Goal: Use online tool/utility: Utilize a website feature to perform a specific function

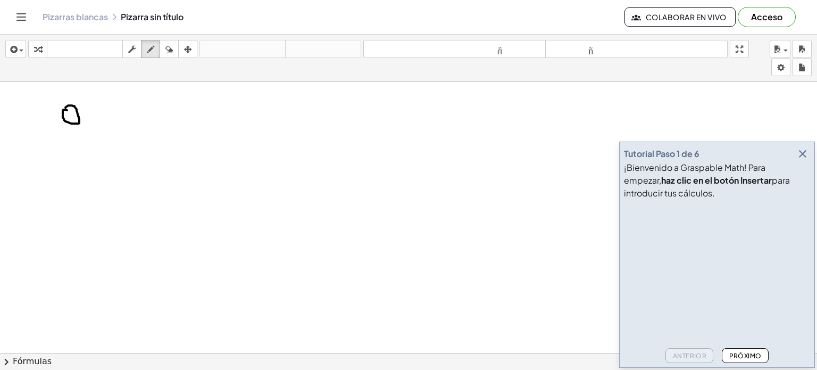
drag, startPoint x: 79, startPoint y: 121, endPoint x: 83, endPoint y: 125, distance: 5.7
drag, startPoint x: 87, startPoint y: 125, endPoint x: 95, endPoint y: 123, distance: 7.7
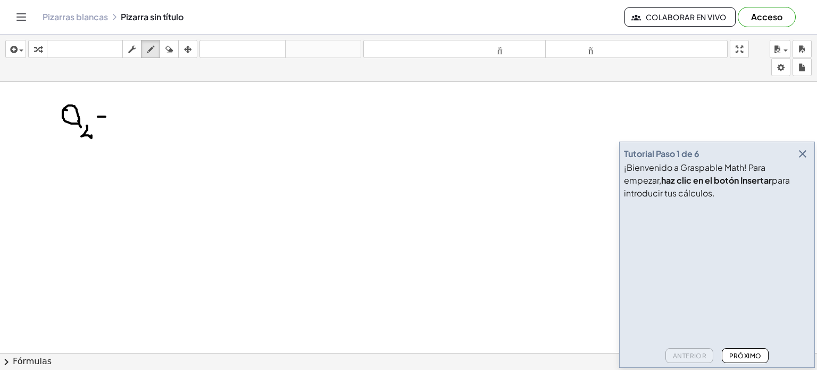
drag, startPoint x: 98, startPoint y: 116, endPoint x: 104, endPoint y: 108, distance: 10.2
drag, startPoint x: 101, startPoint y: 106, endPoint x: 110, endPoint y: 106, distance: 9.6
drag, startPoint x: 125, startPoint y: 113, endPoint x: 136, endPoint y: 120, distance: 12.9
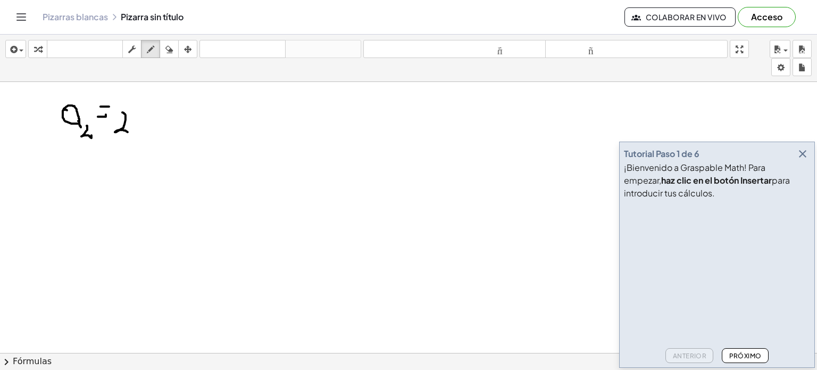
drag, startPoint x: 139, startPoint y: 117, endPoint x: 141, endPoint y: 132, distance: 15.5
drag, startPoint x: 223, startPoint y: 133, endPoint x: 232, endPoint y: 146, distance: 16.1
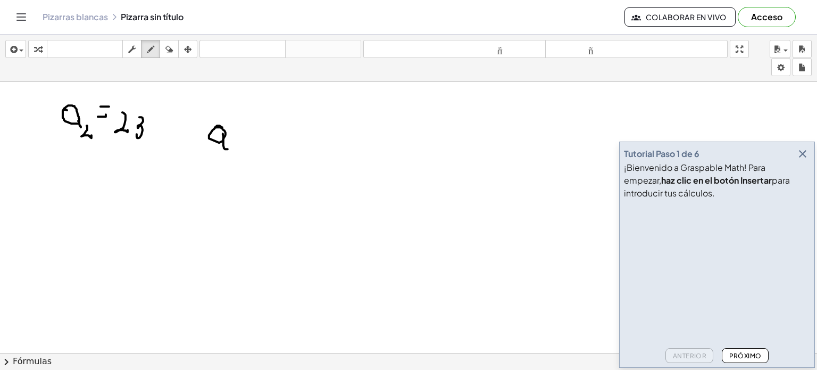
drag, startPoint x: 257, startPoint y: 139, endPoint x: 256, endPoint y: 150, distance: 10.2
drag, startPoint x: 277, startPoint y: 143, endPoint x: 283, endPoint y: 131, distance: 12.4
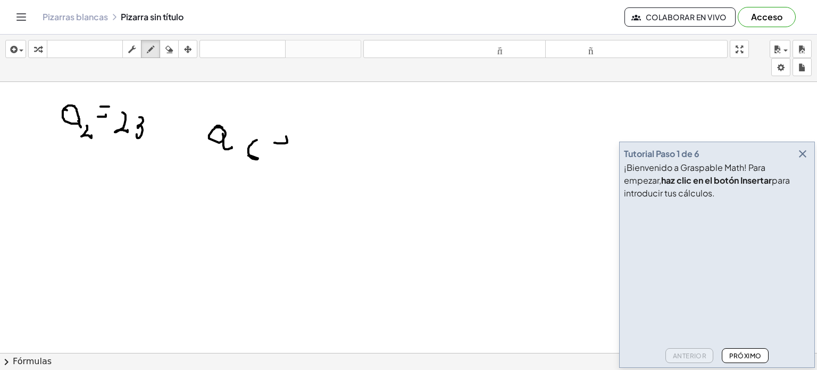
drag, startPoint x: 311, startPoint y: 129, endPoint x: 318, endPoint y: 127, distance: 7.2
drag, startPoint x: 310, startPoint y: 134, endPoint x: 304, endPoint y: 146, distance: 13.3
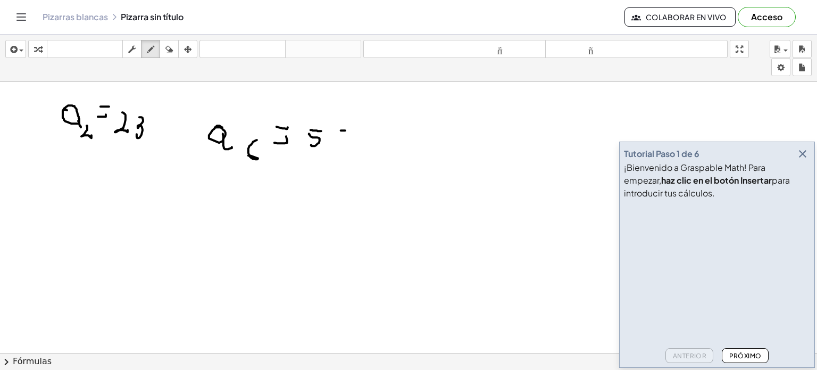
drag, startPoint x: 342, startPoint y: 129, endPoint x: 341, endPoint y: 146, distance: 16.5
drag, startPoint x: 220, startPoint y: 202, endPoint x: 220, endPoint y: 208, distance: 6.4
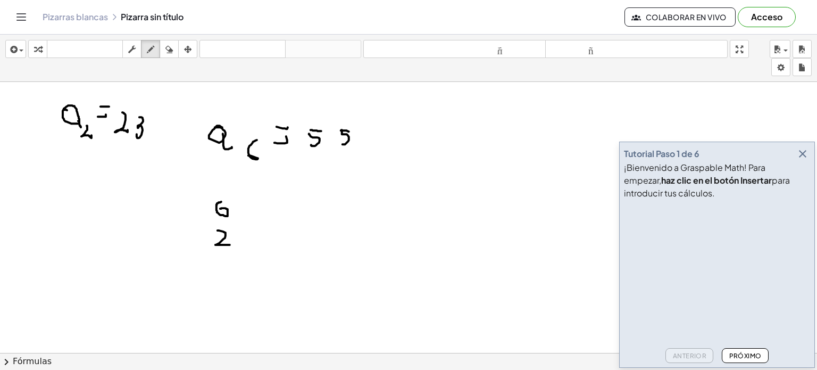
drag, startPoint x: 218, startPoint y: 230, endPoint x: 238, endPoint y: 220, distance: 22.6
drag, startPoint x: 244, startPoint y: 228, endPoint x: 253, endPoint y: 207, distance: 22.9
drag, startPoint x: 254, startPoint y: 209, endPoint x: 251, endPoint y: 222, distance: 13.6
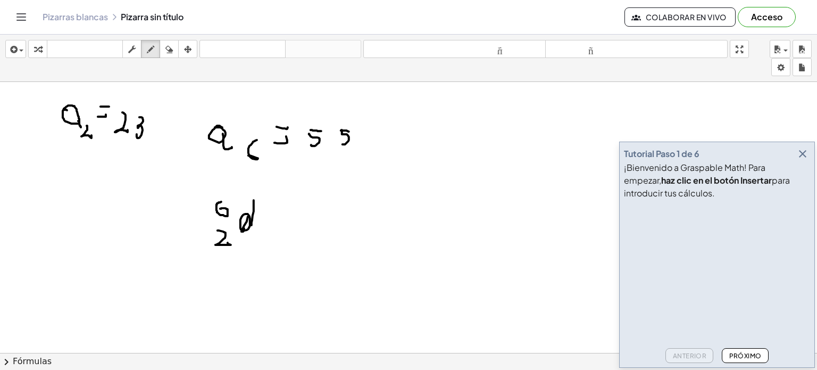
drag, startPoint x: 281, startPoint y: 206, endPoint x: 292, endPoint y: 206, distance: 10.6
drag, startPoint x: 284, startPoint y: 203, endPoint x: 295, endPoint y: 211, distance: 13.0
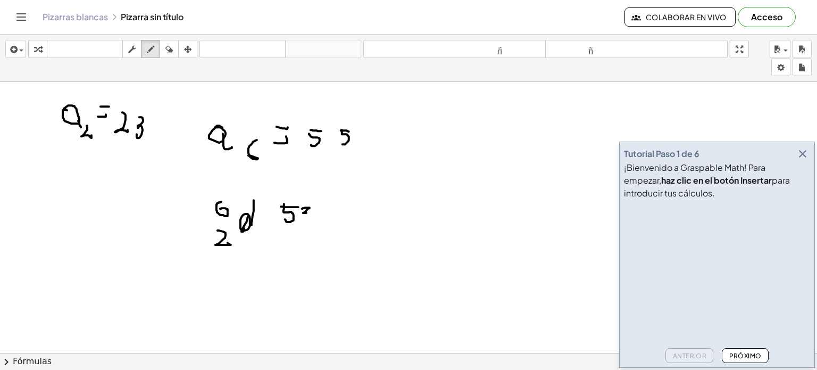
drag, startPoint x: 306, startPoint y: 207, endPoint x: 296, endPoint y: 221, distance: 17.6
drag, startPoint x: 308, startPoint y: 236, endPoint x: 306, endPoint y: 250, distance: 14.5
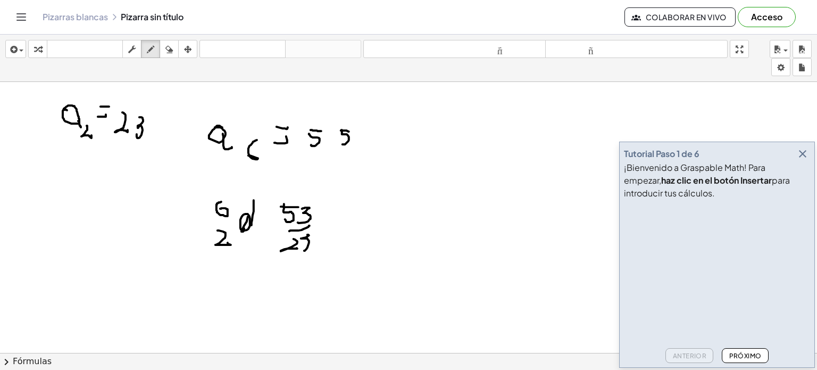
drag, startPoint x: 388, startPoint y: 215, endPoint x: 381, endPoint y: 229, distance: 15.9
drag, startPoint x: 382, startPoint y: 218, endPoint x: 394, endPoint y: 229, distance: 16.2
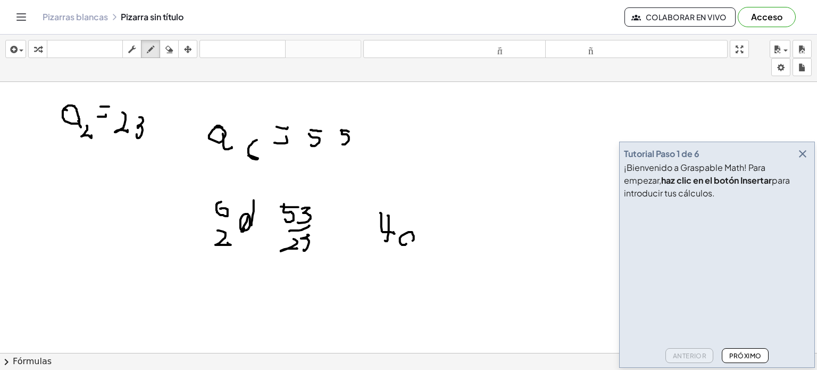
drag, startPoint x: 403, startPoint y: 244, endPoint x: 409, endPoint y: 217, distance: 28.3
drag, startPoint x: 415, startPoint y: 205, endPoint x: 419, endPoint y: 235, distance: 30.7
drag, startPoint x: 425, startPoint y: 234, endPoint x: 425, endPoint y: 222, distance: 11.2
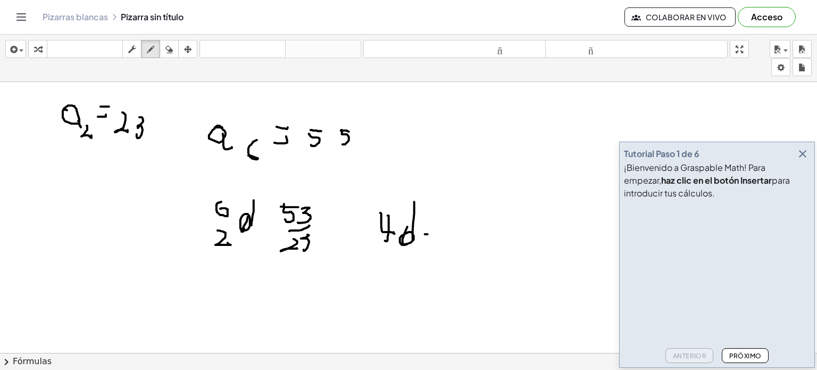
drag, startPoint x: 441, startPoint y: 208, endPoint x: 449, endPoint y: 214, distance: 10.6
drag, startPoint x: 462, startPoint y: 206, endPoint x: 465, endPoint y: 232, distance: 25.7
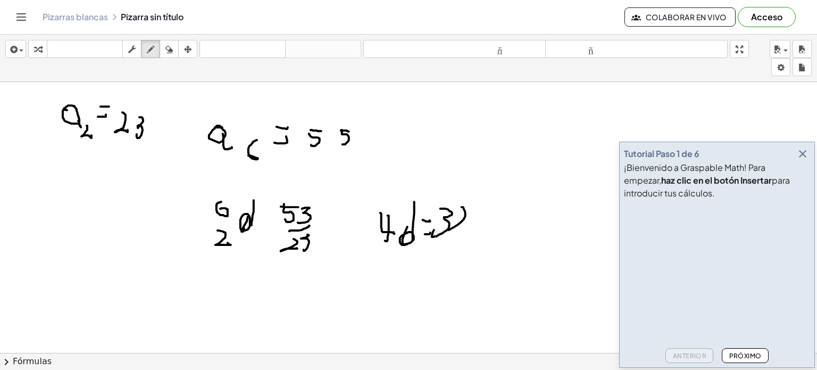
drag, startPoint x: 238, startPoint y: 280, endPoint x: 238, endPoint y: 285, distance: 5.3
drag, startPoint x: 258, startPoint y: 277, endPoint x: 244, endPoint y: 291, distance: 19.2
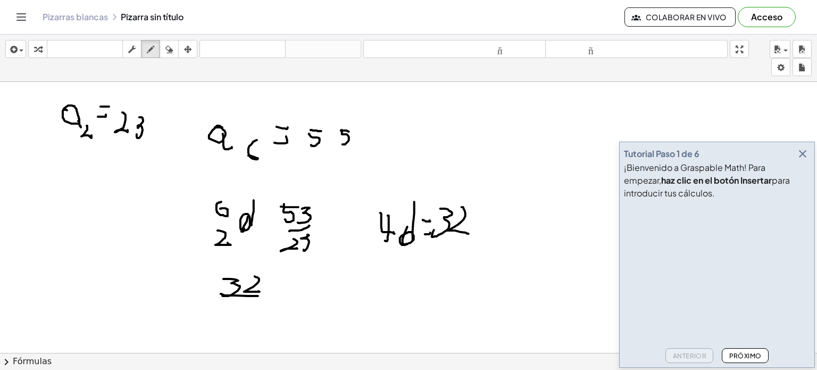
drag, startPoint x: 221, startPoint y: 293, endPoint x: 262, endPoint y: 295, distance: 41.0
drag, startPoint x: 247, startPoint y: 302, endPoint x: 237, endPoint y: 303, distance: 10.1
drag, startPoint x: 236, startPoint y: 302, endPoint x: 249, endPoint y: 301, distance: 12.9
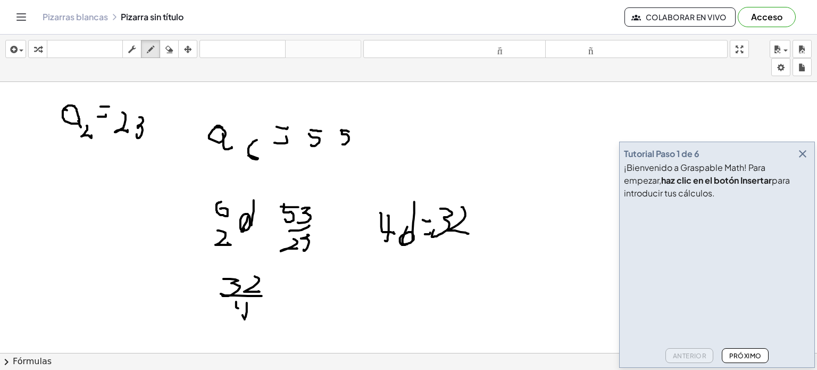
drag, startPoint x: 338, startPoint y: 325, endPoint x: 340, endPoint y: 302, distance: 23.0
drag, startPoint x: 347, startPoint y: 288, endPoint x: 344, endPoint y: 318, distance: 30.0
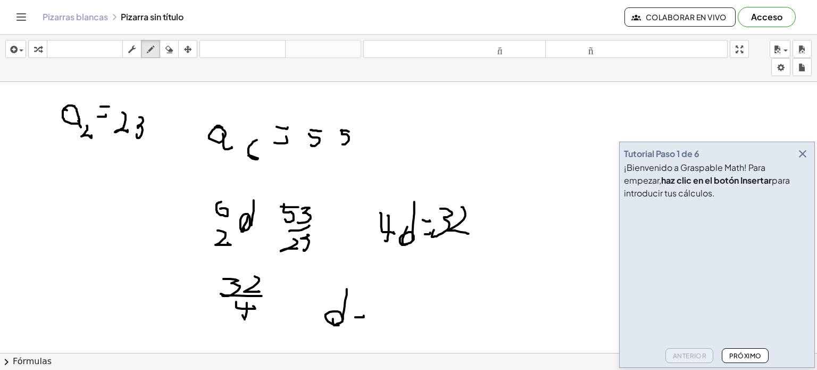
drag, startPoint x: 355, startPoint y: 317, endPoint x: 358, endPoint y: 311, distance: 6.4
drag, startPoint x: 353, startPoint y: 304, endPoint x: 364, endPoint y: 302, distance: 11.5
drag, startPoint x: 376, startPoint y: 300, endPoint x: 384, endPoint y: 302, distance: 7.7
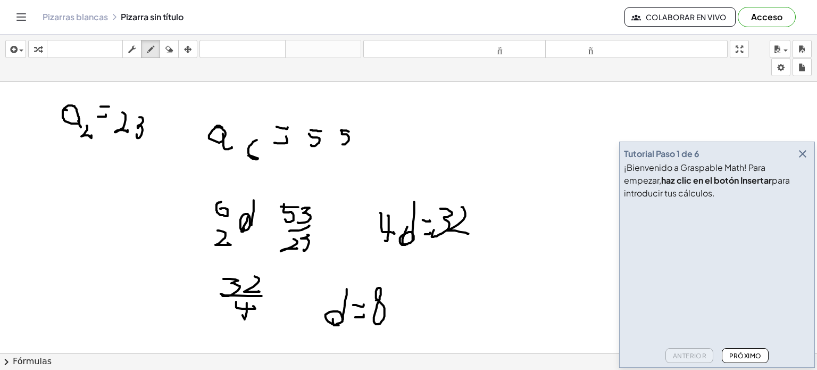
click at [801, 156] on icon "button" at bounding box center [803, 153] width 13 height 13
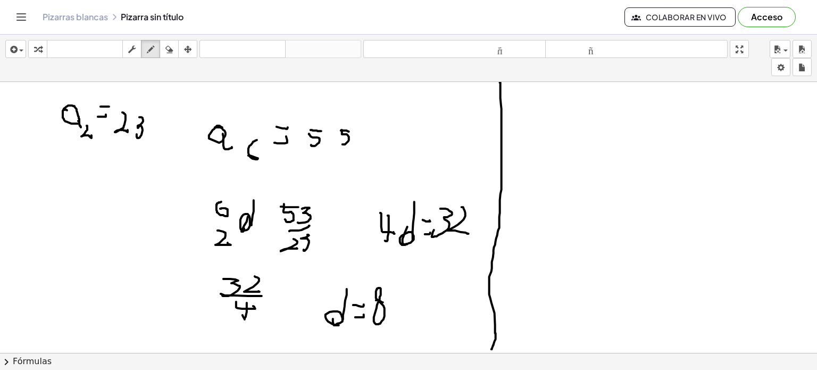
drag, startPoint x: 500, startPoint y: 82, endPoint x: 484, endPoint y: 285, distance: 203.9
drag, startPoint x: 538, startPoint y: 146, endPoint x: 545, endPoint y: 138, distance: 10.6
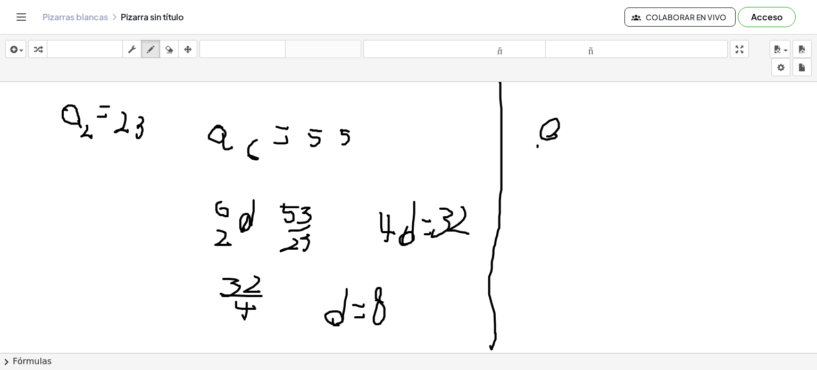
drag, startPoint x: 557, startPoint y: 135, endPoint x: 564, endPoint y: 143, distance: 11.3
drag, startPoint x: 568, startPoint y: 146, endPoint x: 562, endPoint y: 143, distance: 6.9
drag, startPoint x: 546, startPoint y: 183, endPoint x: 553, endPoint y: 176, distance: 9.4
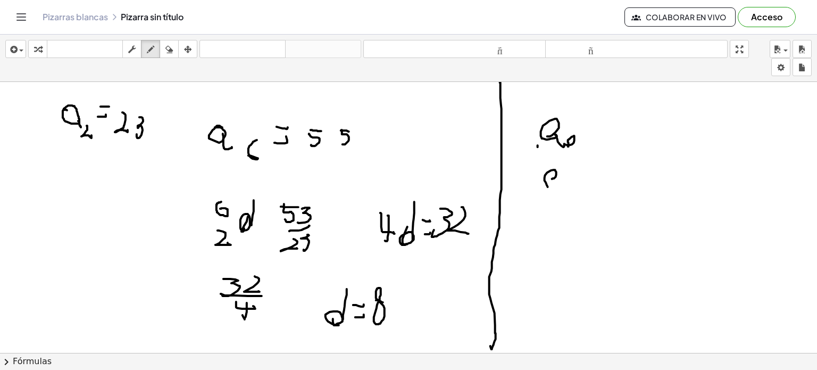
drag, startPoint x: 560, startPoint y: 176, endPoint x: 569, endPoint y: 178, distance: 9.8
drag, startPoint x: 606, startPoint y: 129, endPoint x: 600, endPoint y: 137, distance: 9.5
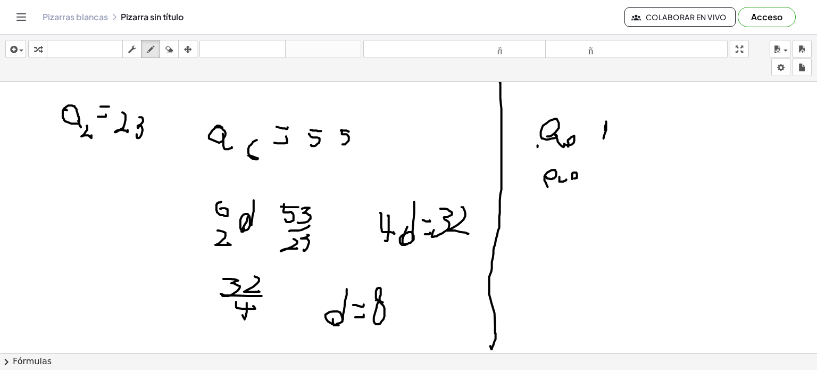
drag, startPoint x: 600, startPoint y: 134, endPoint x: 606, endPoint y: 135, distance: 6.5
drag, startPoint x: 604, startPoint y: 164, endPoint x: 600, endPoint y: 172, distance: 8.9
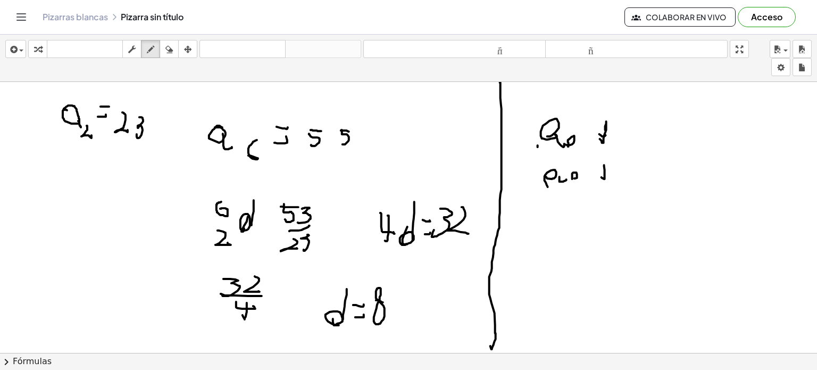
drag, startPoint x: 605, startPoint y: 170, endPoint x: 607, endPoint y: 161, distance: 8.8
drag, startPoint x: 627, startPoint y: 130, endPoint x: 628, endPoint y: 135, distance: 5.6
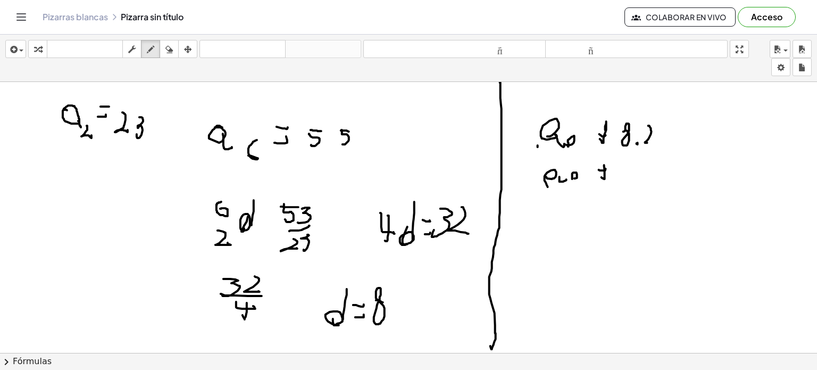
drag, startPoint x: 649, startPoint y: 125, endPoint x: 641, endPoint y: 145, distance: 21.5
drag, startPoint x: 623, startPoint y: 170, endPoint x: 629, endPoint y: 176, distance: 9.4
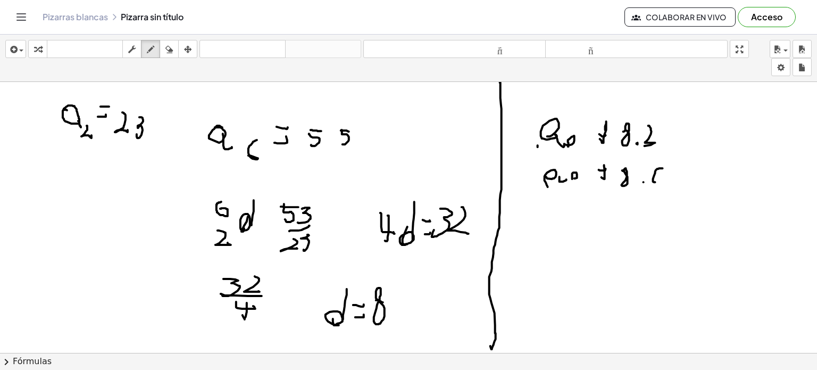
drag, startPoint x: 662, startPoint y: 168, endPoint x: 653, endPoint y: 178, distance: 14.3
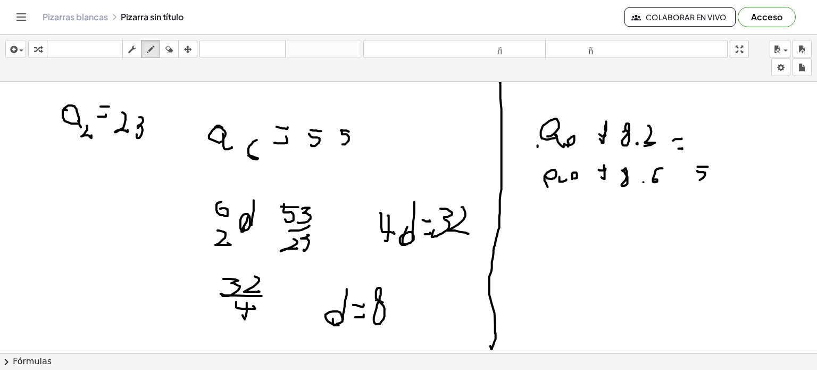
drag, startPoint x: 698, startPoint y: 170, endPoint x: 703, endPoint y: 176, distance: 7.9
drag, startPoint x: 721, startPoint y: 165, endPoint x: 702, endPoint y: 130, distance: 39.8
drag, startPoint x: 702, startPoint y: 129, endPoint x: 705, endPoint y: 146, distance: 16.7
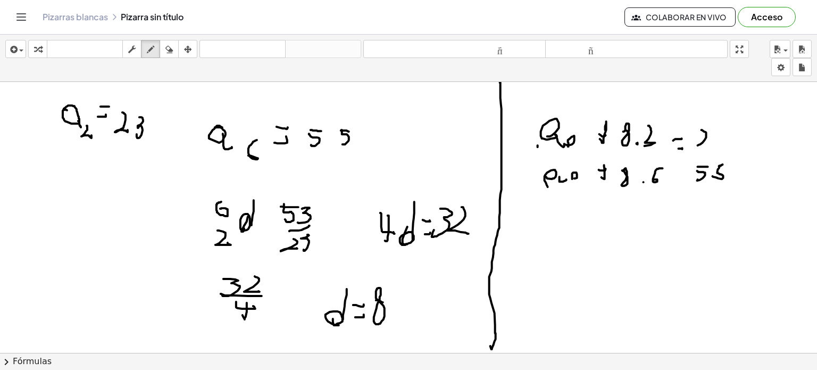
drag, startPoint x: 720, startPoint y: 123, endPoint x: 717, endPoint y: 137, distance: 14.2
drag, startPoint x: 555, startPoint y: 220, endPoint x: 553, endPoint y: 227, distance: 7.7
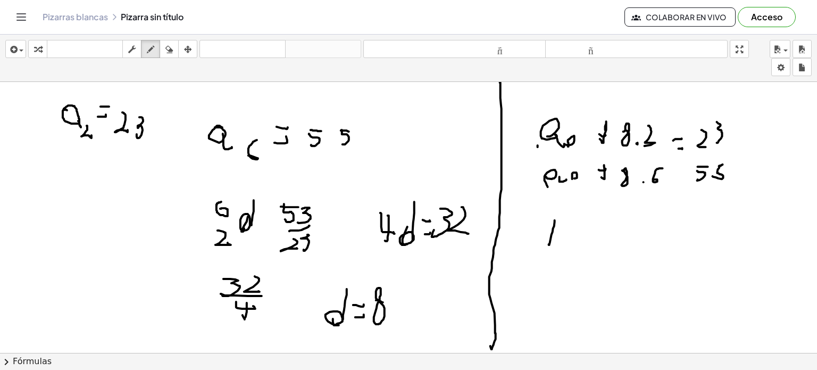
drag, startPoint x: 550, startPoint y: 233, endPoint x: 560, endPoint y: 233, distance: 9.6
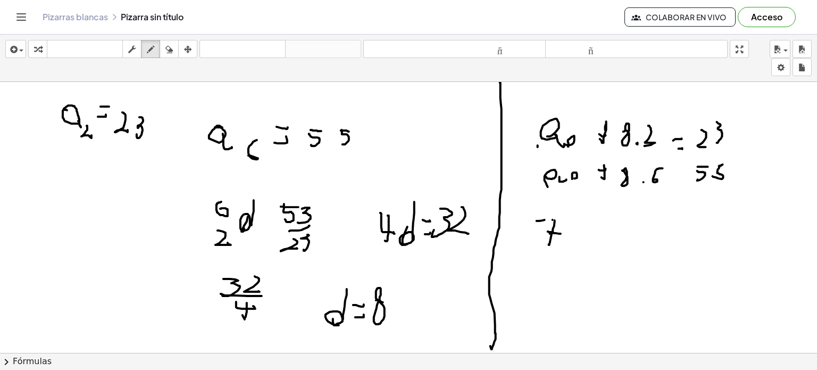
drag, startPoint x: 561, startPoint y: 233, endPoint x: 548, endPoint y: 231, distance: 13.5
drag, startPoint x: 583, startPoint y: 225, endPoint x: 583, endPoint y: 242, distance: 17.0
drag, startPoint x: 579, startPoint y: 227, endPoint x: 594, endPoint y: 229, distance: 14.5
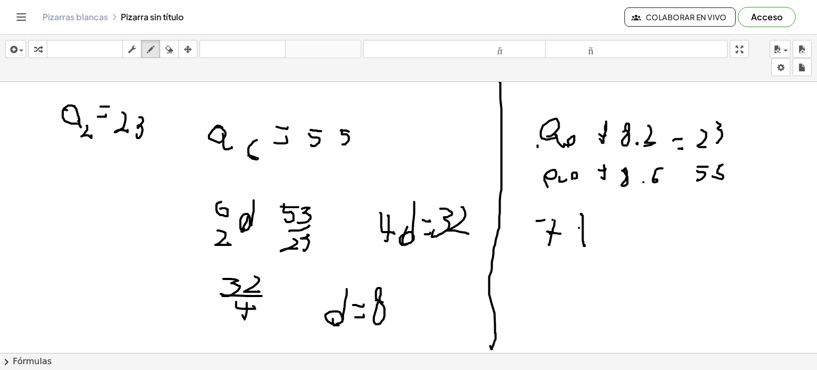
drag, startPoint x: 615, startPoint y: 234, endPoint x: 612, endPoint y: 227, distance: 8.1
drag, startPoint x: 637, startPoint y: 236, endPoint x: 648, endPoint y: 246, distance: 15.4
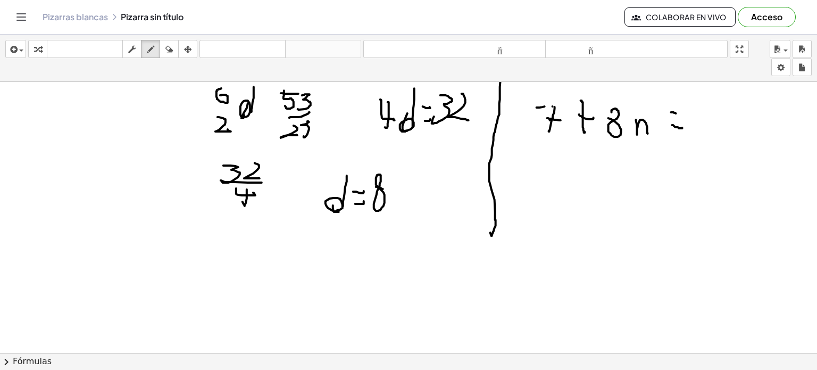
scroll to position [113, 0]
drag, startPoint x: 544, startPoint y: 104, endPoint x: 549, endPoint y: 112, distance: 8.6
click at [554, 106] on div at bounding box center [408, 282] width 817 height 627
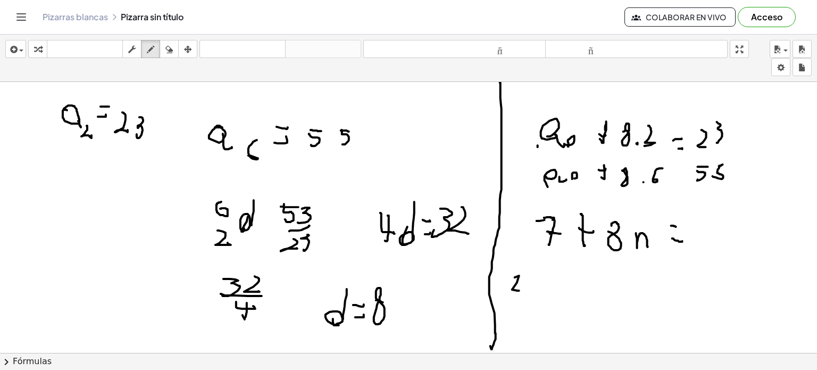
drag, startPoint x: 515, startPoint y: 277, endPoint x: 526, endPoint y: 285, distance: 13.7
drag, startPoint x: 528, startPoint y: 278, endPoint x: 521, endPoint y: 285, distance: 9.4
drag, startPoint x: 523, startPoint y: 297, endPoint x: 528, endPoint y: 297, distance: 5.3
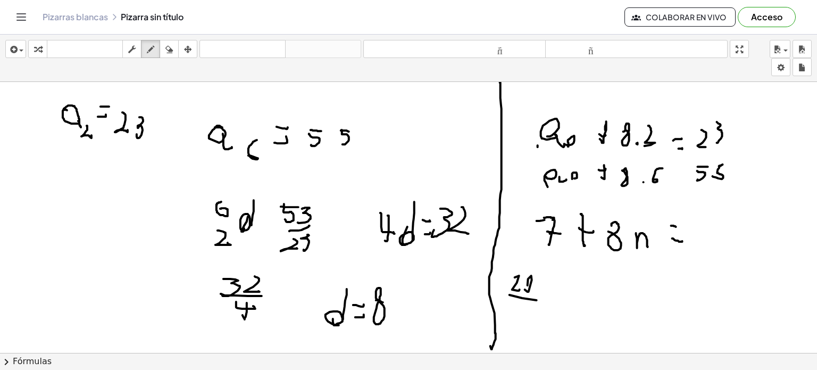
drag, startPoint x: 524, startPoint y: 312, endPoint x: 531, endPoint y: 310, distance: 7.2
drag, startPoint x: 566, startPoint y: 317, endPoint x: 568, endPoint y: 288, distance: 28.8
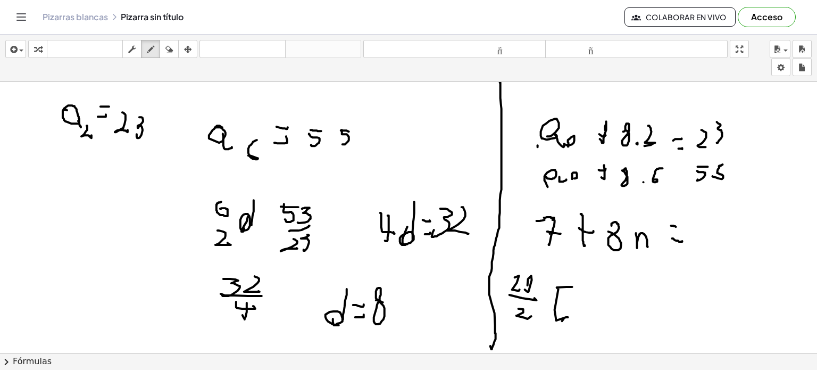
drag, startPoint x: 574, startPoint y: 296, endPoint x: 586, endPoint y: 312, distance: 19.4
drag, startPoint x: 587, startPoint y: 312, endPoint x: 598, endPoint y: 309, distance: 11.6
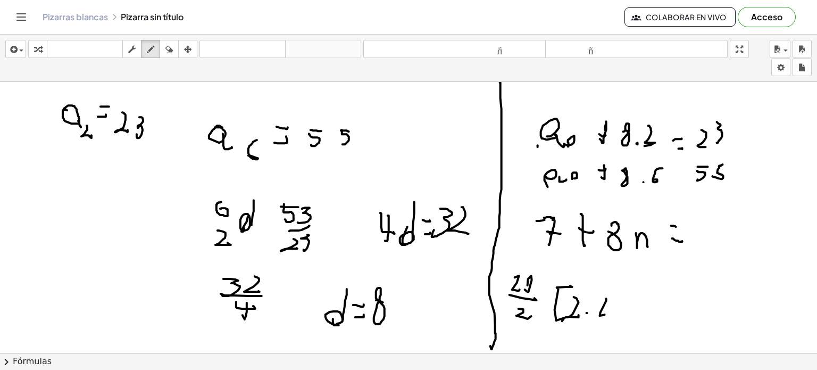
drag, startPoint x: 600, startPoint y: 315, endPoint x: 599, endPoint y: 300, distance: 15.5
drag, startPoint x: 600, startPoint y: 305, endPoint x: 609, endPoint y: 303, distance: 8.8
drag, startPoint x: 631, startPoint y: 299, endPoint x: 627, endPoint y: 304, distance: 5.8
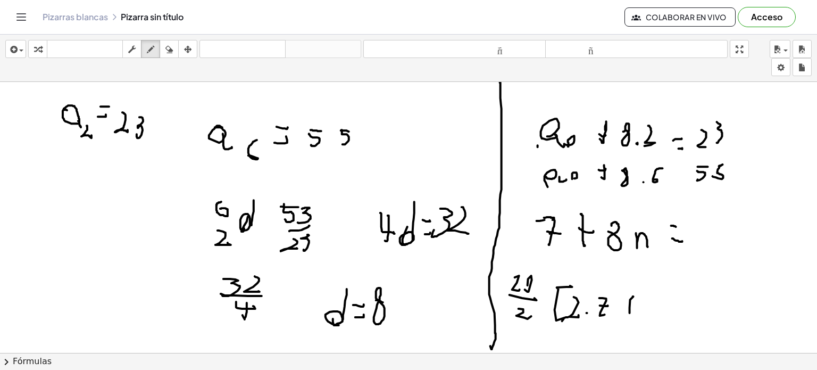
drag, startPoint x: 626, startPoint y: 303, endPoint x: 632, endPoint y: 302, distance: 6.5
drag, startPoint x: 652, startPoint y: 298, endPoint x: 662, endPoint y: 310, distance: 15.5
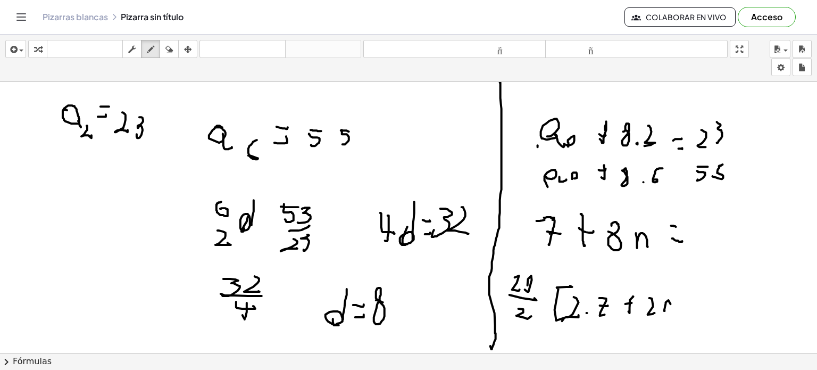
drag, startPoint x: 666, startPoint y: 302, endPoint x: 670, endPoint y: 307, distance: 6.8
drag, startPoint x: 679, startPoint y: 303, endPoint x: 692, endPoint y: 295, distance: 15.3
drag, startPoint x: 692, startPoint y: 295, endPoint x: 691, endPoint y: 306, distance: 11.7
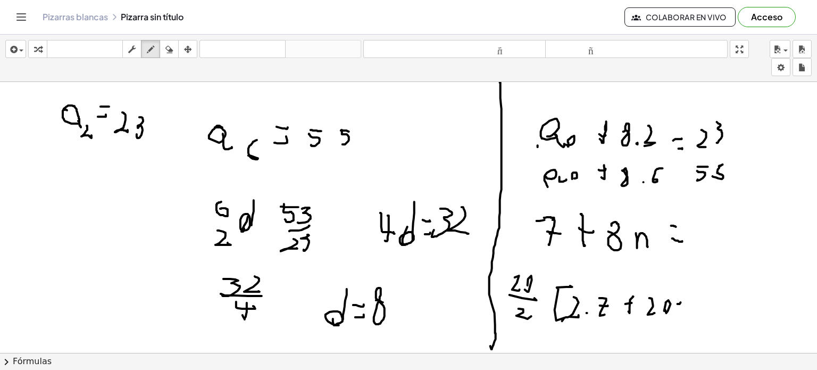
drag, startPoint x: 698, startPoint y: 289, endPoint x: 667, endPoint y: 306, distance: 35.7
drag, startPoint x: 641, startPoint y: 300, endPoint x: 662, endPoint y: 312, distance: 24.4
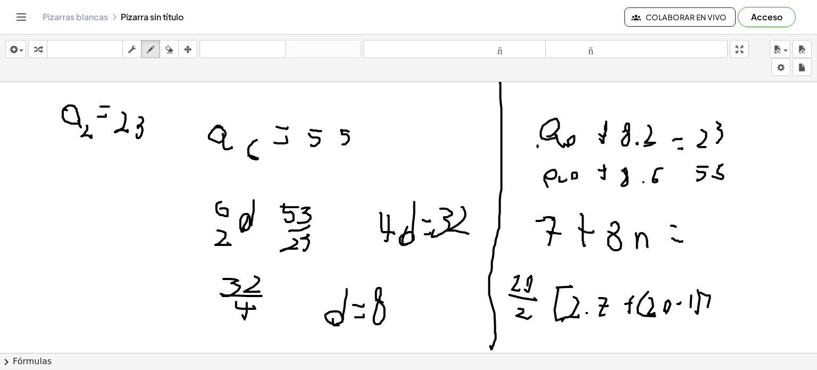
drag, startPoint x: 701, startPoint y: 292, endPoint x: 708, endPoint y: 306, distance: 16.2
drag, startPoint x: 709, startPoint y: 316, endPoint x: 717, endPoint y: 272, distance: 44.4
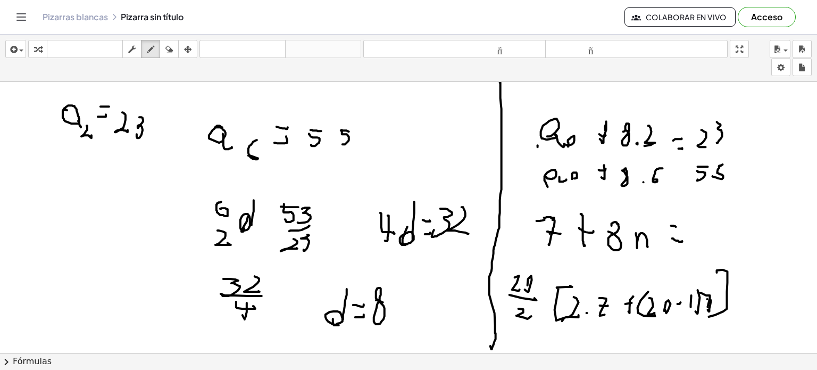
drag, startPoint x: 708, startPoint y: 299, endPoint x: 715, endPoint y: 298, distance: 7.5
drag, startPoint x: 558, startPoint y: 335, endPoint x: 558, endPoint y: 345, distance: 10.1
drag, startPoint x: 570, startPoint y: 334, endPoint x: 567, endPoint y: 344, distance: 10.6
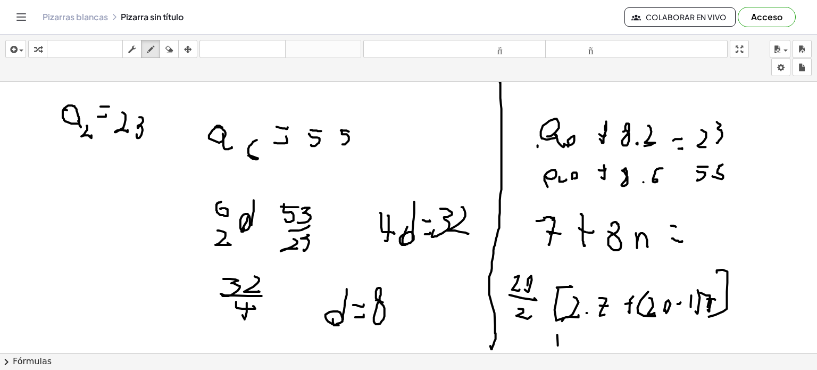
drag, startPoint x: 566, startPoint y: 334, endPoint x: 573, endPoint y: 341, distance: 10.2
drag, startPoint x: 581, startPoint y: 347, endPoint x: 573, endPoint y: 338, distance: 12.0
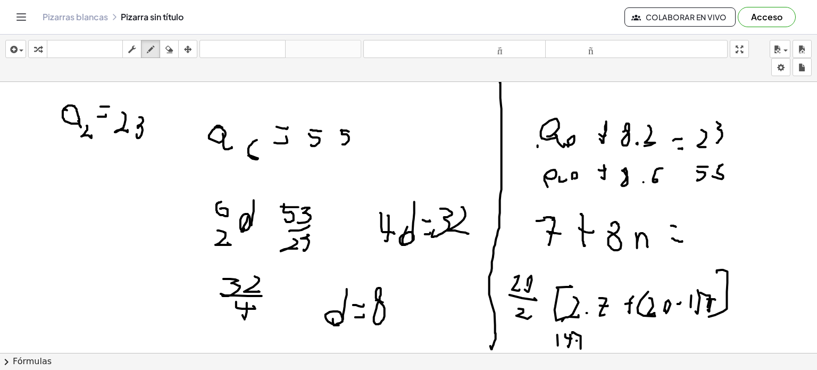
drag, startPoint x: 577, startPoint y: 340, endPoint x: 589, endPoint y: 337, distance: 11.5
drag, startPoint x: 595, startPoint y: 342, endPoint x: 558, endPoint y: 342, distance: 37.2
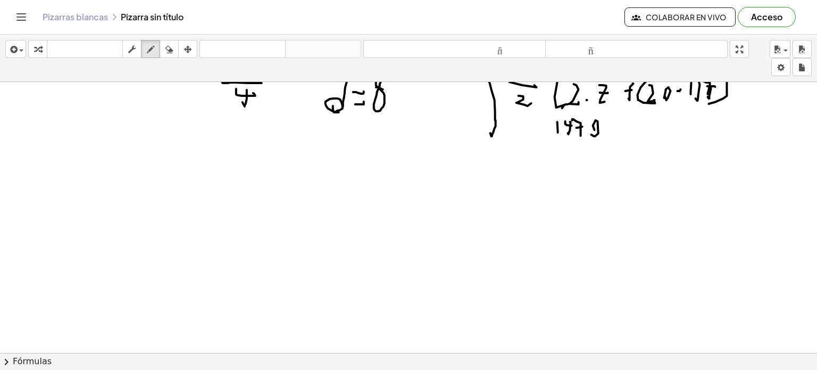
scroll to position [106, 0]
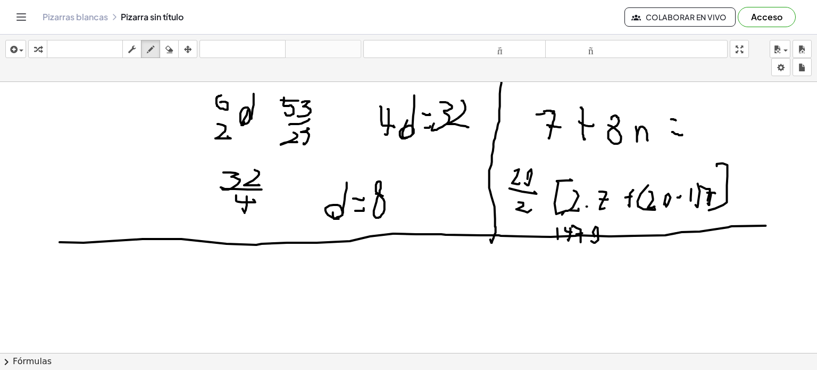
drag, startPoint x: 84, startPoint y: 242, endPoint x: 784, endPoint y: 206, distance: 701.7
click at [794, 219] on div at bounding box center [408, 289] width 817 height 627
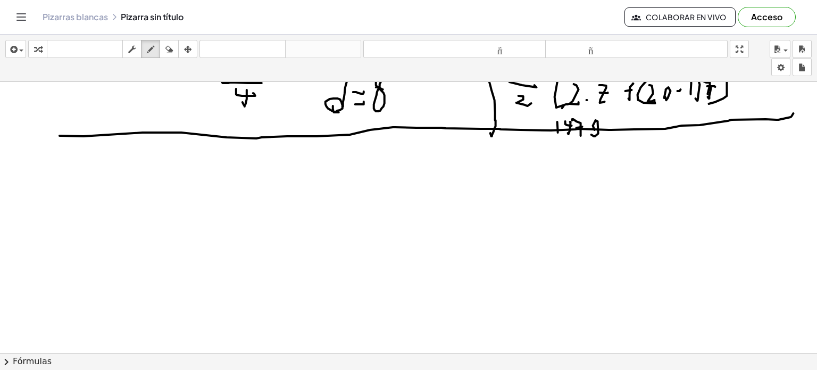
scroll to position [266, 0]
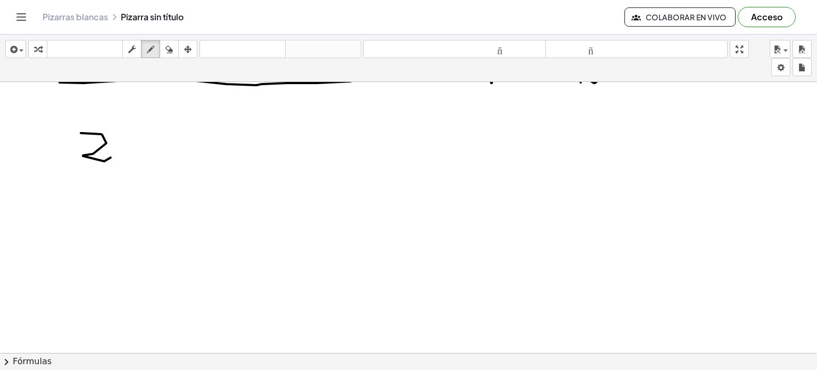
drag, startPoint x: 102, startPoint y: 134, endPoint x: 129, endPoint y: 144, distance: 28.8
click at [112, 156] on div at bounding box center [408, 129] width 817 height 627
drag, startPoint x: 140, startPoint y: 135, endPoint x: 183, endPoint y: 132, distance: 42.7
click at [139, 150] on div at bounding box center [408, 129] width 817 height 627
drag, startPoint x: 167, startPoint y: 162, endPoint x: 175, endPoint y: 150, distance: 14.3
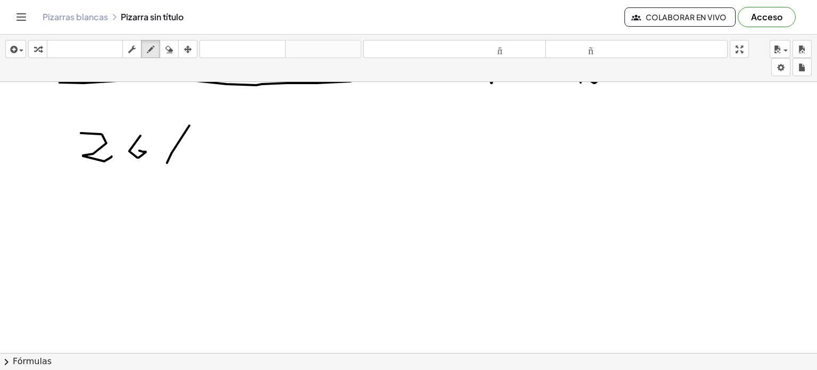
click at [168, 163] on div at bounding box center [408, 129] width 817 height 627
drag, startPoint x: 192, startPoint y: 144, endPoint x: 196, endPoint y: 147, distance: 5.8
click at [189, 159] on div at bounding box center [408, 129] width 817 height 627
drag, startPoint x: 212, startPoint y: 136, endPoint x: 214, endPoint y: 150, distance: 14.5
click at [209, 155] on div at bounding box center [408, 129] width 817 height 627
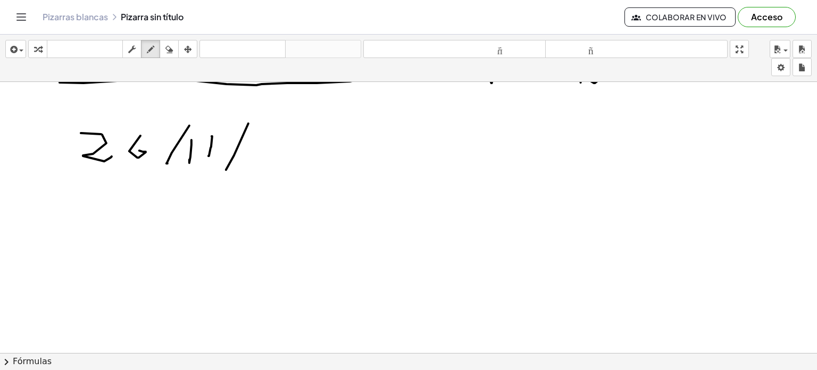
drag, startPoint x: 226, startPoint y: 169, endPoint x: 248, endPoint y: 123, distance: 51.4
click at [248, 123] on div at bounding box center [408, 129] width 817 height 627
click at [135, 142] on div at bounding box center [408, 129] width 817 height 627
drag, startPoint x: 271, startPoint y: 154, endPoint x: 284, endPoint y: 159, distance: 13.6
click at [274, 169] on div at bounding box center [408, 129] width 817 height 627
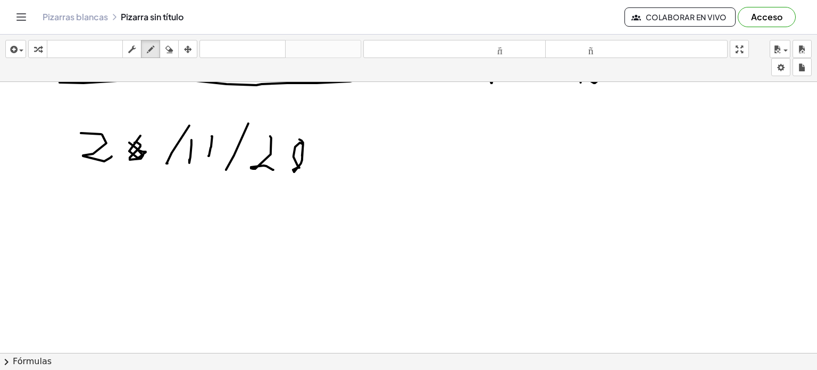
drag, startPoint x: 303, startPoint y: 142, endPoint x: 312, endPoint y: 153, distance: 14.0
click at [294, 163] on div at bounding box center [408, 129] width 817 height 627
drag, startPoint x: 324, startPoint y: 160, endPoint x: 329, endPoint y: 165, distance: 7.6
click at [326, 165] on div at bounding box center [408, 129] width 817 height 627
drag, startPoint x: 350, startPoint y: 135, endPoint x: 349, endPoint y: 151, distance: 16.0
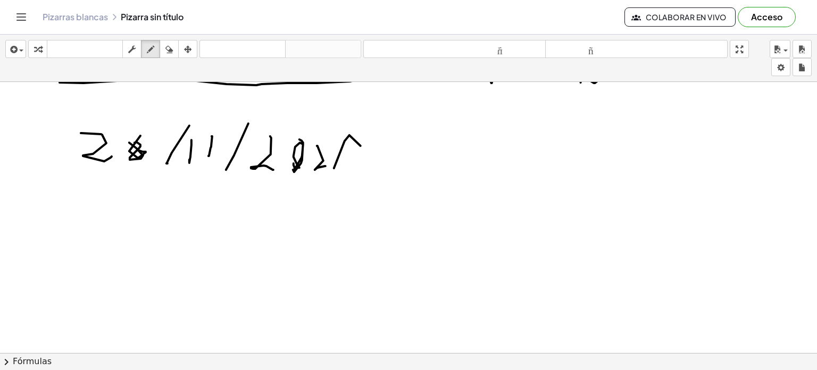
click at [353, 159] on div at bounding box center [408, 129] width 817 height 627
drag, startPoint x: 398, startPoint y: 157, endPoint x: 444, endPoint y: 164, distance: 46.4
click at [444, 165] on div at bounding box center [408, 129] width 817 height 627
drag, startPoint x: 526, startPoint y: 153, endPoint x: 526, endPoint y: 144, distance: 8.5
click at [519, 159] on div at bounding box center [408, 129] width 817 height 627
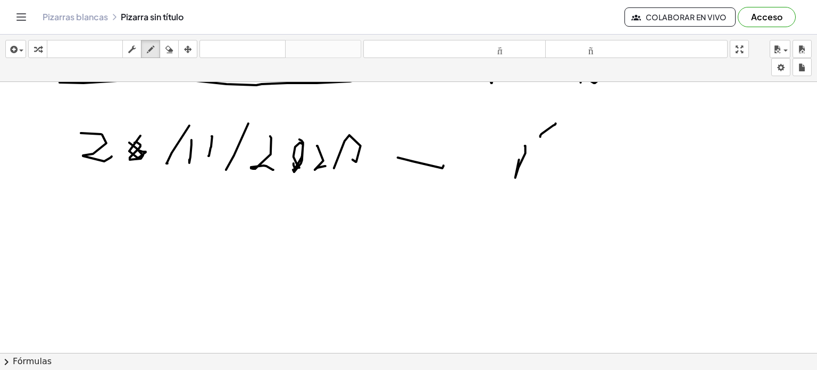
drag, startPoint x: 553, startPoint y: 125, endPoint x: 553, endPoint y: 151, distance: 25.5
click at [554, 157] on div at bounding box center [408, 129] width 817 height 627
drag, startPoint x: 591, startPoint y: 159, endPoint x: 589, endPoint y: 168, distance: 8.8
click at [562, 191] on div at bounding box center [408, 129] width 817 height 627
drag, startPoint x: 605, startPoint y: 152, endPoint x: 617, endPoint y: 178, distance: 28.3
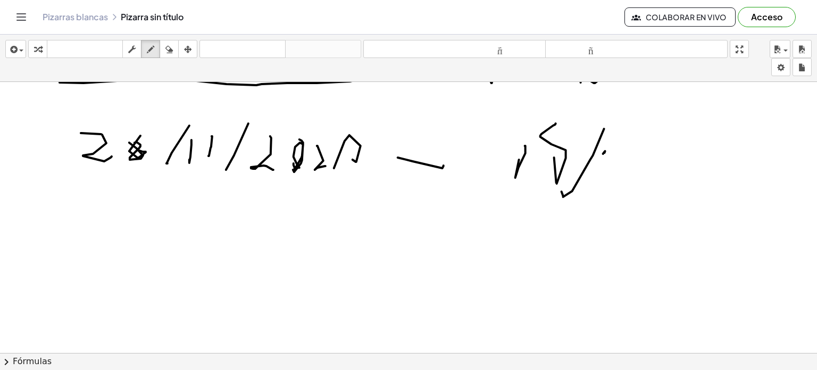
click at [602, 183] on div at bounding box center [408, 129] width 817 height 627
drag, startPoint x: 619, startPoint y: 177, endPoint x: 640, endPoint y: 159, distance: 27.5
click at [617, 173] on div at bounding box center [408, 129] width 817 height 627
drag, startPoint x: 672, startPoint y: 142, endPoint x: 677, endPoint y: 164, distance: 22.6
click at [642, 189] on div at bounding box center [408, 129] width 817 height 627
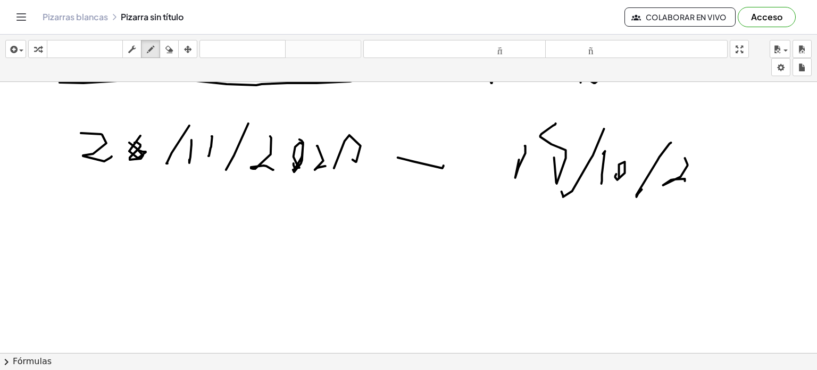
drag, startPoint x: 685, startPoint y: 158, endPoint x: 685, endPoint y: 180, distance: 22.9
click at [685, 180] on div at bounding box center [408, 129] width 817 height 627
click at [702, 176] on div at bounding box center [408, 129] width 817 height 627
drag, startPoint x: 702, startPoint y: 183, endPoint x: 716, endPoint y: 163, distance: 24.4
click at [695, 180] on div at bounding box center [408, 129] width 817 height 627
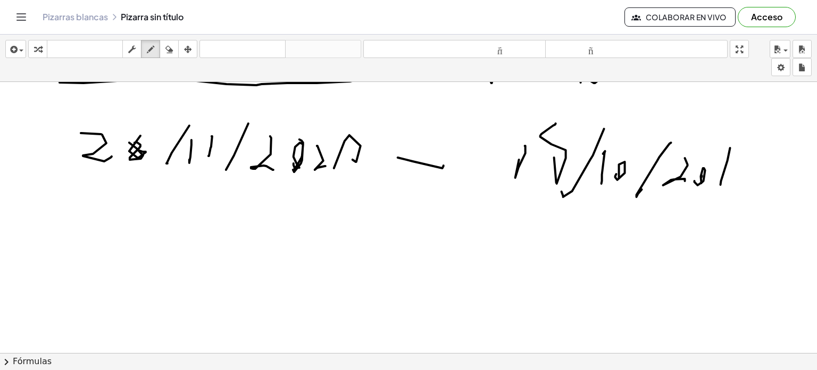
drag, startPoint x: 722, startPoint y: 180, endPoint x: 747, endPoint y: 148, distance: 40.9
click at [723, 180] on div at bounding box center [408, 129] width 817 height 627
drag, startPoint x: 753, startPoint y: 146, endPoint x: 741, endPoint y: 155, distance: 14.8
click at [735, 156] on div at bounding box center [408, 129] width 817 height 627
drag, startPoint x: 751, startPoint y: 153, endPoint x: 747, endPoint y: 202, distance: 49.1
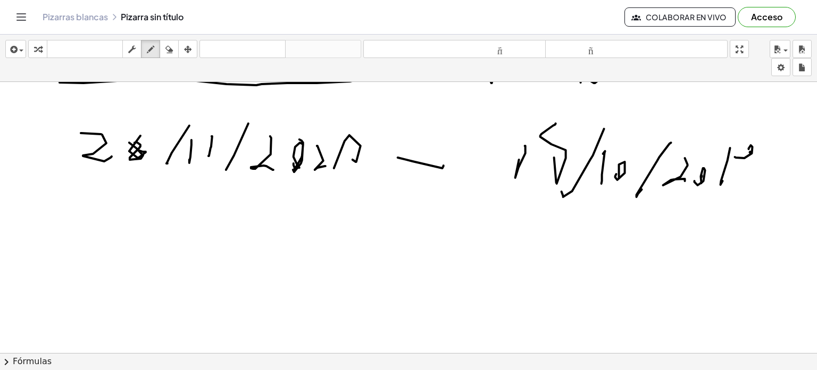
click at [752, 189] on div at bounding box center [408, 129] width 817 height 627
click at [167, 51] on icon "button" at bounding box center [168, 49] width 7 height 13
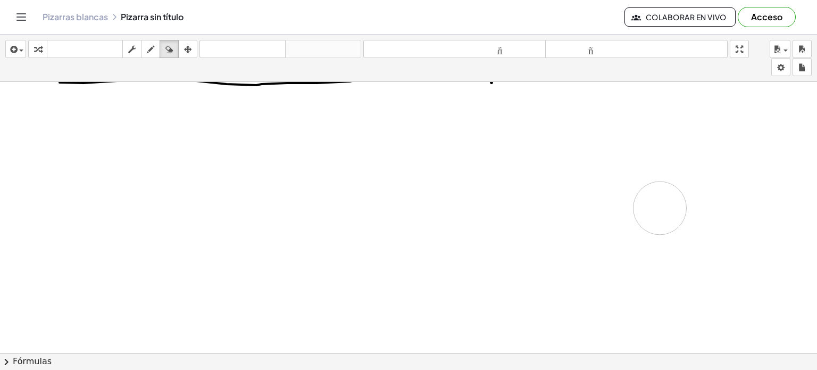
drag, startPoint x: 156, startPoint y: 137, endPoint x: 440, endPoint y: 187, distance: 287.4
click at [530, 200] on div at bounding box center [408, 129] width 817 height 627
drag, startPoint x: 102, startPoint y: 140, endPoint x: 107, endPoint y: 130, distance: 11.4
click at [100, 139] on div at bounding box center [408, 129] width 817 height 627
click at [155, 48] on div "button" at bounding box center [151, 49] width 14 height 13
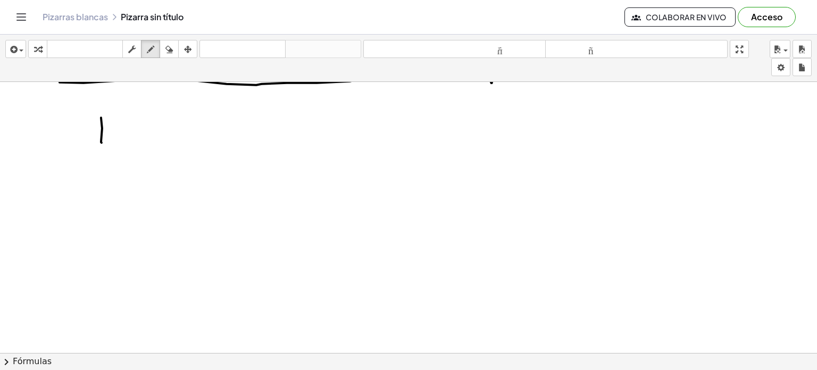
drag, startPoint x: 102, startPoint y: 128, endPoint x: 104, endPoint y: 137, distance: 9.8
click at [102, 142] on div at bounding box center [408, 129] width 817 height 627
click at [126, 122] on div at bounding box center [408, 129] width 817 height 627
drag, startPoint x: 126, startPoint y: 124, endPoint x: 132, endPoint y: 132, distance: 10.3
click at [115, 131] on div at bounding box center [408, 129] width 817 height 627
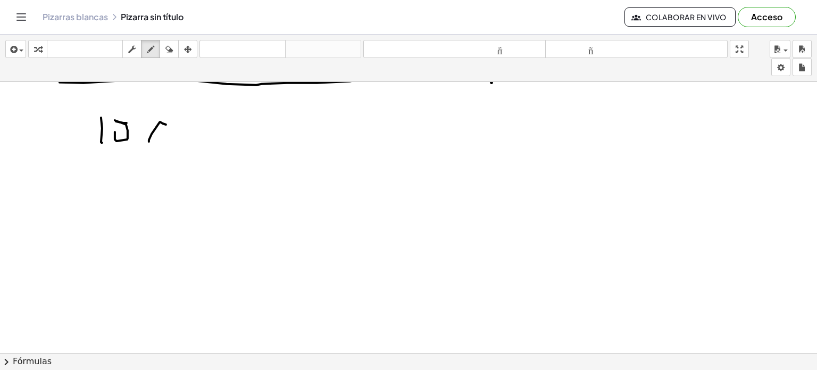
drag, startPoint x: 163, startPoint y: 123, endPoint x: 132, endPoint y: 110, distance: 33.1
click at [142, 133] on div at bounding box center [408, 129] width 817 height 627
drag, startPoint x: 117, startPoint y: 121, endPoint x: 138, endPoint y: 115, distance: 21.4
click at [138, 118] on div at bounding box center [408, 129] width 817 height 627
drag, startPoint x: 181, startPoint y: 121, endPoint x: 181, endPoint y: 138, distance: 17.0
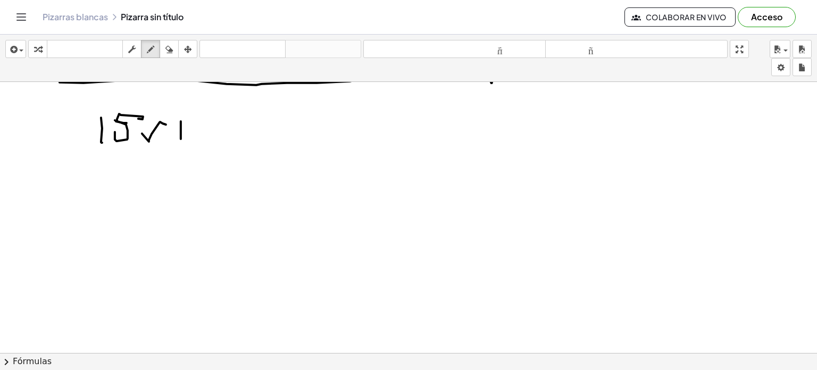
click at [181, 138] on div at bounding box center [408, 129] width 817 height 627
drag, startPoint x: 204, startPoint y: 135, endPoint x: 196, endPoint y: 133, distance: 8.1
click at [193, 136] on div at bounding box center [408, 129] width 817 height 627
drag, startPoint x: 219, startPoint y: 134, endPoint x: 229, endPoint y: 127, distance: 12.4
click at [223, 119] on div at bounding box center [408, 129] width 817 height 627
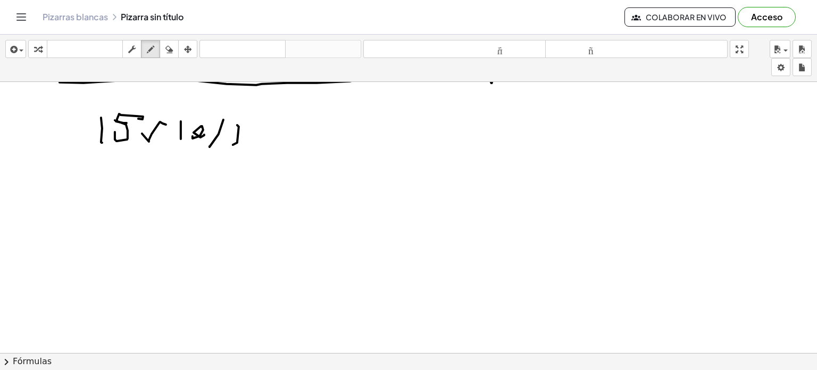
drag, startPoint x: 233, startPoint y: 144, endPoint x: 250, endPoint y: 143, distance: 16.5
click at [243, 144] on div at bounding box center [408, 129] width 817 height 627
drag, startPoint x: 256, startPoint y: 131, endPoint x: 269, endPoint y: 131, distance: 12.8
click at [258, 141] on div at bounding box center [408, 129] width 817 height 627
drag, startPoint x: 283, startPoint y: 144, endPoint x: 283, endPoint y: 136, distance: 8.5
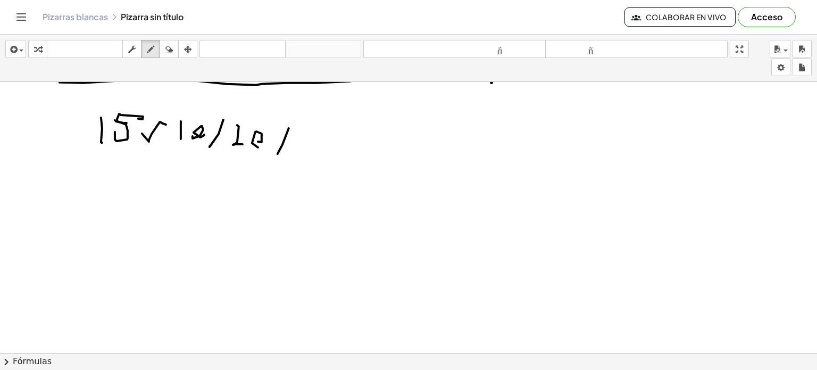
click at [279, 144] on div at bounding box center [408, 129] width 817 height 627
click at [300, 140] on div at bounding box center [408, 129] width 817 height 627
click at [303, 157] on div at bounding box center [408, 129] width 817 height 627
drag, startPoint x: 393, startPoint y: 145, endPoint x: 400, endPoint y: 137, distance: 10.6
click at [400, 141] on div at bounding box center [408, 129] width 817 height 627
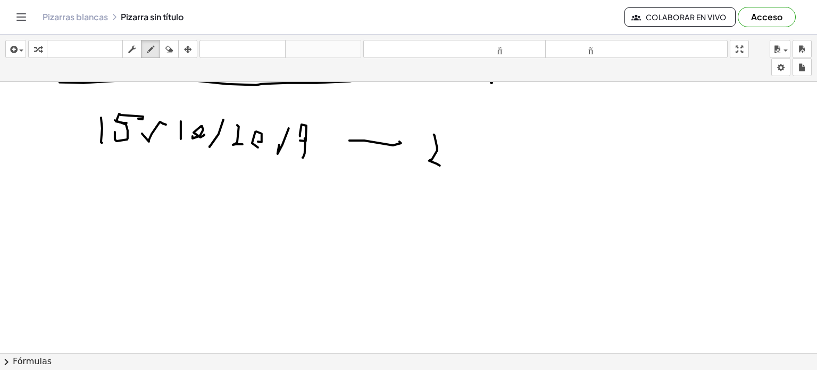
drag, startPoint x: 432, startPoint y: 159, endPoint x: 444, endPoint y: 158, distance: 12.3
click at [442, 163] on div at bounding box center [408, 129] width 817 height 627
click at [458, 147] on div at bounding box center [408, 129] width 817 height 627
drag, startPoint x: 480, startPoint y: 165, endPoint x: 497, endPoint y: 140, distance: 30.3
click at [492, 136] on div at bounding box center [408, 129] width 817 height 627
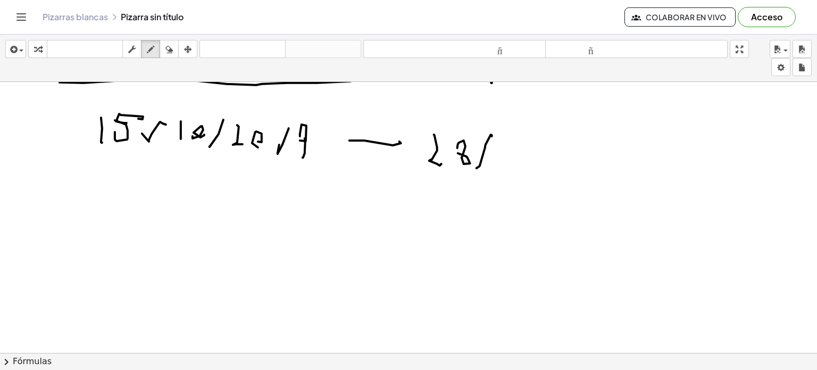
drag, startPoint x: 500, startPoint y: 142, endPoint x: 500, endPoint y: 162, distance: 20.2
click at [498, 165] on div at bounding box center [408, 129] width 817 height 627
click at [511, 155] on div at bounding box center [408, 129] width 817 height 627
drag, startPoint x: 508, startPoint y: 171, endPoint x: 531, endPoint y: 176, distance: 23.5
click at [509, 170] on div at bounding box center [408, 129] width 817 height 627
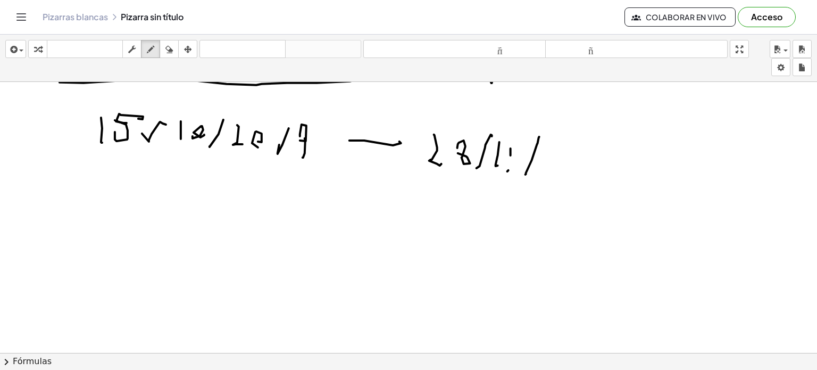
drag, startPoint x: 526, startPoint y: 174, endPoint x: 541, endPoint y: 136, distance: 41.1
click at [540, 136] on div at bounding box center [408, 129] width 817 height 627
drag, startPoint x: 556, startPoint y: 153, endPoint x: 583, endPoint y: 168, distance: 31.7
click at [564, 168] on div at bounding box center [408, 129] width 817 height 627
drag, startPoint x: 580, startPoint y: 163, endPoint x: 581, endPoint y: 172, distance: 9.6
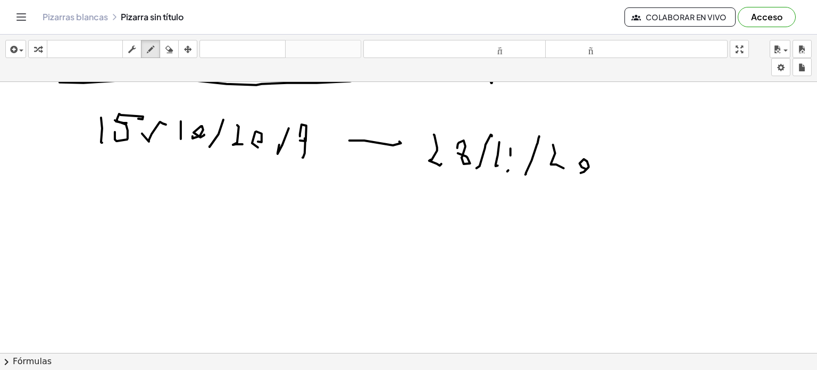
click at [581, 172] on div at bounding box center [408, 129] width 817 height 627
drag, startPoint x: 154, startPoint y: 164, endPoint x: 177, endPoint y: 177, distance: 25.7
click at [177, 180] on div at bounding box center [408, 129] width 817 height 627
drag, startPoint x: 189, startPoint y: 165, endPoint x: 240, endPoint y: 178, distance: 52.7
click at [199, 184] on div at bounding box center [408, 129] width 817 height 627
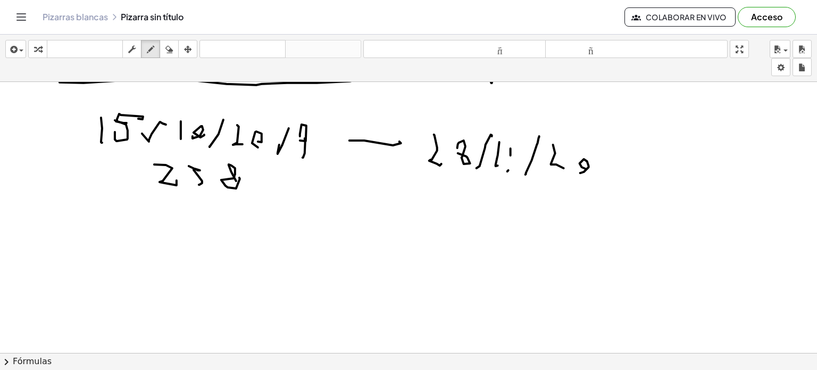
click at [243, 182] on div at bounding box center [408, 129] width 817 height 627
drag, startPoint x: 157, startPoint y: 204, endPoint x: 163, endPoint y: 225, distance: 22.1
click at [152, 229] on div at bounding box center [408, 129] width 817 height 627
drag, startPoint x: 187, startPoint y: 216, endPoint x: 187, endPoint y: 234, distance: 17.6
click at [182, 234] on div at bounding box center [408, 129] width 817 height 627
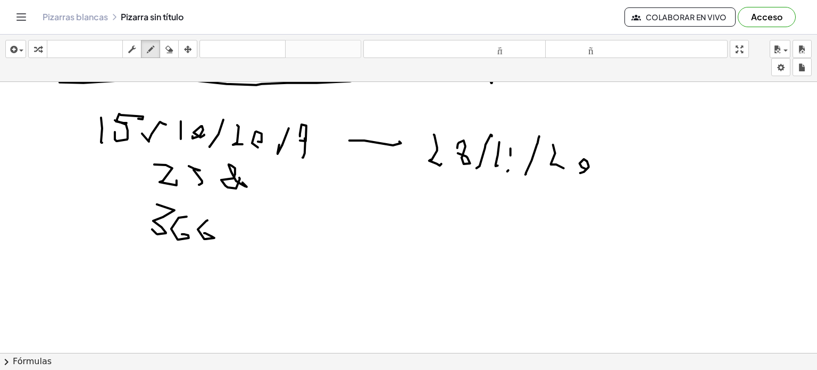
drag, startPoint x: 204, startPoint y: 238, endPoint x: 204, endPoint y: 233, distance: 5.9
click at [204, 233] on div at bounding box center [408, 129] width 817 height 627
drag, startPoint x: 206, startPoint y: 213, endPoint x: 211, endPoint y: 244, distance: 31.2
click at [217, 240] on div at bounding box center [408, 129] width 817 height 627
click at [209, 237] on div at bounding box center [408, 129] width 817 height 627
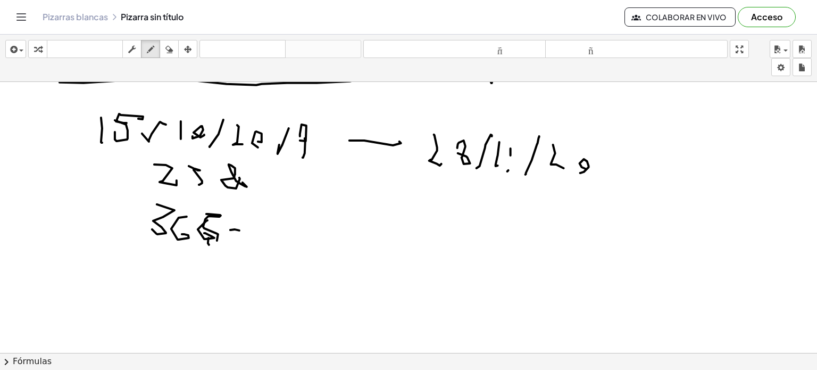
drag, startPoint x: 239, startPoint y: 230, endPoint x: 251, endPoint y: 223, distance: 13.6
click at [241, 230] on div at bounding box center [408, 129] width 817 height 627
click at [262, 238] on div at bounding box center [408, 129] width 817 height 627
drag, startPoint x: 287, startPoint y: 225, endPoint x: 279, endPoint y: 234, distance: 11.7
click at [279, 227] on div at bounding box center [408, 129] width 817 height 627
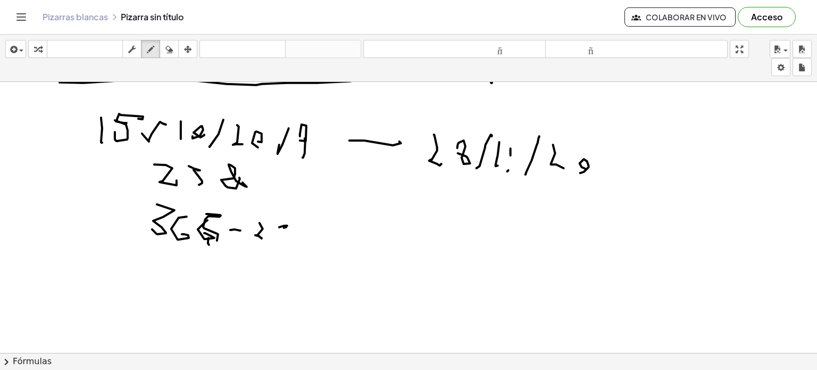
click at [279, 238] on div at bounding box center [408, 129] width 817 height 627
click at [302, 231] on div at bounding box center [408, 129] width 817 height 627
drag, startPoint x: 300, startPoint y: 238, endPoint x: 317, endPoint y: 244, distance: 18.2
click at [299, 231] on div at bounding box center [408, 129] width 817 height 627
click at [379, 219] on div at bounding box center [408, 129] width 817 height 627
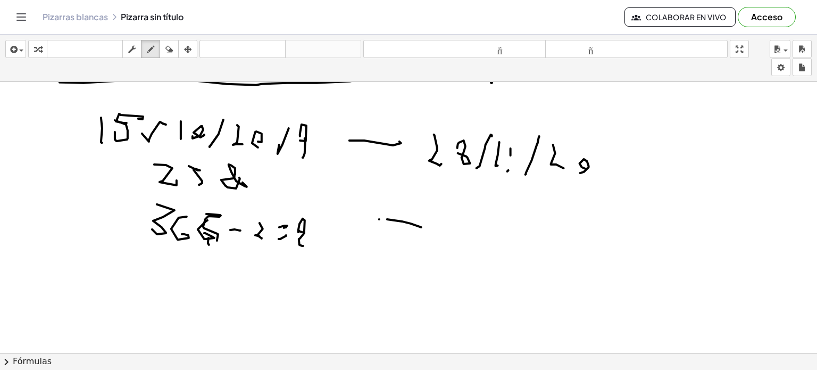
drag, startPoint x: 421, startPoint y: 227, endPoint x: 401, endPoint y: 238, distance: 23.4
click at [419, 226] on div at bounding box center [408, 129] width 817 height 627
drag, startPoint x: 474, startPoint y: 210, endPoint x: 480, endPoint y: 242, distance: 31.9
click at [474, 246] on div at bounding box center [408, 129] width 817 height 627
drag, startPoint x: 513, startPoint y: 230, endPoint x: 509, endPoint y: 243, distance: 14.1
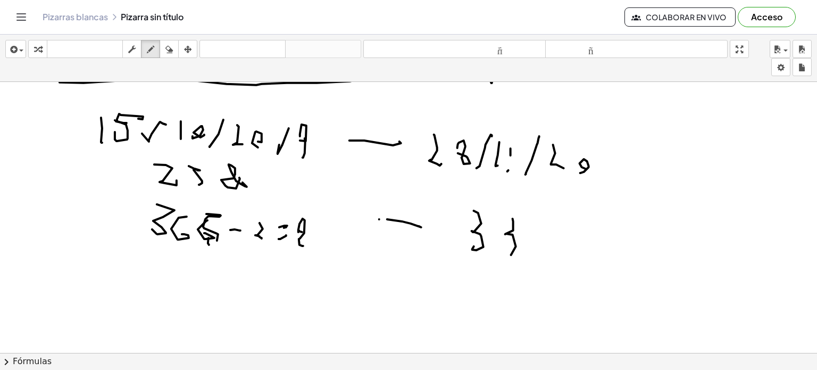
click at [507, 247] on div at bounding box center [408, 129] width 817 height 627
drag, startPoint x: 544, startPoint y: 229, endPoint x: 548, endPoint y: 253, distance: 24.2
click at [550, 254] on div at bounding box center [408, 129] width 817 height 627
drag, startPoint x: 341, startPoint y: 268, endPoint x: 328, endPoint y: 274, distance: 14.3
click at [334, 289] on div at bounding box center [408, 129] width 817 height 627
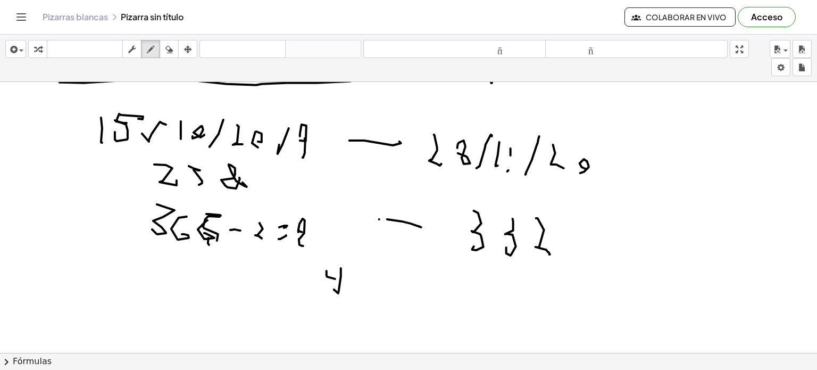
drag, startPoint x: 327, startPoint y: 270, endPoint x: 348, endPoint y: 287, distance: 26.9
click at [338, 278] on div at bounding box center [408, 129] width 817 height 627
drag, startPoint x: 350, startPoint y: 290, endPoint x: 352, endPoint y: 266, distance: 24.6
click at [352, 266] on div at bounding box center [408, 129] width 817 height 627
click at [371, 274] on div at bounding box center [408, 129] width 817 height 627
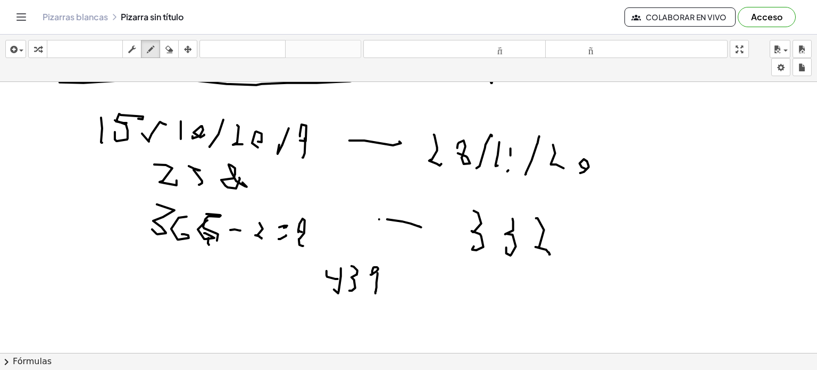
drag, startPoint x: 378, startPoint y: 272, endPoint x: 376, endPoint y: 293, distance: 20.3
click at [376, 293] on div at bounding box center [408, 129] width 817 height 627
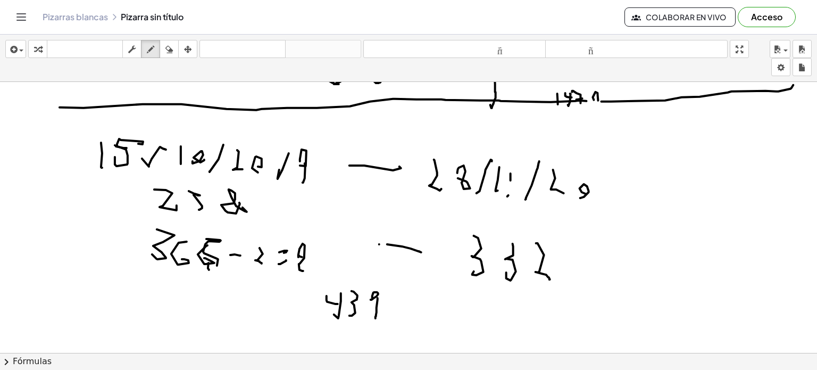
scroll to position [265, 0]
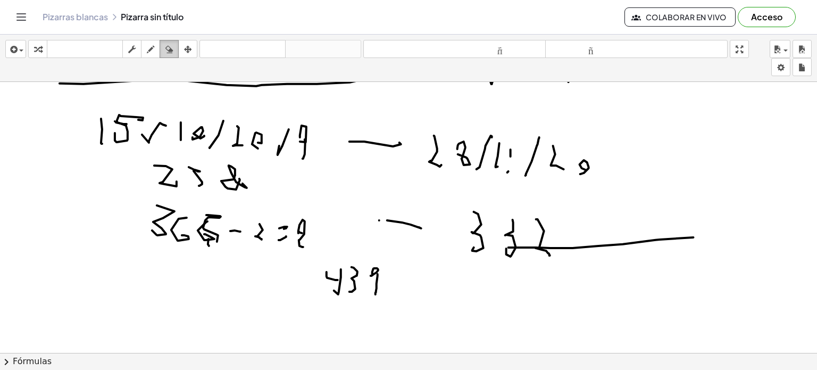
click at [169, 53] on icon "button" at bounding box center [168, 49] width 7 height 13
drag, startPoint x: 609, startPoint y: 242, endPoint x: 596, endPoint y: 242, distance: 12.2
click at [585, 242] on div at bounding box center [408, 130] width 817 height 627
drag, startPoint x: 357, startPoint y: 265, endPoint x: 329, endPoint y: 276, distance: 30.1
click at [329, 276] on div at bounding box center [408, 130] width 817 height 627
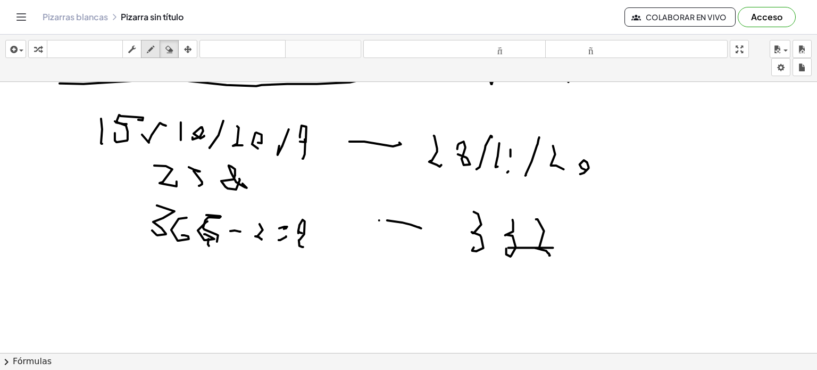
click at [149, 49] on icon "button" at bounding box center [150, 49] width 7 height 13
drag, startPoint x: 311, startPoint y: 289, endPoint x: 301, endPoint y: 288, distance: 10.1
click at [308, 311] on div at bounding box center [408, 130] width 817 height 627
drag, startPoint x: 300, startPoint y: 291, endPoint x: 314, endPoint y: 301, distance: 17.6
click at [314, 302] on div at bounding box center [408, 130] width 817 height 627
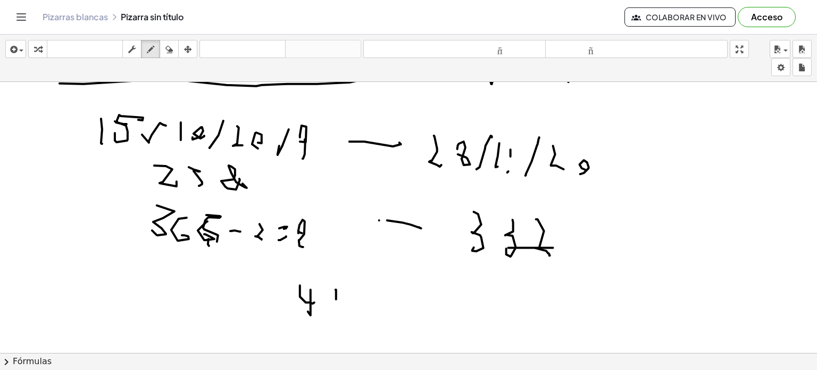
drag, startPoint x: 336, startPoint y: 299, endPoint x: 326, endPoint y: 298, distance: 10.1
click at [330, 314] on div at bounding box center [408, 130] width 817 height 627
drag, startPoint x: 326, startPoint y: 289, endPoint x: 357, endPoint y: 316, distance: 40.8
click at [335, 305] on div at bounding box center [408, 130] width 817 height 627
click at [353, 315] on div at bounding box center [408, 130] width 817 height 627
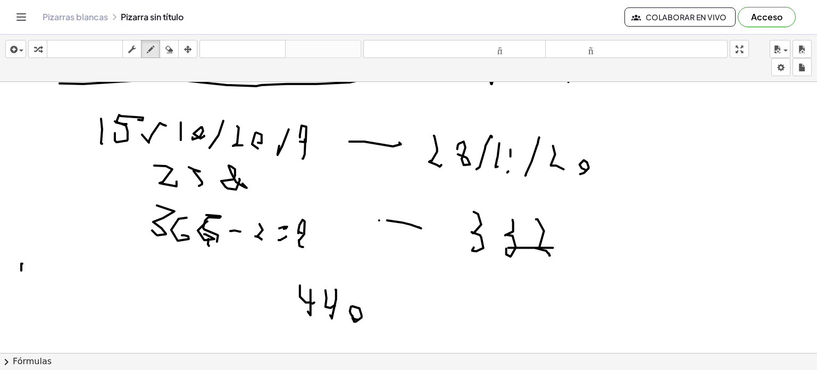
drag, startPoint x: 22, startPoint y: 263, endPoint x: 20, endPoint y: 269, distance: 6.4
click at [20, 270] on div at bounding box center [408, 130] width 817 height 627
drag, startPoint x: 29, startPoint y: 261, endPoint x: 29, endPoint y: 276, distance: 14.4
click at [29, 276] on div at bounding box center [408, 130] width 817 height 627
drag, startPoint x: 93, startPoint y: 281, endPoint x: 85, endPoint y: 262, distance: 21.0
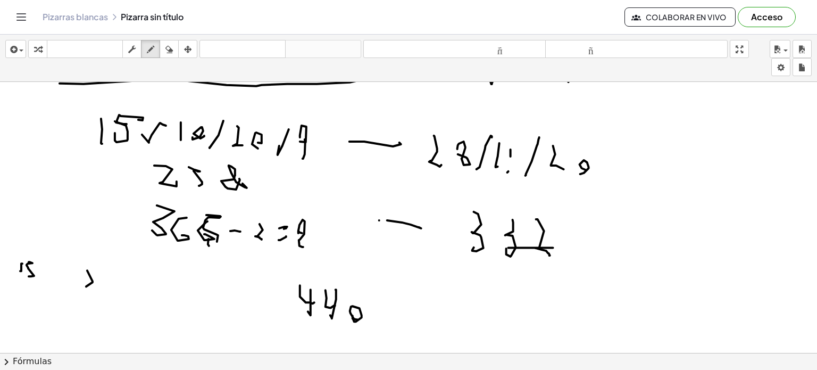
click at [85, 260] on div at bounding box center [408, 130] width 817 height 627
click at [84, 263] on div at bounding box center [408, 130] width 817 height 627
drag, startPoint x: 59, startPoint y: 278, endPoint x: 70, endPoint y: 280, distance: 11.8
click at [70, 280] on div at bounding box center [408, 130] width 817 height 627
drag, startPoint x: 43, startPoint y: 274, endPoint x: 44, endPoint y: 260, distance: 13.9
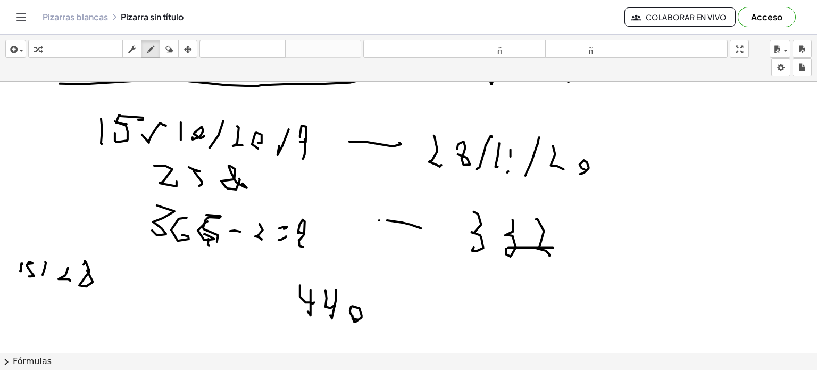
click at [45, 261] on div at bounding box center [408, 130] width 817 height 627
drag, startPoint x: 42, startPoint y: 263, endPoint x: 51, endPoint y: 265, distance: 9.2
click at [51, 265] on div at bounding box center [408, 130] width 817 height 627
drag, startPoint x: 51, startPoint y: 304, endPoint x: 57, endPoint y: 321, distance: 18.0
click at [38, 321] on div at bounding box center [408, 130] width 817 height 627
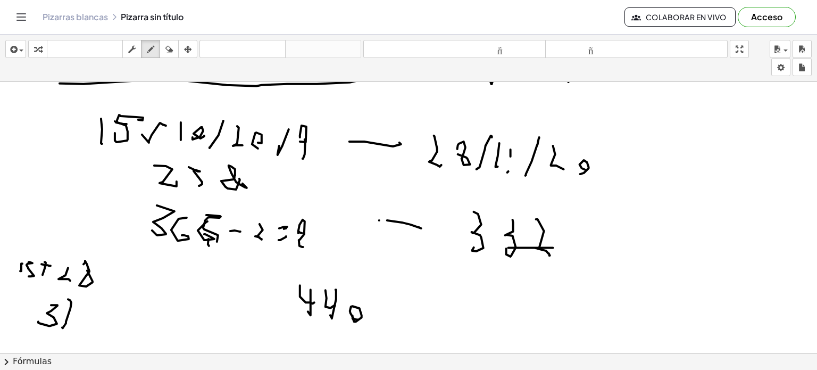
drag, startPoint x: 63, startPoint y: 327, endPoint x: 66, endPoint y: 300, distance: 27.9
click at [66, 300] on div at bounding box center [408, 130] width 817 height 627
drag, startPoint x: 64, startPoint y: 312, endPoint x: 75, endPoint y: 318, distance: 12.6
click at [79, 318] on div at bounding box center [408, 130] width 817 height 627
drag, startPoint x: 92, startPoint y: 326, endPoint x: 81, endPoint y: 300, distance: 28.7
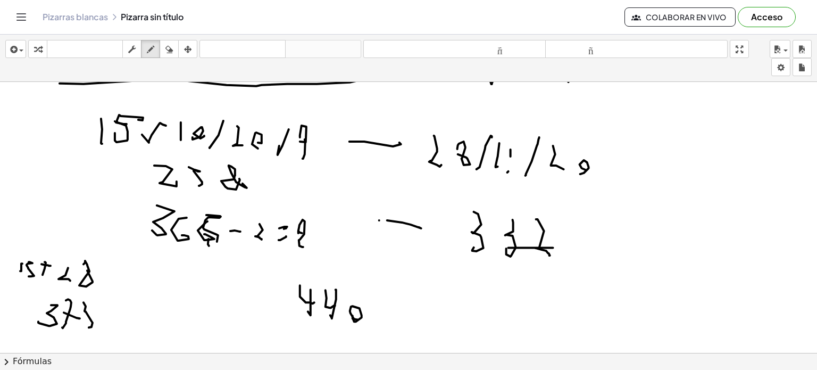
click at [81, 300] on div at bounding box center [408, 130] width 817 height 627
drag, startPoint x: 300, startPoint y: 273, endPoint x: 268, endPoint y: 271, distance: 31.5
click at [287, 267] on div at bounding box center [408, 130] width 817 height 627
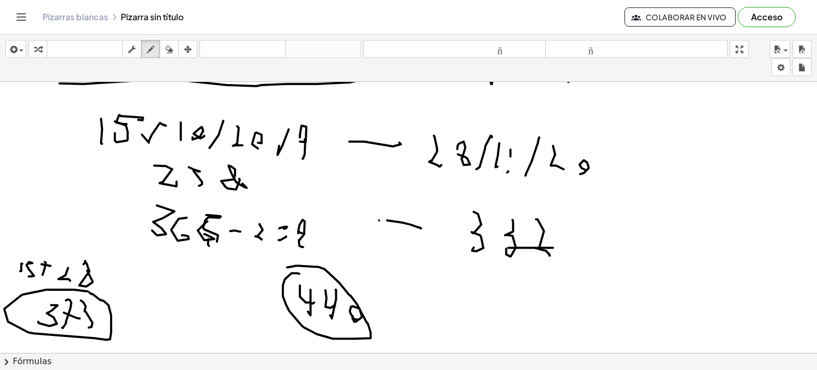
drag, startPoint x: 73, startPoint y: 289, endPoint x: 83, endPoint y: 289, distance: 9.6
click at [83, 289] on div at bounding box center [408, 130] width 817 height 627
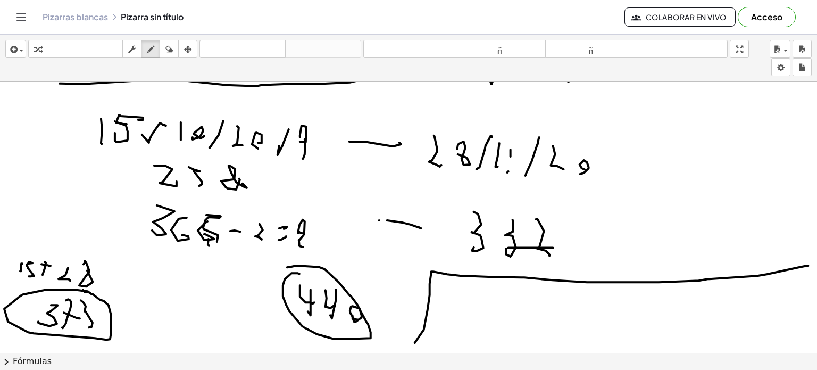
drag, startPoint x: 415, startPoint y: 342, endPoint x: 670, endPoint y: 274, distance: 263.8
click at [814, 261] on div "×" at bounding box center [408, 217] width 817 height 271
drag, startPoint x: 465, startPoint y: 286, endPoint x: 479, endPoint y: 288, distance: 14.5
click at [480, 287] on div at bounding box center [410, 130] width 821 height 627
drag, startPoint x: 490, startPoint y: 291, endPoint x: 499, endPoint y: 297, distance: 11.1
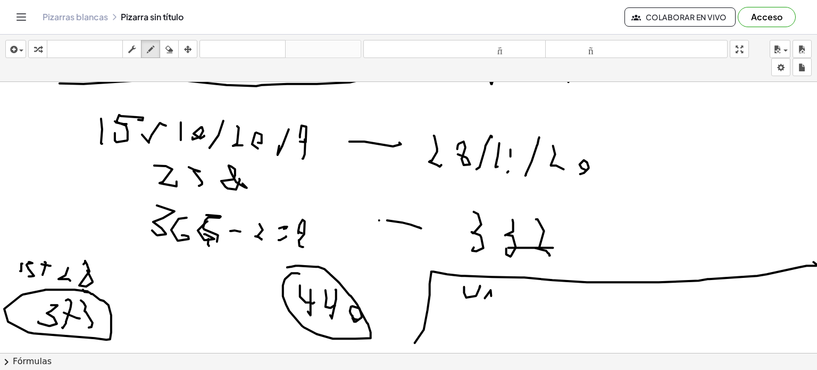
click at [501, 291] on div at bounding box center [410, 130] width 821 height 627
click at [511, 288] on div at bounding box center [410, 130] width 821 height 627
drag, startPoint x: 512, startPoint y: 288, endPoint x: 509, endPoint y: 295, distance: 6.9
click at [512, 297] on div at bounding box center [410, 130] width 821 height 627
click at [508, 295] on div at bounding box center [410, 130] width 821 height 627
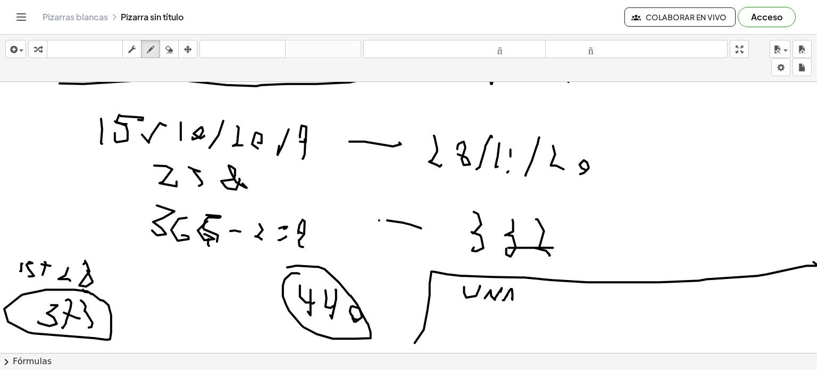
click at [513, 295] on div at bounding box center [410, 130] width 821 height 627
drag, startPoint x: 472, startPoint y: 314, endPoint x: 473, endPoint y: 327, distance: 12.3
click at [464, 326] on div at bounding box center [410, 130] width 821 height 627
click at [469, 327] on div at bounding box center [410, 130] width 821 height 627
click at [474, 327] on div at bounding box center [410, 130] width 821 height 627
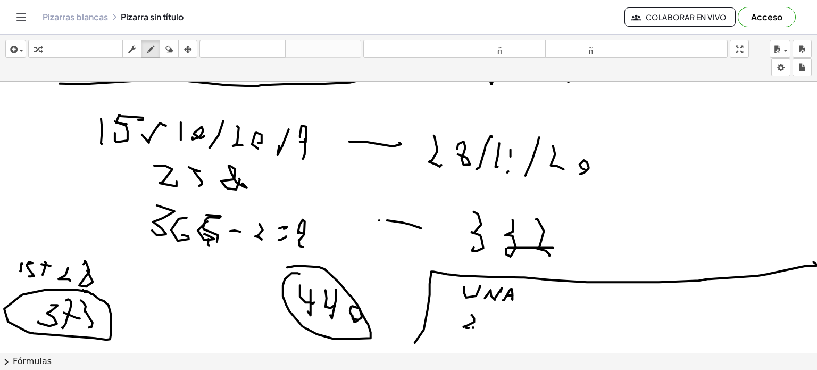
click at [489, 314] on div at bounding box center [410, 130] width 821 height 627
drag, startPoint x: 488, startPoint y: 318, endPoint x: 480, endPoint y: 315, distance: 7.9
click at [483, 327] on div at bounding box center [410, 130] width 821 height 627
click at [487, 317] on div at bounding box center [410, 130] width 821 height 627
drag, startPoint x: 502, startPoint y: 314, endPoint x: 498, endPoint y: 322, distance: 9.0
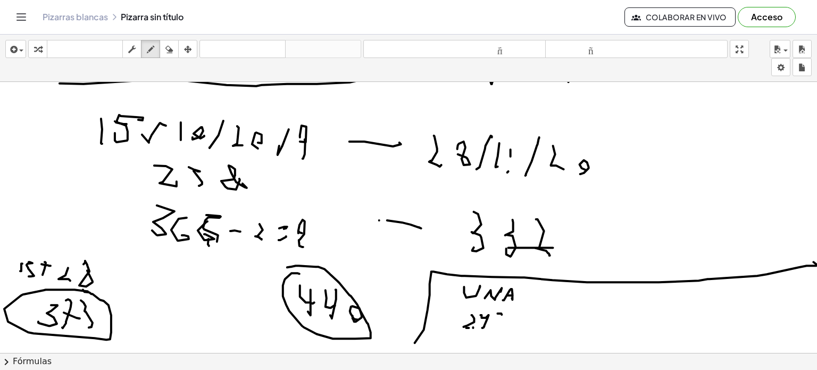
click at [499, 321] on div at bounding box center [410, 130] width 821 height 627
click at [504, 324] on div at bounding box center [410, 130] width 821 height 627
click at [515, 325] on div at bounding box center [410, 130] width 821 height 627
click at [535, 327] on div at bounding box center [410, 130] width 821 height 627
click at [531, 327] on div at bounding box center [410, 130] width 821 height 627
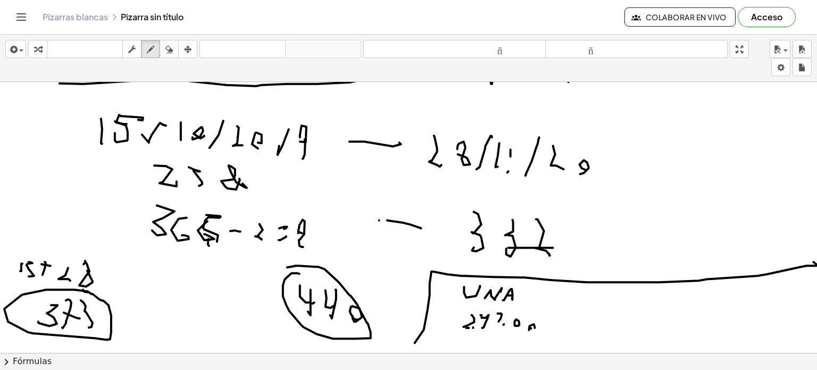
click at [549, 312] on div at bounding box center [410, 130] width 821 height 627
click at [556, 329] on div at bounding box center [410, 130] width 821 height 627
drag, startPoint x: 573, startPoint y: 311, endPoint x: 575, endPoint y: 325, distance: 13.9
click at [571, 327] on div at bounding box center [410, 130] width 821 height 627
click at [171, 46] on icon "button" at bounding box center [168, 49] width 7 height 13
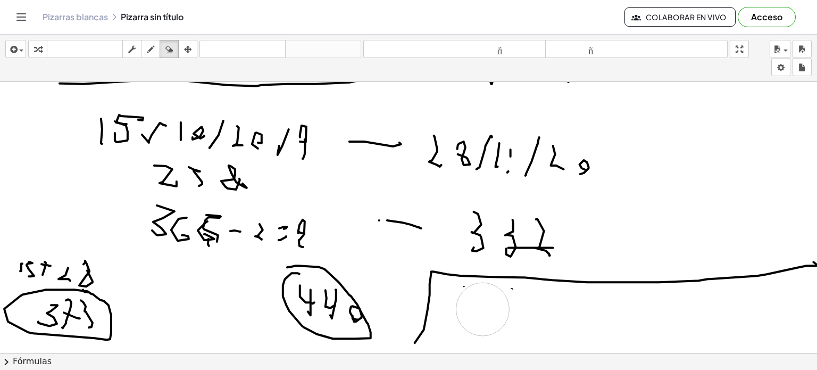
drag, startPoint x: 546, startPoint y: 321, endPoint x: 369, endPoint y: 105, distance: 280.2
click at [488, 309] on div at bounding box center [410, 130] width 821 height 627
click at [148, 46] on icon "button" at bounding box center [150, 49] width 7 height 13
drag, startPoint x: 148, startPoint y: 46, endPoint x: 241, endPoint y: 154, distance: 141.9
click at [148, 45] on icon "button" at bounding box center [150, 49] width 7 height 13
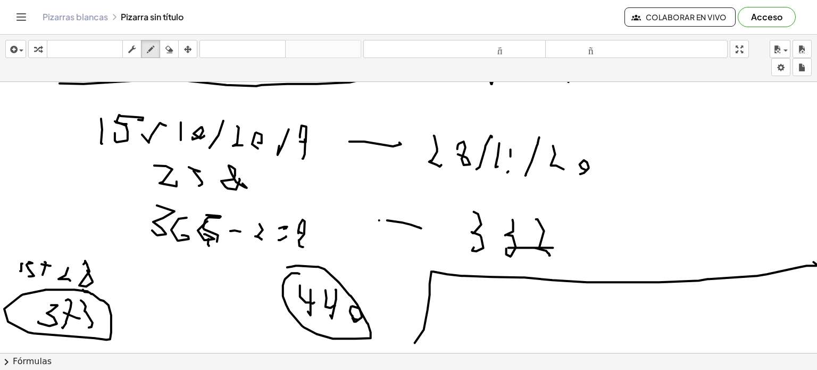
drag, startPoint x: 454, startPoint y: 287, endPoint x: 455, endPoint y: 293, distance: 5.4
click at [454, 287] on div at bounding box center [410, 130] width 821 height 627
click at [455, 295] on div at bounding box center [410, 130] width 821 height 627
drag, startPoint x: 458, startPoint y: 295, endPoint x: 464, endPoint y: 297, distance: 6.7
click at [463, 291] on div at bounding box center [410, 130] width 821 height 627
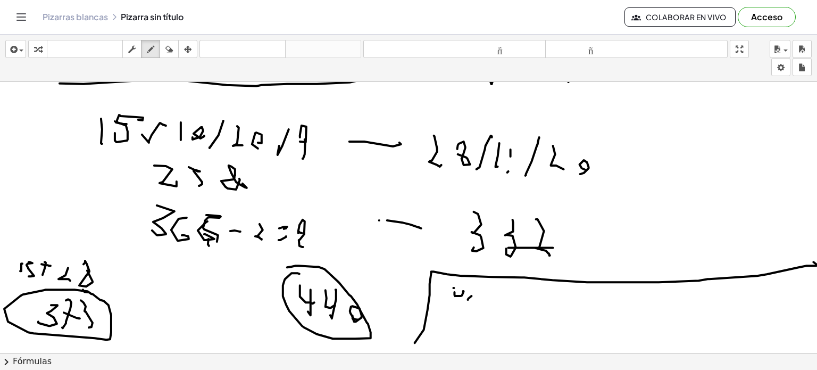
drag, startPoint x: 472, startPoint y: 295, endPoint x: 483, endPoint y: 299, distance: 11.3
click at [480, 284] on div at bounding box center [410, 130] width 821 height 627
click at [481, 291] on div at bounding box center [410, 130] width 821 height 627
drag, startPoint x: 483, startPoint y: 299, endPoint x: 490, endPoint y: 286, distance: 14.5
click at [490, 286] on div at bounding box center [410, 130] width 821 height 627
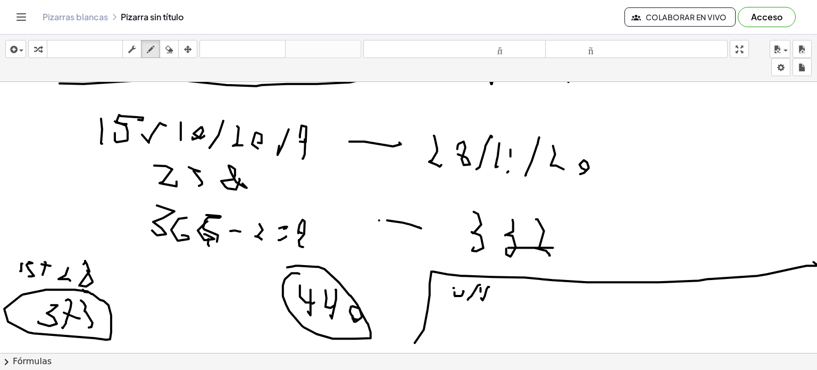
drag, startPoint x: 501, startPoint y: 287, endPoint x: 506, endPoint y: 295, distance: 10.0
click at [504, 291] on div at bounding box center [410, 130] width 821 height 627
click at [508, 300] on div at bounding box center [410, 130] width 821 height 627
drag, startPoint x: 503, startPoint y: 293, endPoint x: 482, endPoint y: 312, distance: 29.0
click at [504, 295] on div at bounding box center [410, 130] width 821 height 627
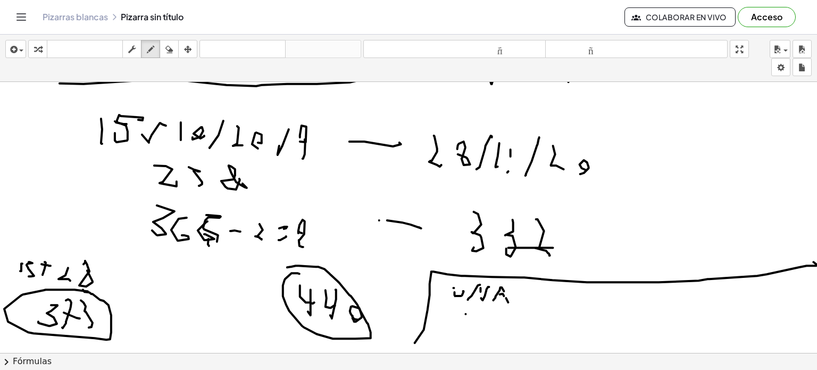
drag, startPoint x: 466, startPoint y: 313, endPoint x: 462, endPoint y: 326, distance: 12.8
click at [473, 319] on div at bounding box center [410, 130] width 821 height 627
drag, startPoint x: 461, startPoint y: 326, endPoint x: 476, endPoint y: 326, distance: 14.9
click at [475, 326] on div at bounding box center [410, 130] width 821 height 627
drag, startPoint x: 476, startPoint y: 326, endPoint x: 485, endPoint y: 324, distance: 9.8
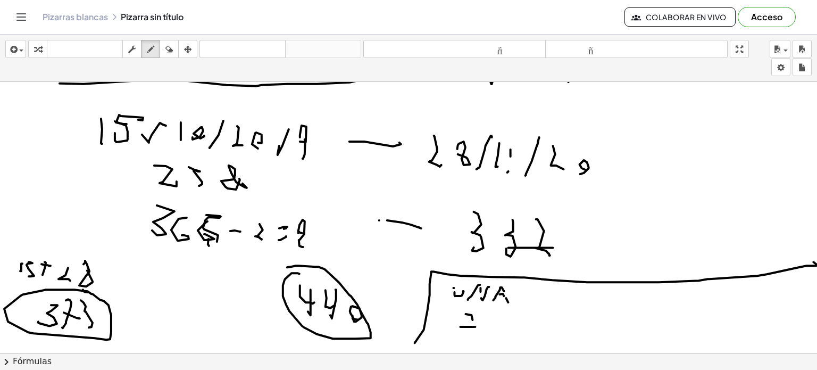
click at [477, 326] on div at bounding box center [410, 130] width 821 height 627
click at [495, 317] on div at bounding box center [410, 130] width 821 height 627
drag, startPoint x: 495, startPoint y: 320, endPoint x: 487, endPoint y: 315, distance: 9.2
click at [490, 324] on div at bounding box center [410, 130] width 821 height 627
drag, startPoint x: 488, startPoint y: 314, endPoint x: 493, endPoint y: 321, distance: 8.3
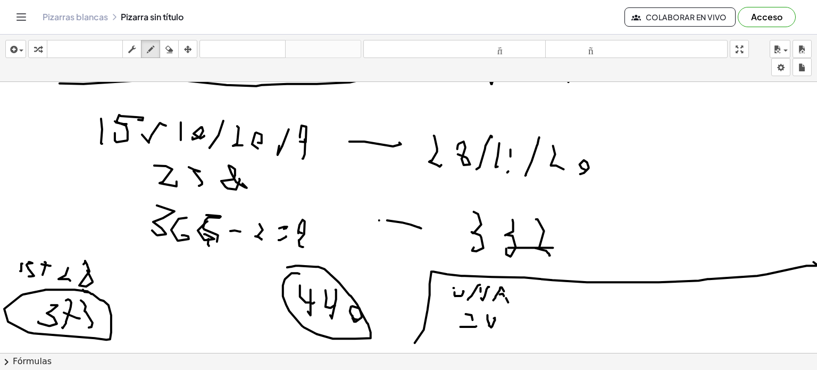
click at [493, 321] on div at bounding box center [410, 130] width 821 height 627
drag, startPoint x: 515, startPoint y: 317, endPoint x: 529, endPoint y: 329, distance: 18.9
click at [516, 327] on div at bounding box center [410, 130] width 821 height 627
drag, startPoint x: 531, startPoint y: 330, endPoint x: 540, endPoint y: 329, distance: 9.1
click at [530, 328] on div at bounding box center [410, 130] width 821 height 627
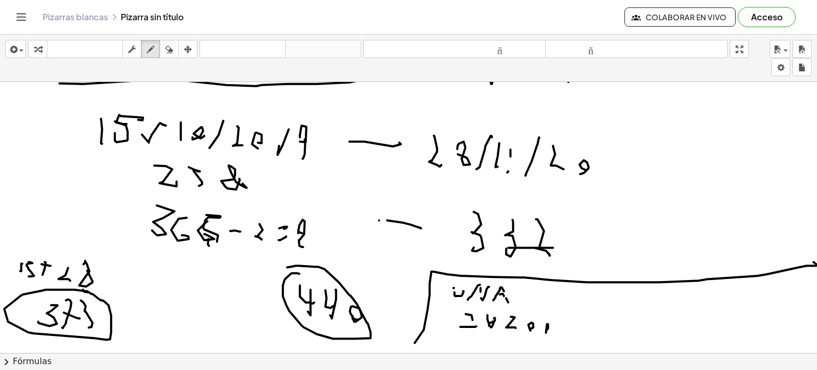
click at [541, 328] on div at bounding box center [410, 130] width 821 height 627
drag, startPoint x: 558, startPoint y: 331, endPoint x: 541, endPoint y: 347, distance: 23.3
click at [557, 334] on div at bounding box center [410, 130] width 821 height 627
drag
click at [572, 331] on div at bounding box center [410, 130] width 821 height 627
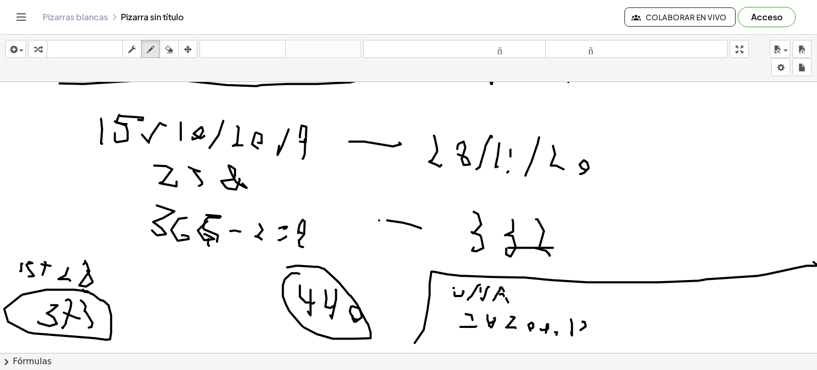
click at [592, 330] on div at bounding box center [410, 130] width 821 height 627
click at [611, 312] on div at bounding box center [410, 130] width 821 height 627
click at [604, 319] on div at bounding box center [410, 130] width 821 height 627
click at [617, 328] on div at bounding box center [410, 130] width 821 height 627
drag, startPoint x: 645, startPoint y: 300, endPoint x: 645, endPoint y: 310, distance: 10.6
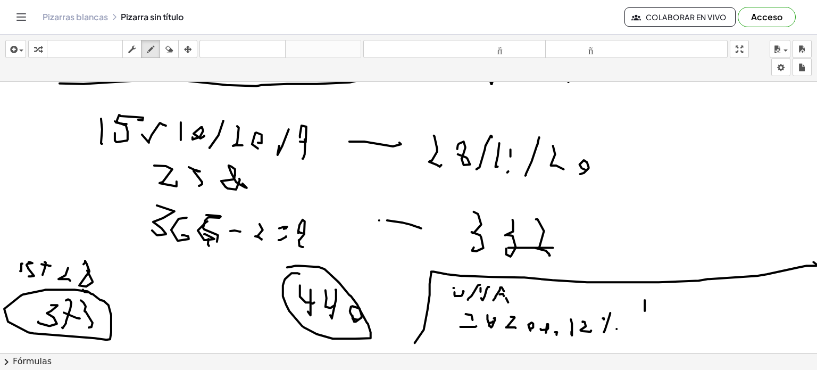
click at [645, 310] on div at bounding box center [410, 130] width 821 height 627
drag, startPoint x: 642, startPoint y: 300, endPoint x: 651, endPoint y: 314, distance: 16.5
click at [639, 314] on div at bounding box center [410, 130] width 821 height 627
drag, startPoint x: 656, startPoint y: 310, endPoint x: 650, endPoint y: 305, distance: 6.8
click at [651, 295] on div at bounding box center [410, 130] width 821 height 627
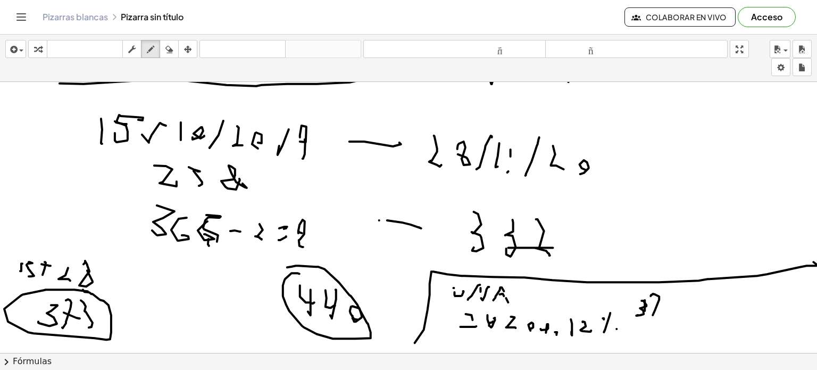
click at [660, 308] on div at bounding box center [410, 130] width 821 height 627
click at [176, 46] on div "button" at bounding box center [169, 49] width 14 height 13
click at [645, 306] on div at bounding box center [410, 130] width 821 height 627
click at [153, 48] on icon "button" at bounding box center [150, 49] width 7 height 13
drag, startPoint x: 651, startPoint y: 300, endPoint x: 643, endPoint y: 301, distance: 8.6
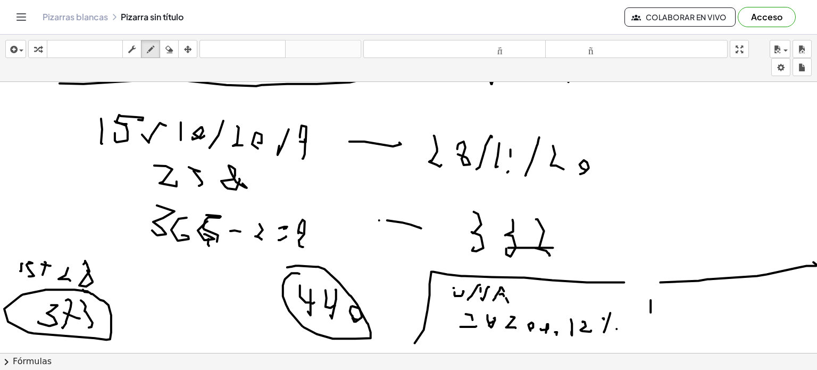
click at [649, 312] on div at bounding box center [410, 130] width 821 height 627
drag, startPoint x: 645, startPoint y: 302, endPoint x: 652, endPoint y: 301, distance: 7.1
click at [650, 304] on div at bounding box center [410, 130] width 821 height 627
click at [663, 308] on div at bounding box center [410, 130] width 821 height 627
drag, startPoint x: 660, startPoint y: 297, endPoint x: 666, endPoint y: 301, distance: 6.7
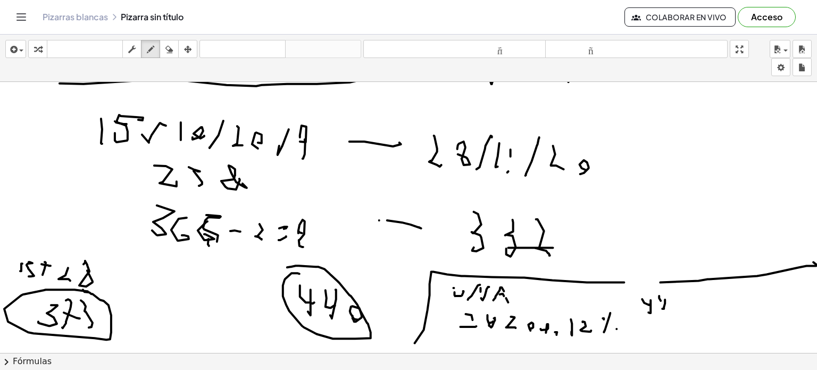
click at [666, 301] on div at bounding box center [410, 130] width 821 height 627
click at [673, 308] on div at bounding box center [410, 130] width 821 height 627
click at [686, 314] on div at bounding box center [410, 130] width 821 height 627
click at [654, 334] on div at bounding box center [410, 130] width 821 height 627
click at [670, 334] on div at bounding box center [410, 130] width 821 height 627
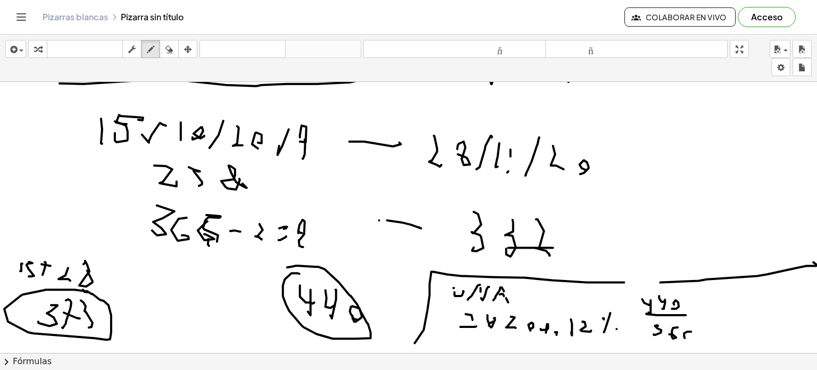
click at [684, 338] on div at bounding box center [410, 130] width 821 height 627
drag, startPoint x: 710, startPoint y: 321, endPoint x: 720, endPoint y: 301, distance: 21.9
click at [708, 296] on div at bounding box center [410, 130] width 821 height 627
drag, startPoint x: 726, startPoint y: 302, endPoint x: 730, endPoint y: 319, distance: 18.1
click at [723, 321] on div at bounding box center [410, 130] width 821 height 627
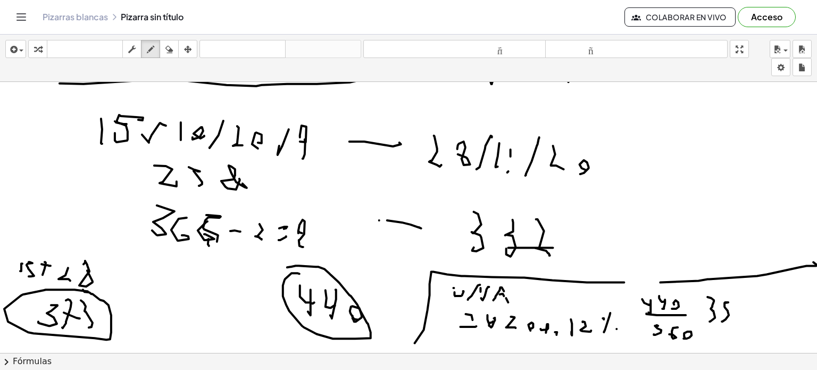
click at [751, 303] on div at bounding box center [410, 130] width 821 height 627
click at [751, 304] on div at bounding box center [410, 130] width 821 height 627
drag, startPoint x: 751, startPoint y: 310, endPoint x: 743, endPoint y: 301, distance: 12.1
click at [747, 306] on div at bounding box center [410, 130] width 821 height 627
drag, startPoint x: 741, startPoint y: 295, endPoint x: 749, endPoint y: 302, distance: 10.6
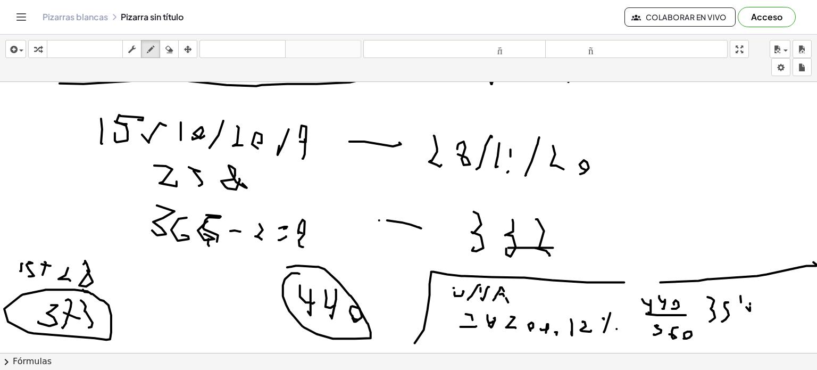
click at [749, 302] on div at bounding box center [410, 130] width 821 height 627
click at [766, 292] on div at bounding box center [410, 130] width 821 height 627
click at [766, 306] on div at bounding box center [410, 130] width 821 height 627
click at [767, 313] on div at bounding box center [410, 130] width 821 height 627
drag, startPoint x: 781, startPoint y: 295, endPoint x: 783, endPoint y: 302, distance: 6.6
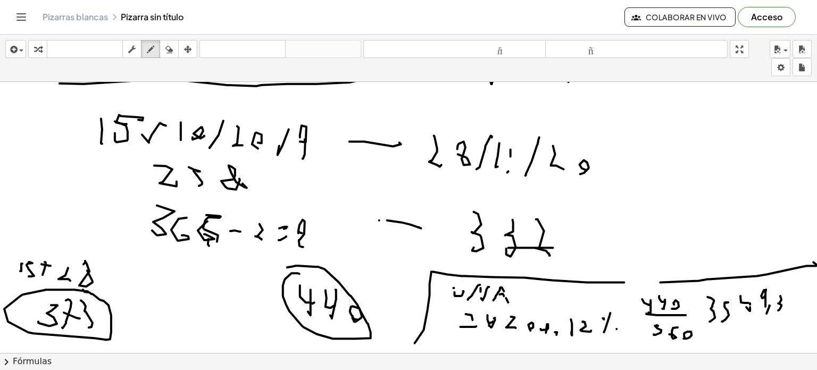
click at [778, 309] on div at bounding box center [410, 130] width 821 height 627
drag, startPoint x: 793, startPoint y: 295, endPoint x: 786, endPoint y: 319, distance: 24.6
click at [791, 313] on div at bounding box center [410, 130] width 821 height 627
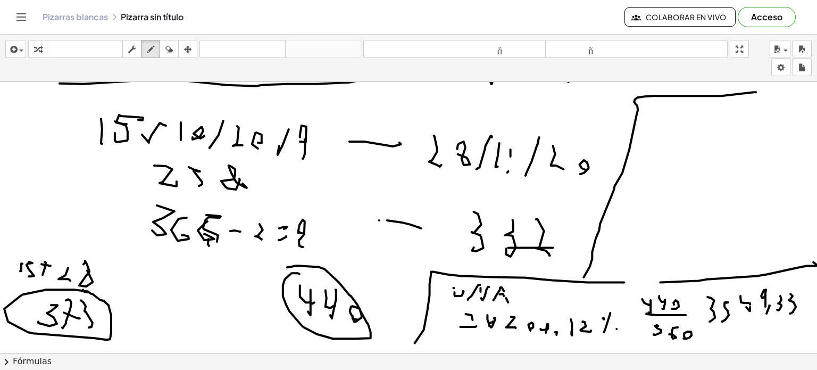
drag, startPoint x: 591, startPoint y: 266, endPoint x: 764, endPoint y: 92, distance: 245.7
click at [764, 92] on div at bounding box center [410, 130] width 821 height 627
drag, startPoint x: 658, startPoint y: 116, endPoint x: 681, endPoint y: 119, distance: 23.6
click at [679, 121] on div at bounding box center [410, 130] width 821 height 627
drag, startPoint x: 685, startPoint y: 117, endPoint x: 702, endPoint y: 119, distance: 17.2
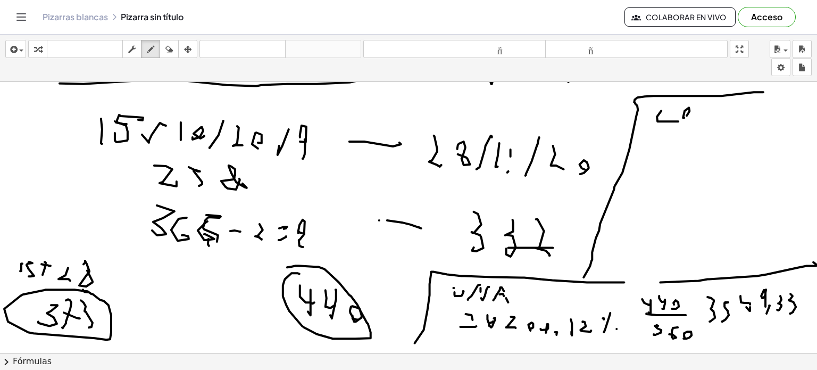
click at [686, 115] on div at bounding box center [410, 130] width 821 height 627
drag, startPoint x: 705, startPoint y: 107, endPoint x: 715, endPoint y: 111, distance: 11.3
click at [705, 122] on div at bounding box center [410, 130] width 821 height 627
drag, startPoint x: 719, startPoint y: 109, endPoint x: 720, endPoint y: 123, distance: 14.9
click at [716, 106] on div at bounding box center [410, 130] width 821 height 627
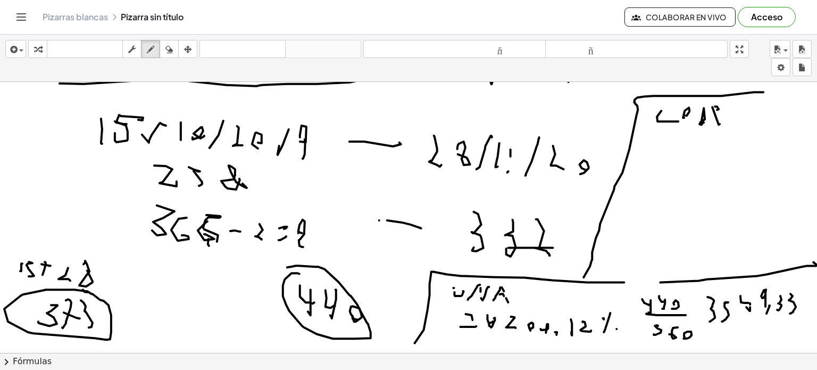
click at [723, 119] on div at bounding box center [410, 130] width 821 height 627
drag, startPoint x: 653, startPoint y: 158, endPoint x: 669, endPoint y: 155, distance: 16.7
click at [665, 160] on div at bounding box center [410, 130] width 821 height 627
click at [677, 153] on div at bounding box center [410, 130] width 821 height 627
drag, startPoint x: 679, startPoint y: 164, endPoint x: 712, endPoint y: 146, distance: 36.9
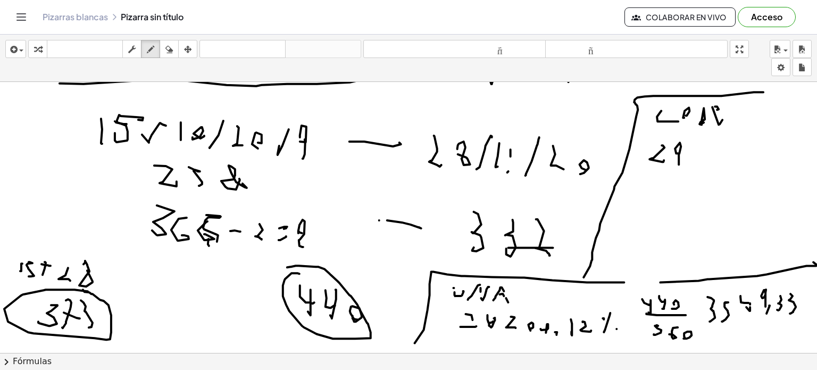
click at [679, 164] on div at bounding box center [410, 130] width 821 height 627
drag, startPoint x: 696, startPoint y: 174, endPoint x: 718, endPoint y: 164, distance: 24.0
click at [702, 163] on div at bounding box center [410, 130] width 821 height 627
click at [724, 170] on div at bounding box center [410, 130] width 821 height 627
drag, startPoint x: 727, startPoint y: 168, endPoint x: 726, endPoint y: 150, distance: 18.1
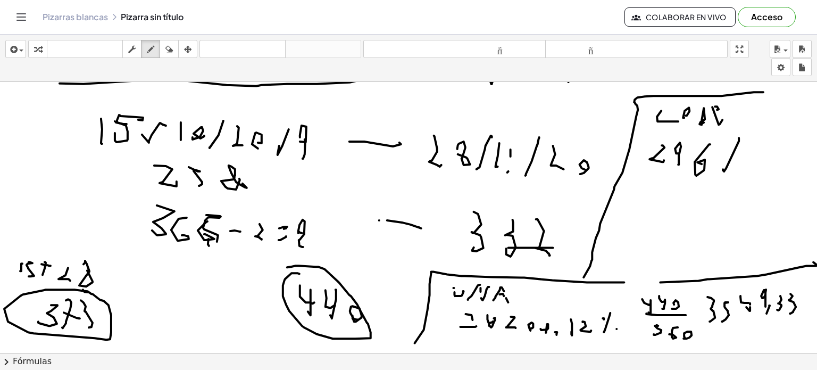
click at [726, 138] on div at bounding box center [410, 130] width 821 height 627
drag, startPoint x: 733, startPoint y: 152, endPoint x: 739, endPoint y: 166, distance: 15.0
click at [742, 159] on div at bounding box center [410, 130] width 821 height 627
click at [747, 184] on div at bounding box center [410, 130] width 821 height 627
drag, startPoint x: 765, startPoint y: 152, endPoint x: 783, endPoint y: 159, distance: 19.1
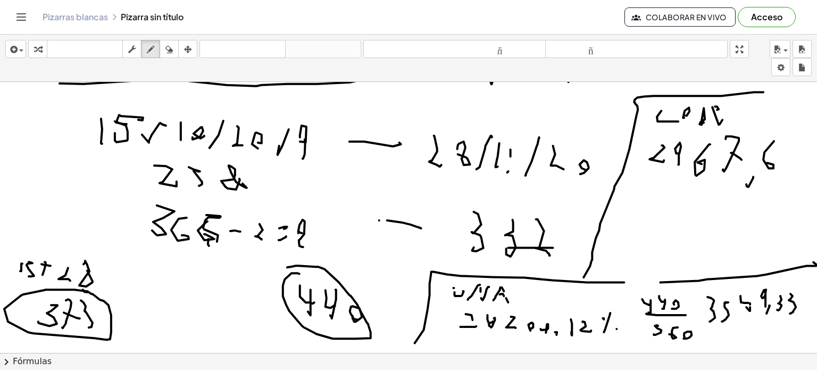
click at [767, 162] on div at bounding box center [410, 130] width 821 height 627
drag, startPoint x: 793, startPoint y: 158, endPoint x: 789, endPoint y: 146, distance: 12.6
click at [793, 159] on div at bounding box center [410, 130] width 821 height 627
drag, startPoint x: 785, startPoint y: 151, endPoint x: 793, endPoint y: 152, distance: 8.1
click at [793, 152] on div at bounding box center [410, 130] width 821 height 627
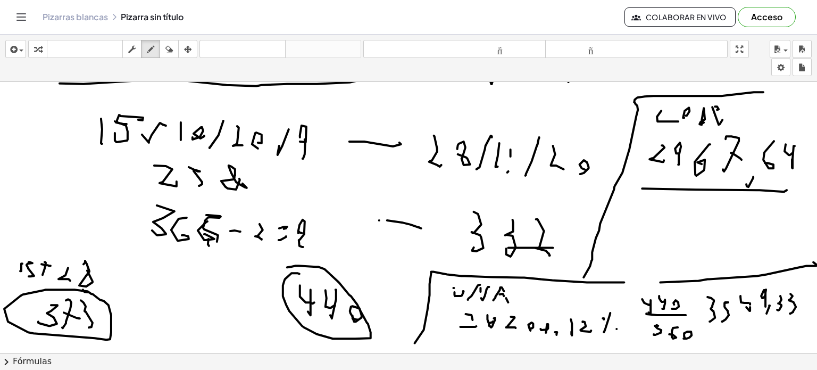
drag, startPoint x: 643, startPoint y: 188, endPoint x: 790, endPoint y: 189, distance: 146.9
click at [788, 189] on div at bounding box center [410, 130] width 821 height 627
drag, startPoint x: 613, startPoint y: 233, endPoint x: 626, endPoint y: 248, distance: 20.0
click at [616, 256] on div at bounding box center [410, 130] width 821 height 627
drag, startPoint x: 631, startPoint y: 241, endPoint x: 628, endPoint y: 246, distance: 5.9
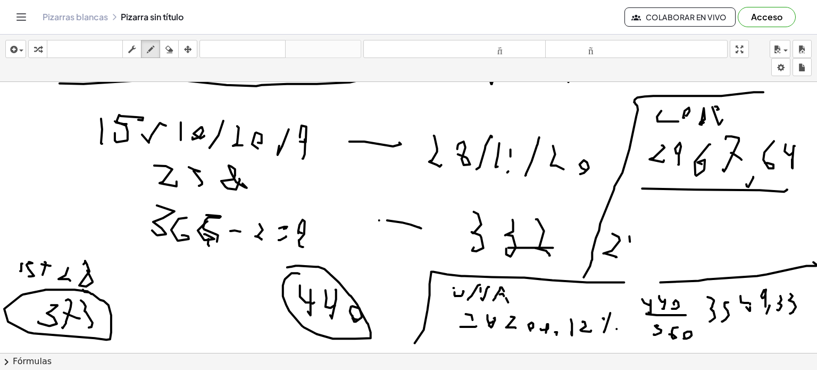
click at [628, 250] on div at bounding box center [410, 130] width 821 height 627
drag, startPoint x: 625, startPoint y: 239, endPoint x: 632, endPoint y: 244, distance: 8.4
click at [632, 244] on div at bounding box center [410, 130] width 821 height 627
drag, startPoint x: 643, startPoint y: 241, endPoint x: 643, endPoint y: 255, distance: 14.4
click at [641, 253] on div at bounding box center [410, 130] width 821 height 627
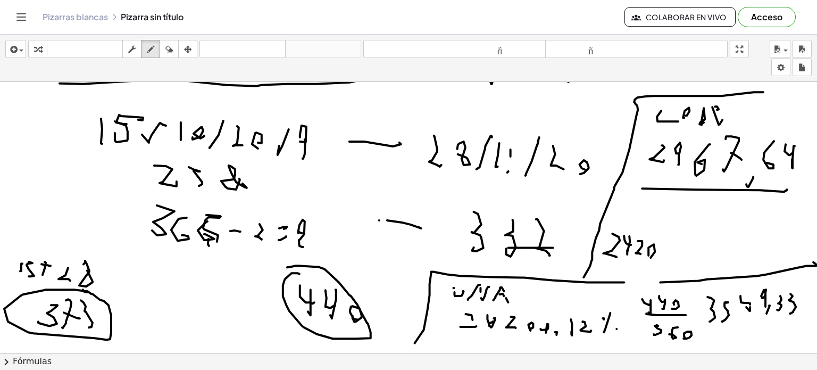
drag, startPoint x: 649, startPoint y: 247, endPoint x: 679, endPoint y: 258, distance: 31.8
click at [651, 254] on div at bounding box center [410, 130] width 821 height 627
drag, startPoint x: 670, startPoint y: 259, endPoint x: 683, endPoint y: 248, distance: 16.2
click at [678, 243] on div at bounding box center [410, 130] width 821 height 627
click at [683, 257] on div at bounding box center [410, 130] width 821 height 627
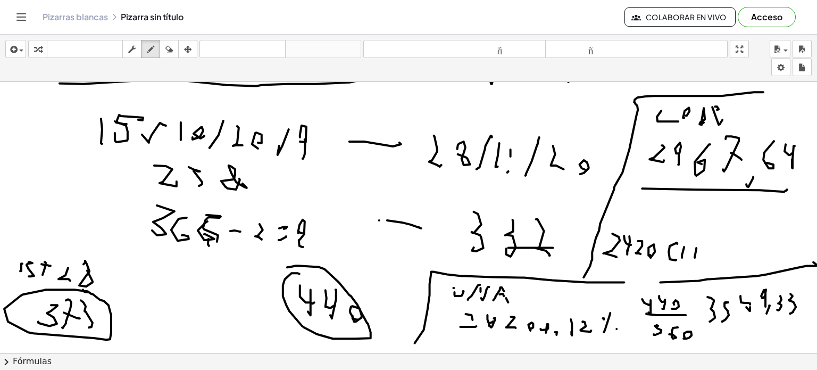
drag, startPoint x: 695, startPoint y: 257, endPoint x: 696, endPoint y: 244, distance: 12.8
click at [697, 243] on div at bounding box center [410, 130] width 821 height 627
click at [697, 248] on div at bounding box center [410, 130] width 821 height 627
click at [703, 254] on div at bounding box center [410, 130] width 821 height 627
drag, startPoint x: 714, startPoint y: 248, endPoint x: 715, endPoint y: 254, distance: 5.4
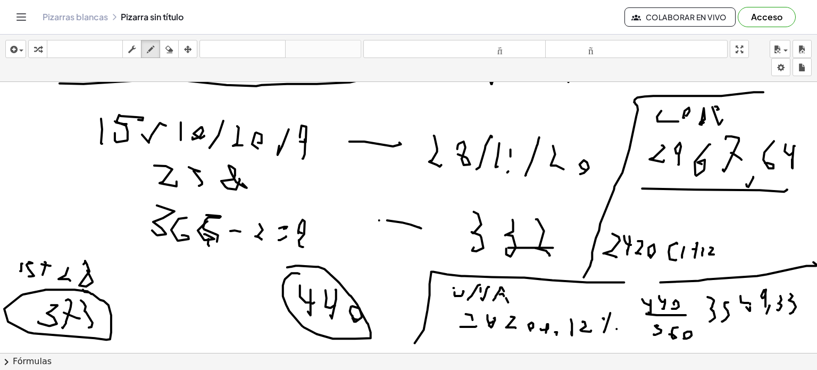
click at [715, 254] on div at bounding box center [410, 130] width 821 height 627
click at [724, 242] on div at bounding box center [410, 130] width 821 height 627
click at [724, 235] on div at bounding box center [410, 130] width 821 height 627
click at [731, 239] on div at bounding box center [410, 130] width 821 height 627
drag, startPoint x: 730, startPoint y: 233, endPoint x: 735, endPoint y: 237, distance: 6.8
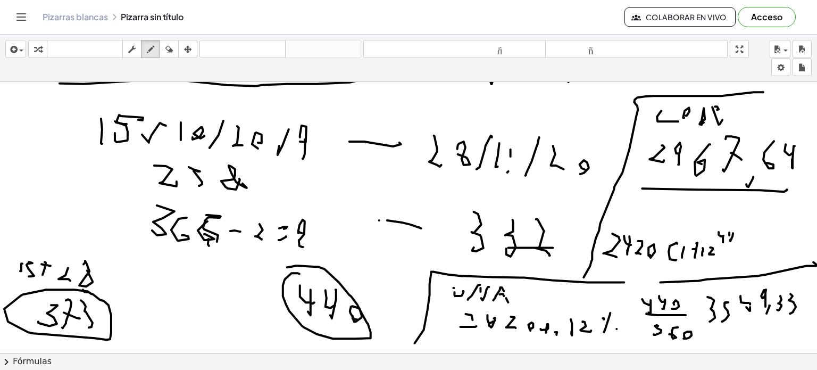
click at [733, 236] on div at bounding box center [410, 130] width 821 height 627
click at [740, 237] on div at bounding box center [410, 130] width 821 height 627
drag, startPoint x: 722, startPoint y: 241, endPoint x: 750, endPoint y: 238, distance: 28.3
click at [750, 238] on div at bounding box center [410, 130] width 821 height 627
drag, startPoint x: 727, startPoint y: 244, endPoint x: 732, endPoint y: 253, distance: 9.5
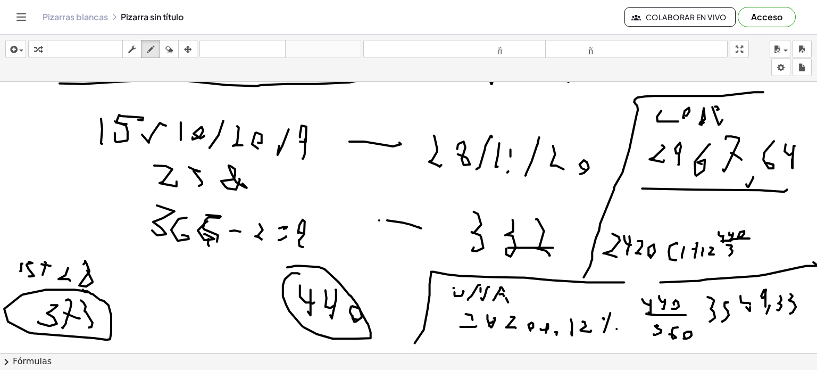
click at [730, 255] on div at bounding box center [410, 130] width 821 height 627
click at [742, 243] on div at bounding box center [410, 130] width 821 height 627
drag, startPoint x: 741, startPoint y: 242, endPoint x: 740, endPoint y: 251, distance: 9.1
click at [739, 247] on div at bounding box center [410, 130] width 821 height 627
click at [739, 248] on div at bounding box center [410, 130] width 821 height 627
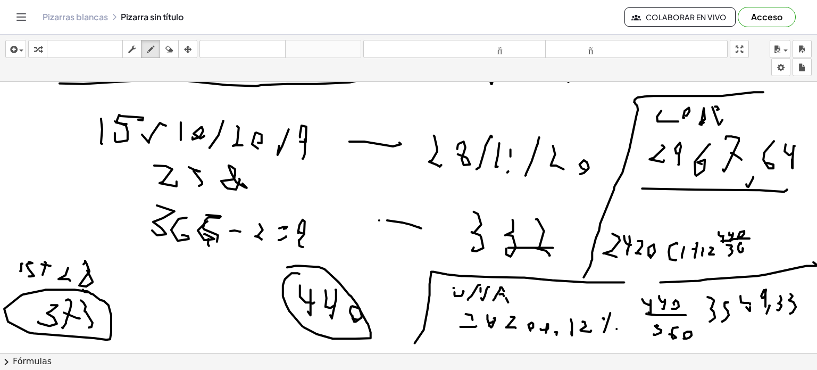
click at [741, 248] on div at bounding box center [410, 130] width 821 height 627
drag, startPoint x: 749, startPoint y: 245, endPoint x: 748, endPoint y: 251, distance: 5.4
click at [746, 251] on div at bounding box center [410, 130] width 821 height 627
drag, startPoint x: 754, startPoint y: 255, endPoint x: 756, endPoint y: 229, distance: 25.6
click at [756, 229] on div at bounding box center [410, 130] width 821 height 627
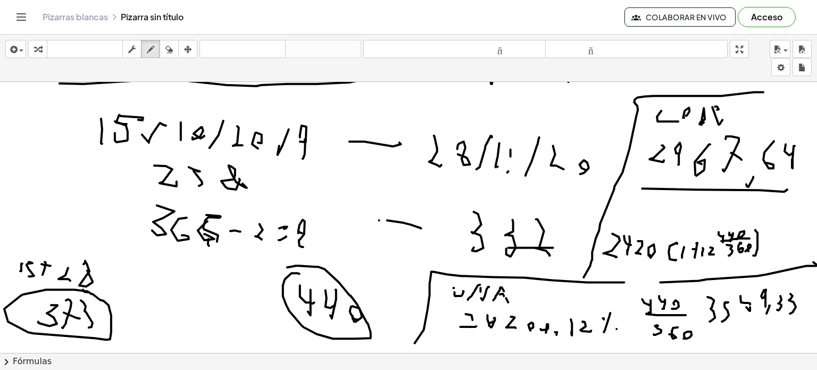
scroll to position [265, 11]
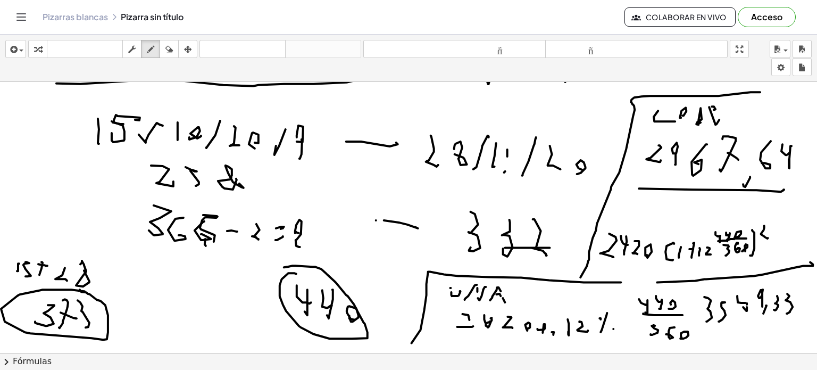
drag, startPoint x: 757, startPoint y: 225, endPoint x: 764, endPoint y: 235, distance: 12.6
click at [760, 237] on div at bounding box center [407, 130] width 821 height 627
drag, startPoint x: 764, startPoint y: 235, endPoint x: 760, endPoint y: 225, distance: 11.0
click at [762, 222] on div at bounding box center [407, 130] width 821 height 627
click at [768, 227] on div at bounding box center [407, 130] width 821 height 627
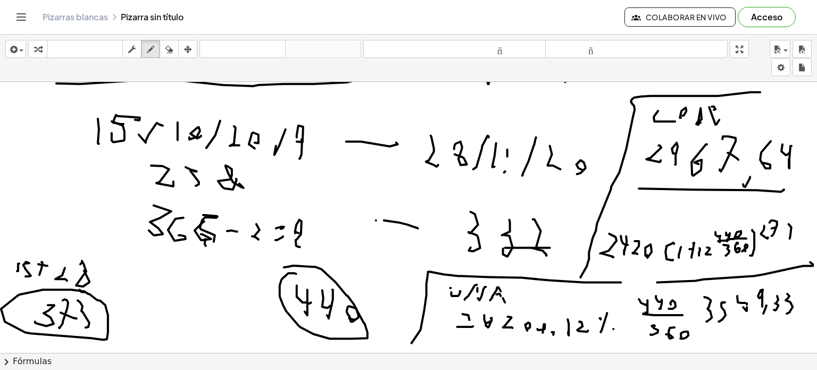
drag, startPoint x: 782, startPoint y: 238, endPoint x: 777, endPoint y: 224, distance: 14.8
click at [777, 223] on div at bounding box center [407, 130] width 821 height 627
drag, startPoint x: 784, startPoint y: 227, endPoint x: 792, endPoint y: 227, distance: 8.0
click at [785, 227] on div at bounding box center [407, 130] width 821 height 627
drag, startPoint x: 792, startPoint y: 235, endPoint x: 791, endPoint y: 223, distance: 11.7
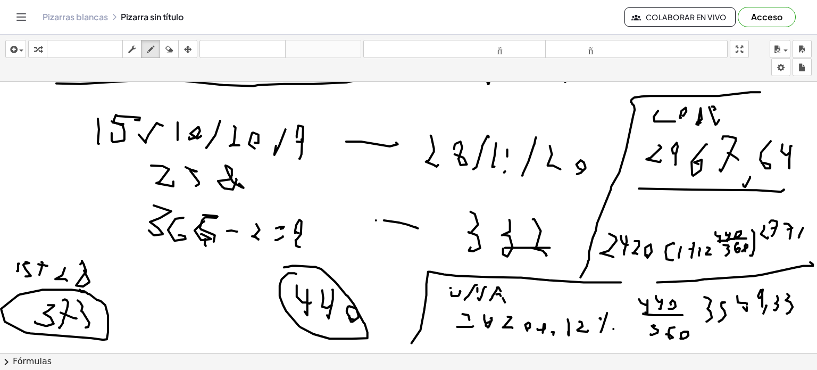
click at [791, 231] on div at bounding box center [407, 130] width 821 height 627
click at [792, 225] on div at bounding box center [407, 130] width 821 height 627
click at [796, 226] on div at bounding box center [407, 130] width 821 height 627
drag, startPoint x: 799, startPoint y: 229, endPoint x: 797, endPoint y: 236, distance: 6.6
click at [798, 235] on div at bounding box center [407, 130] width 821 height 627
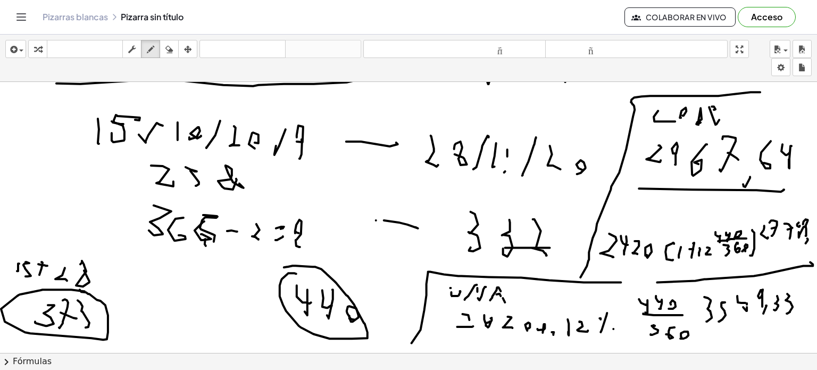
drag, startPoint x: 800, startPoint y: 238, endPoint x: 797, endPoint y: 245, distance: 7.6
click at [797, 243] on div at bounding box center [407, 130] width 821 height 627
click at [798, 258] on div at bounding box center [407, 130] width 821 height 627
drag, startPoint x: 798, startPoint y: 258, endPoint x: 797, endPoint y: 252, distance: 6.6
click at [796, 245] on div at bounding box center [407, 130] width 821 height 627
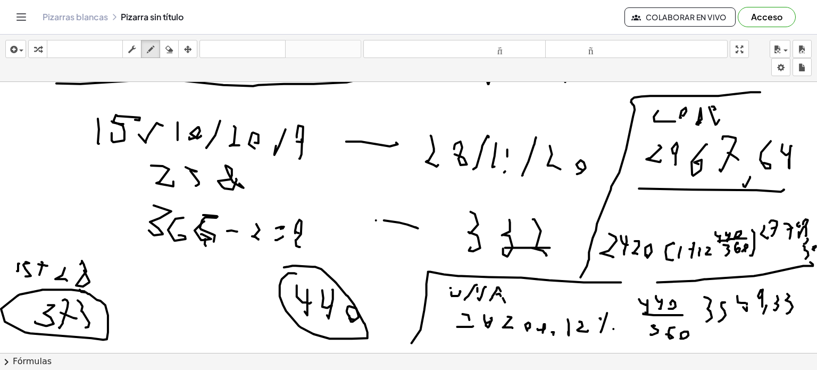
drag, startPoint x: 806, startPoint y: 246, endPoint x: 798, endPoint y: 258, distance: 13.4
click at [802, 256] on div at bounding box center [407, 130] width 821 height 627
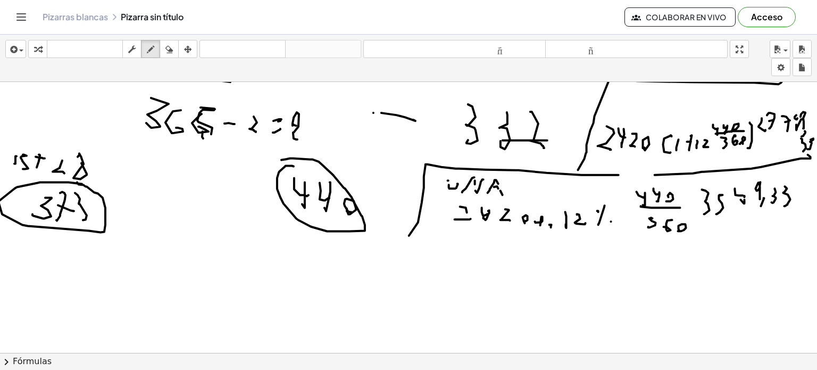
scroll to position [319, 11]
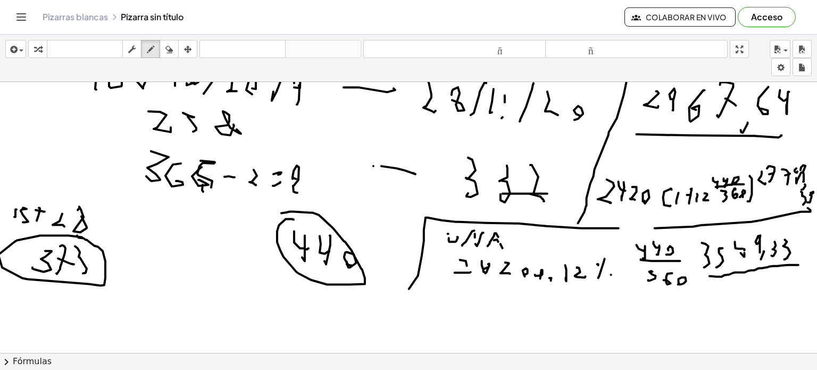
drag, startPoint x: 705, startPoint y: 276, endPoint x: 795, endPoint y: 264, distance: 91.7
click at [795, 264] on div at bounding box center [405, 170] width 823 height 815
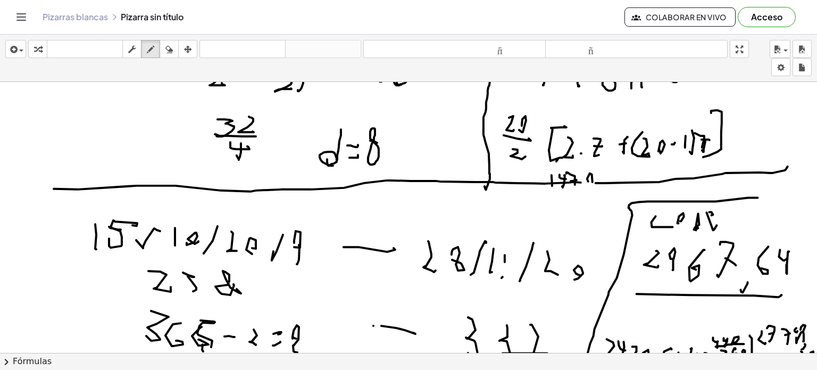
scroll to position [0, 11]
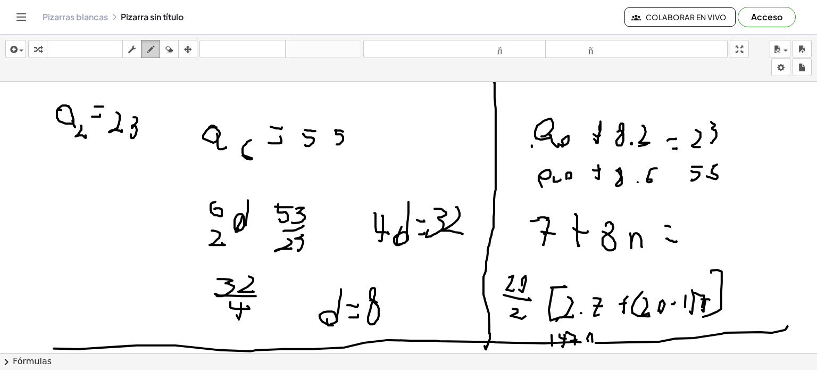
drag, startPoint x: 146, startPoint y: 48, endPoint x: 154, endPoint y: 50, distance: 8.3
click at [148, 47] on div "button" at bounding box center [151, 49] width 14 height 13
drag, startPoint x: 432, startPoint y: 94, endPoint x: 430, endPoint y: 100, distance: 6.6
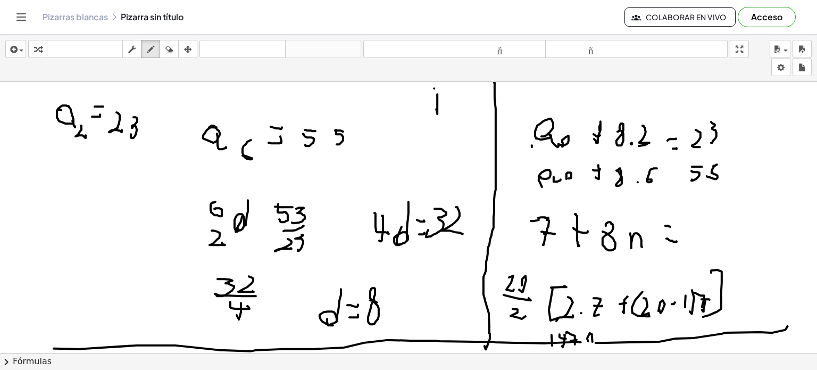
drag, startPoint x: 426, startPoint y: 90, endPoint x: 419, endPoint y: 101, distance: 12.0
drag, startPoint x: 421, startPoint y: 110, endPoint x: 446, endPoint y: 115, distance: 25.6
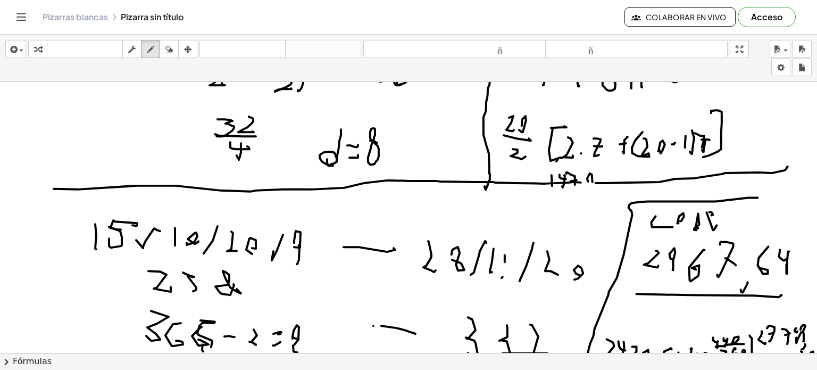
drag, startPoint x: 313, startPoint y: 202, endPoint x: 325, endPoint y: 201, distance: 12.3
click at [315, 201] on div at bounding box center [405, 329] width 823 height 815
drag, startPoint x: 314, startPoint y: 211, endPoint x: 334, endPoint y: 211, distance: 19.2
click at [334, 211] on div at bounding box center [405, 329] width 823 height 815
click at [316, 214] on div at bounding box center [405, 329] width 823 height 815
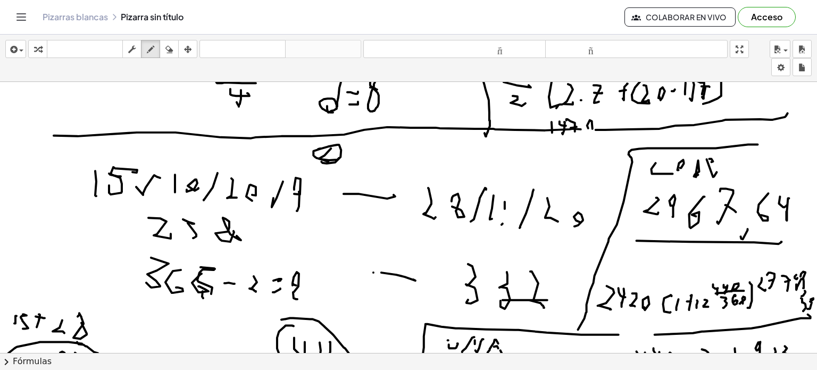
scroll to position [319, 11]
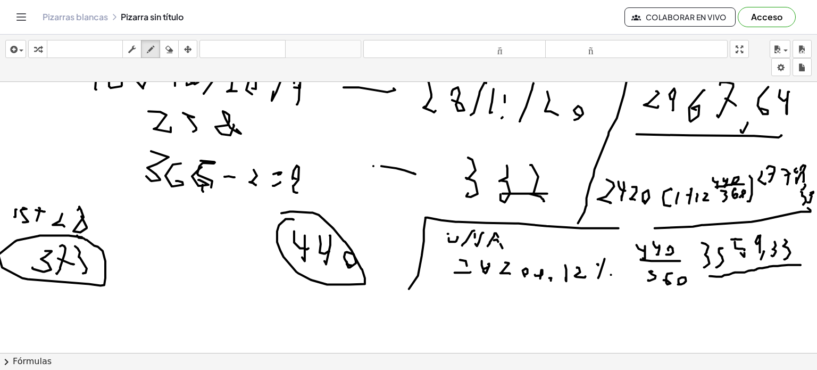
drag, startPoint x: 726, startPoint y: 239, endPoint x: 737, endPoint y: 239, distance: 11.2
click at [737, 239] on div at bounding box center [405, 170] width 823 height 815
click at [172, 45] on icon "button" at bounding box center [168, 49] width 7 height 13
click at [733, 242] on div at bounding box center [405, 170] width 823 height 815
click at [148, 48] on icon "button" at bounding box center [150, 49] width 7 height 13
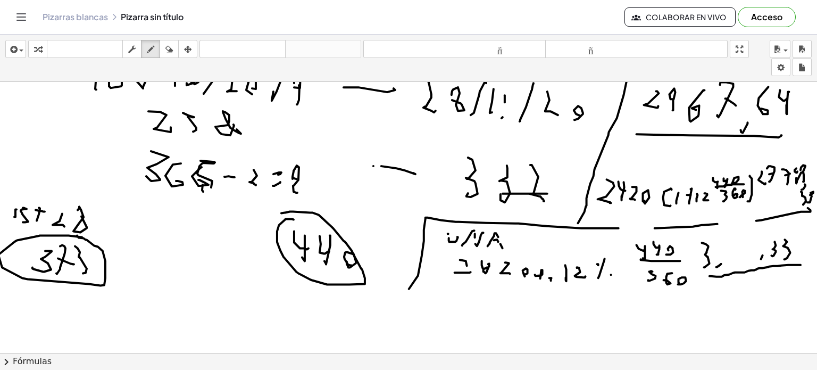
click at [708, 249] on div at bounding box center [405, 170] width 823 height 815
click at [715, 248] on div at bounding box center [405, 170] width 823 height 815
drag, startPoint x: 706, startPoint y: 251, endPoint x: 707, endPoint y: 262, distance: 11.8
click at [707, 262] on div at bounding box center [405, 170] width 823 height 815
drag, startPoint x: 734, startPoint y: 240, endPoint x: 726, endPoint y: 243, distance: 8.6
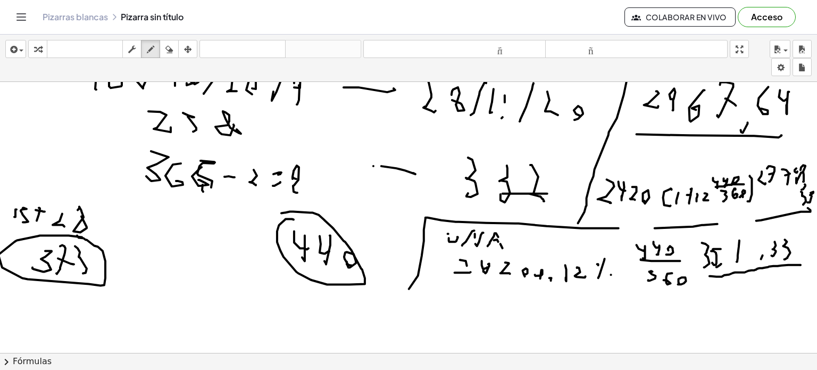
click at [730, 260] on div at bounding box center [405, 170] width 823 height 815
click at [726, 248] on div at bounding box center [405, 170] width 823 height 815
drag, startPoint x: 726, startPoint y: 250, endPoint x: 731, endPoint y: 248, distance: 5.7
click at [732, 248] on div at bounding box center [405, 170] width 823 height 815
drag, startPoint x: 743, startPoint y: 234, endPoint x: 740, endPoint y: 244, distance: 10.6
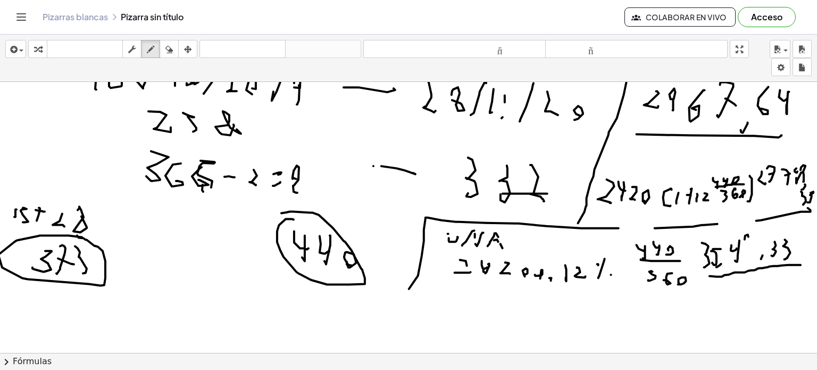
click at [740, 244] on div at bounding box center [405, 170] width 823 height 815
drag, startPoint x: 743, startPoint y: 242, endPoint x: 743, endPoint y: 260, distance: 18.1
click at [743, 246] on div at bounding box center [405, 170] width 823 height 815
click at [744, 261] on div at bounding box center [405, 170] width 823 height 815
drag, startPoint x: 744, startPoint y: 243, endPoint x: 743, endPoint y: 250, distance: 7.0
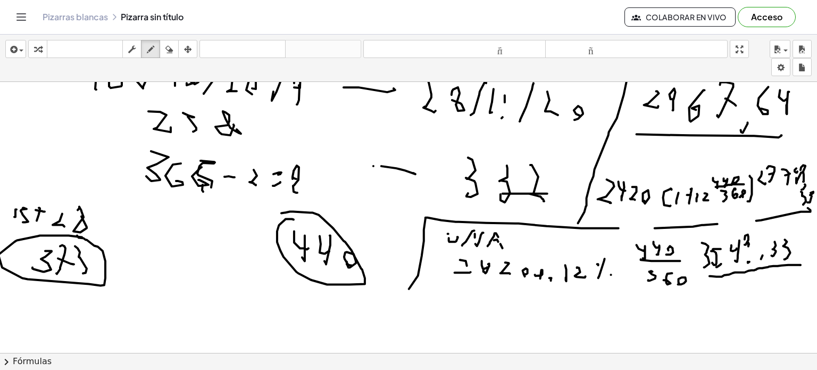
click at [743, 246] on div at bounding box center [405, 170] width 823 height 815
drag, startPoint x: 743, startPoint y: 254, endPoint x: 742, endPoint y: 249, distance: 5.3
click at [743, 256] on div at bounding box center [405, 170] width 823 height 815
drag, startPoint x: 742, startPoint y: 249, endPoint x: 744, endPoint y: 261, distance: 12.4
click at [742, 251] on div at bounding box center [405, 170] width 823 height 815
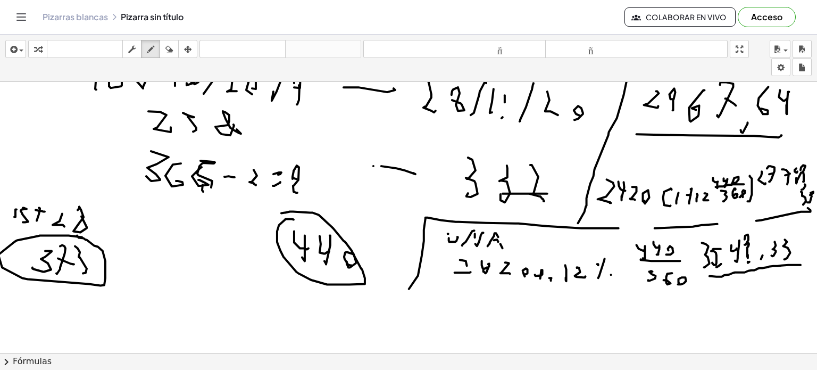
scroll to position [266, 11]
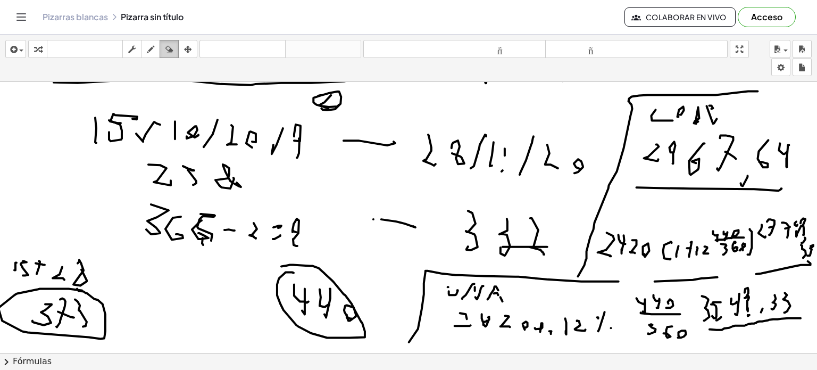
click at [169, 46] on icon "button" at bounding box center [168, 49] width 7 height 13
click at [171, 50] on icon "button" at bounding box center [168, 49] width 7 height 13
click at [778, 219] on div at bounding box center [405, 223] width 823 height 815
click at [795, 236] on div at bounding box center [405, 223] width 823 height 815
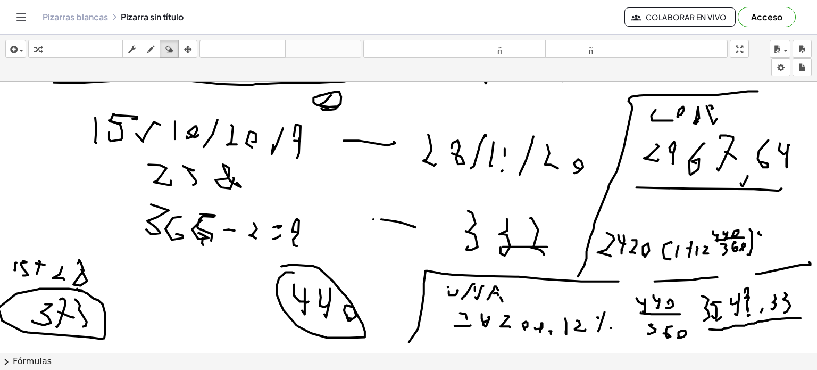
click at [766, 230] on div at bounding box center [405, 223] width 823 height 815
click at [152, 46] on icon "button" at bounding box center [150, 49] width 7 height 13
drag, startPoint x: 754, startPoint y: 227, endPoint x: 759, endPoint y: 234, distance: 8.7
click at [755, 235] on div at bounding box center [405, 223] width 823 height 815
click at [766, 222] on div at bounding box center [405, 223] width 823 height 815
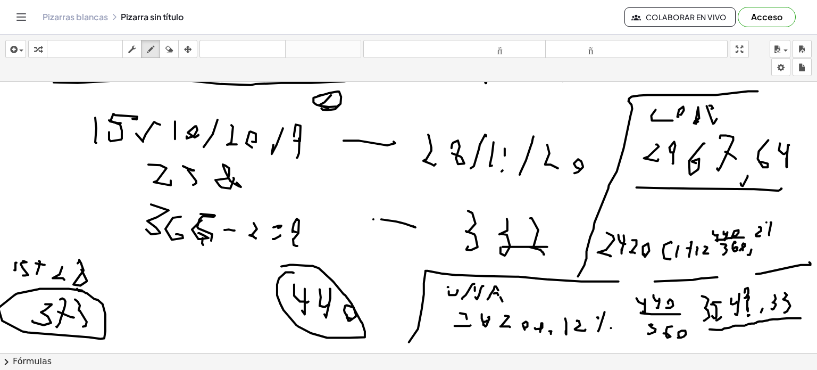
drag, startPoint x: 761, startPoint y: 222, endPoint x: 760, endPoint y: 227, distance: 5.6
click at [761, 222] on div at bounding box center [405, 223] width 823 height 815
click at [761, 228] on div at bounding box center [405, 223] width 823 height 815
click at [766, 227] on div at bounding box center [405, 223] width 823 height 815
drag, startPoint x: 776, startPoint y: 236, endPoint x: 777, endPoint y: 222, distance: 13.9
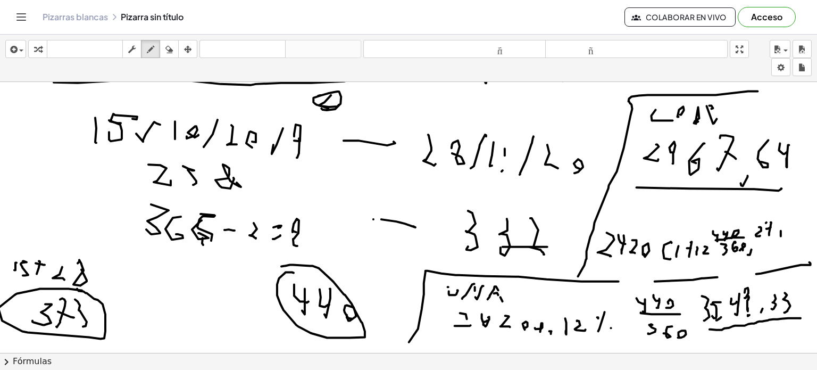
click at [777, 222] on div at bounding box center [405, 223] width 823 height 815
click at [775, 222] on div at bounding box center [405, 223] width 823 height 815
click at [776, 227] on div at bounding box center [405, 223] width 823 height 815
drag, startPoint x: 789, startPoint y: 223, endPoint x: 784, endPoint y: 228, distance: 7.2
click at [787, 231] on div at bounding box center [405, 223] width 823 height 815
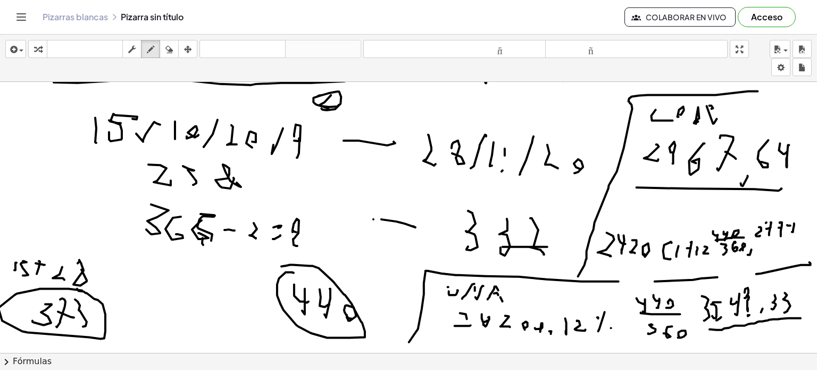
click at [785, 225] on div at bounding box center [405, 223] width 823 height 815
click at [794, 219] on div at bounding box center [405, 223] width 823 height 815
click at [794, 222] on div at bounding box center [405, 223] width 823 height 815
click at [793, 225] on div at bounding box center [405, 223] width 823 height 815
drag, startPoint x: 794, startPoint y: 225, endPoint x: 795, endPoint y: 231, distance: 6.6
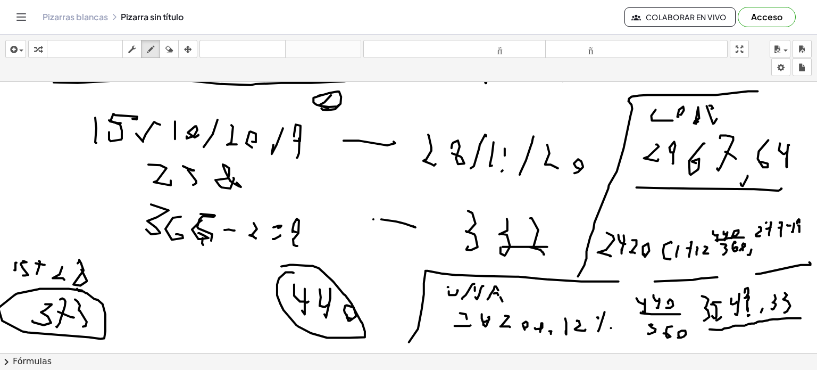
click at [794, 231] on div at bounding box center [405, 223] width 823 height 815
click at [797, 231] on div at bounding box center [405, 223] width 823 height 815
click at [796, 234] on div at bounding box center [405, 223] width 823 height 815
drag, startPoint x: 800, startPoint y: 217, endPoint x: 803, endPoint y: 224, distance: 7.9
click at [802, 227] on div at bounding box center [405, 223] width 823 height 815
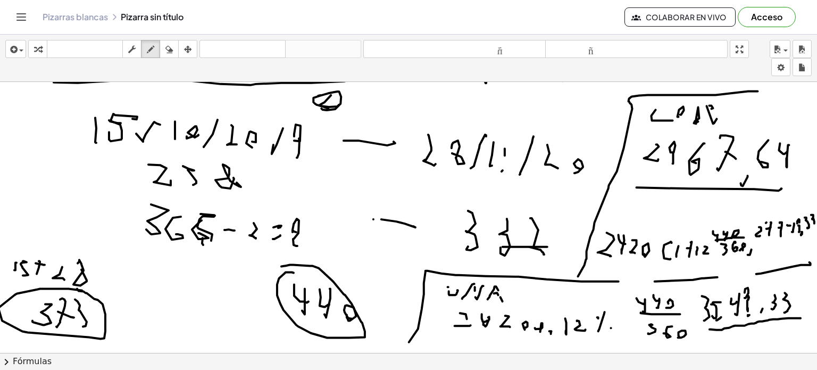
drag, startPoint x: 806, startPoint y: 214, endPoint x: 810, endPoint y: 233, distance: 18.5
click at [809, 225] on div "×" at bounding box center [408, 217] width 817 height 271
drag, startPoint x: 781, startPoint y: 222, endPoint x: 786, endPoint y: 232, distance: 11.2
click at [786, 232] on div at bounding box center [405, 223] width 823 height 815
click at [763, 220] on div at bounding box center [405, 223] width 823 height 815
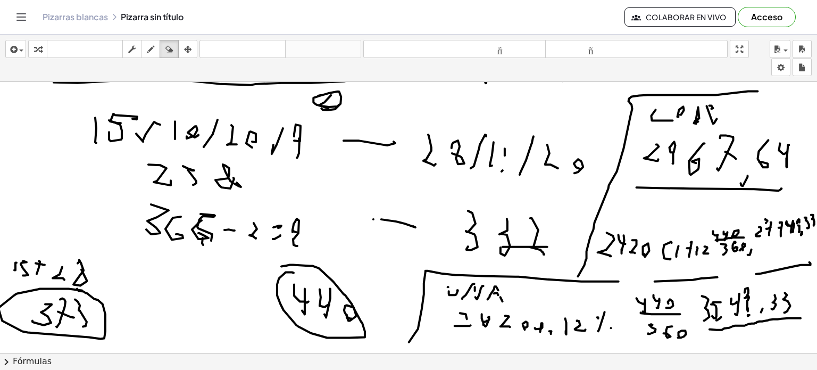
drag, startPoint x: 167, startPoint y: 51, endPoint x: 404, endPoint y: 68, distance: 238.0
click at [167, 51] on icon "button" at bounding box center [168, 49] width 7 height 13
click at [692, 108] on div at bounding box center [405, 223] width 823 height 815
click at [654, 110] on div at bounding box center [405, 223] width 823 height 815
click at [147, 50] on icon "button" at bounding box center [150, 49] width 7 height 13
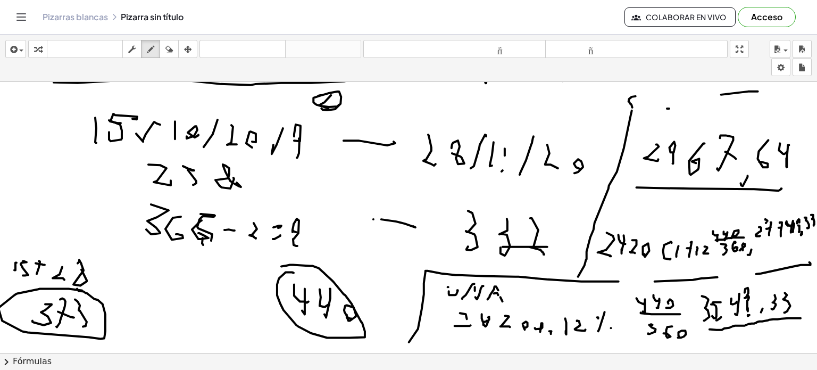
drag, startPoint x: 662, startPoint y: 108, endPoint x: 656, endPoint y: 110, distance: 6.2
click at [661, 108] on div at bounding box center [405, 223] width 823 height 815
drag, startPoint x: 656, startPoint y: 110, endPoint x: 664, endPoint y: 120, distance: 12.5
click at [664, 120] on div at bounding box center [405, 223] width 823 height 815
click at [675, 120] on div at bounding box center [405, 223] width 823 height 815
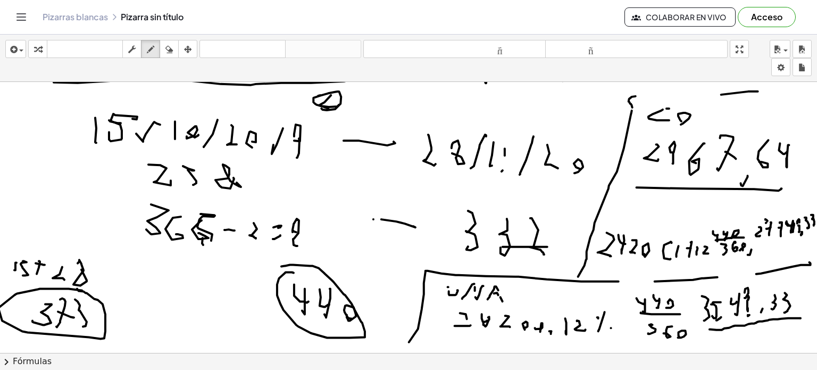
drag, startPoint x: 673, startPoint y: 113, endPoint x: 711, endPoint y: 120, distance: 38.9
click at [679, 122] on div at bounding box center [405, 223] width 823 height 815
drag, startPoint x: 702, startPoint y: 121, endPoint x: 734, endPoint y: 117, distance: 32.3
click at [696, 121] on div at bounding box center [405, 223] width 823 height 815
drag, startPoint x: 726, startPoint y: 118, endPoint x: 733, endPoint y: 116, distance: 6.7
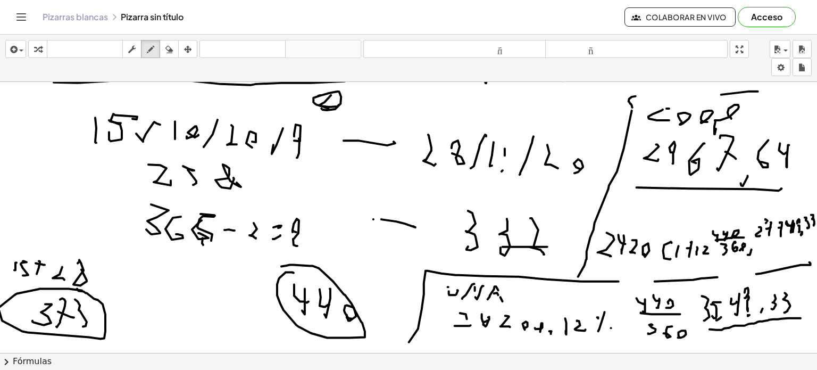
click at [712, 127] on div at bounding box center [405, 223] width 823 height 815
drag, startPoint x: 735, startPoint y: 114, endPoint x: 751, endPoint y: 108, distance: 17.2
click at [739, 114] on div at bounding box center [405, 223] width 823 height 815
drag, startPoint x: 751, startPoint y: 108, endPoint x: 747, endPoint y: 105, distance: 5.8
click at [749, 104] on div at bounding box center [405, 223] width 823 height 815
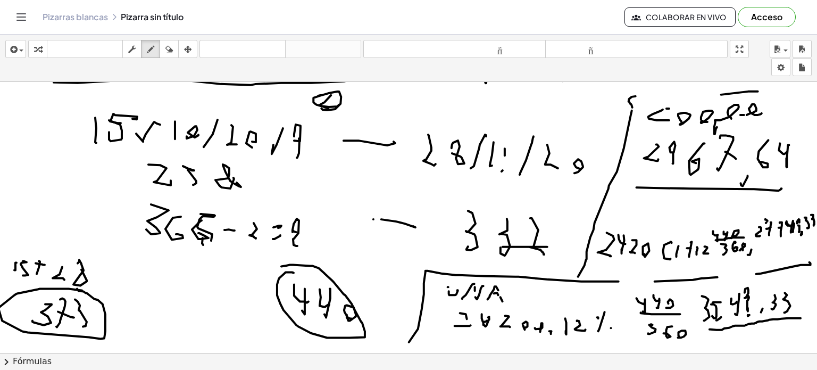
drag, startPoint x: 747, startPoint y: 105, endPoint x: 757, endPoint y: 113, distance: 12.9
click at [757, 113] on div at bounding box center [405, 223] width 823 height 815
drag, startPoint x: 607, startPoint y: 174, endPoint x: 798, endPoint y: 174, distance: 191.6
click at [806, 170] on div at bounding box center [405, 223] width 823 height 815
drag, startPoint x: 617, startPoint y: 217, endPoint x: 626, endPoint y: 213, distance: 9.6
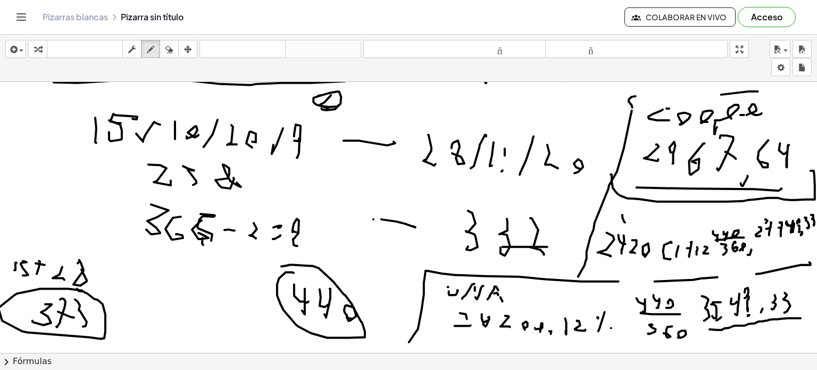
click at [626, 212] on div at bounding box center [405, 223] width 823 height 815
drag, startPoint x: 634, startPoint y: 220, endPoint x: 650, endPoint y: 214, distance: 16.7
click at [650, 208] on div at bounding box center [405, 223] width 823 height 815
drag, startPoint x: 658, startPoint y: 208, endPoint x: 655, endPoint y: 214, distance: 7.1
click at [657, 216] on div at bounding box center [405, 223] width 823 height 815
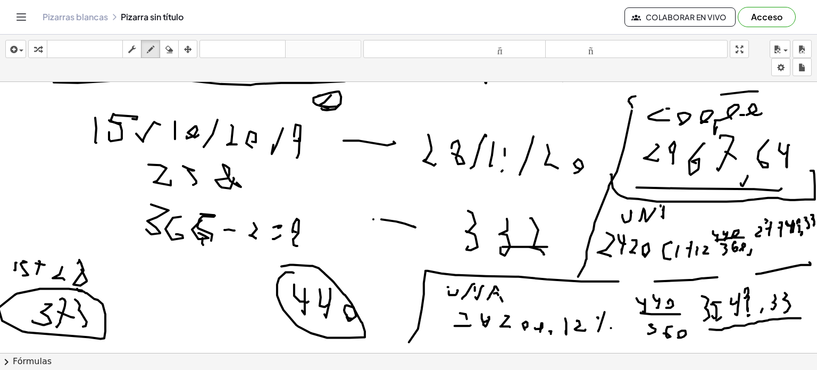
drag, startPoint x: 656, startPoint y: 205, endPoint x: 652, endPoint y: 216, distance: 10.8
click at [653, 214] on div at bounding box center [405, 223] width 823 height 815
click at [651, 217] on div at bounding box center [405, 223] width 823 height 815
click at [658, 212] on div at bounding box center [405, 223] width 823 height 815
drag, startPoint x: 673, startPoint y: 217, endPoint x: 680, endPoint y: 208, distance: 12.1
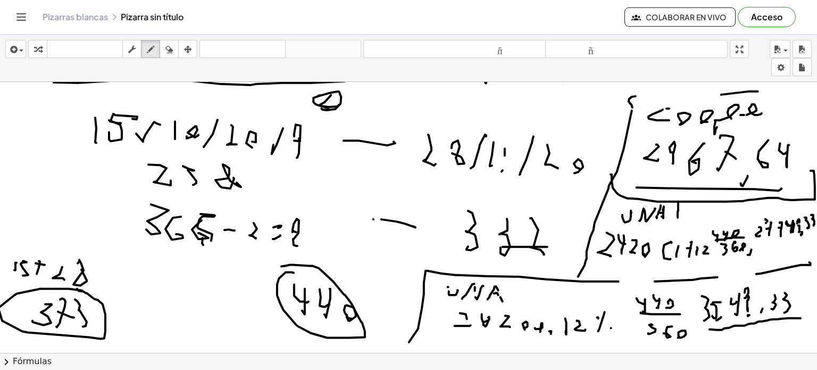
click at [685, 204] on div at bounding box center [405, 223] width 823 height 815
click at [684, 207] on div at bounding box center [405, 223] width 823 height 815
drag, startPoint x: 686, startPoint y: 217, endPoint x: 692, endPoint y: 211, distance: 8.7
click at [691, 210] on div at bounding box center [405, 223] width 823 height 815
drag, startPoint x: 702, startPoint y: 211, endPoint x: 699, endPoint y: 206, distance: 5.9
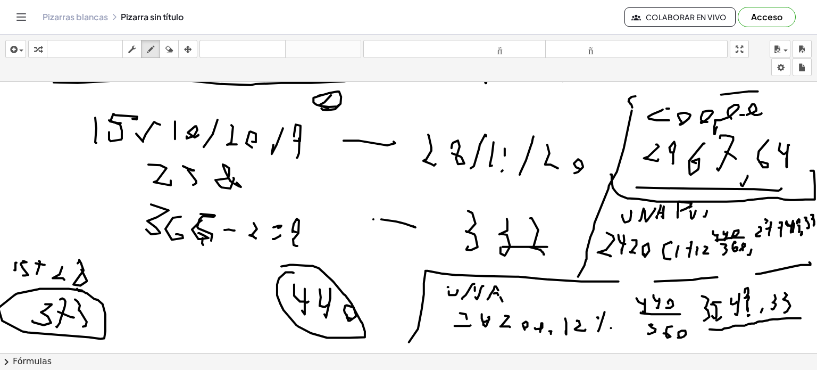
click at [702, 205] on div at bounding box center [405, 223] width 823 height 815
click at [704, 210] on div at bounding box center [405, 223] width 823 height 815
click at [711, 211] on div at bounding box center [405, 223] width 823 height 815
drag, startPoint x: 716, startPoint y: 214, endPoint x: 720, endPoint y: 204, distance: 11.2
click at [720, 204] on div at bounding box center [405, 223] width 823 height 815
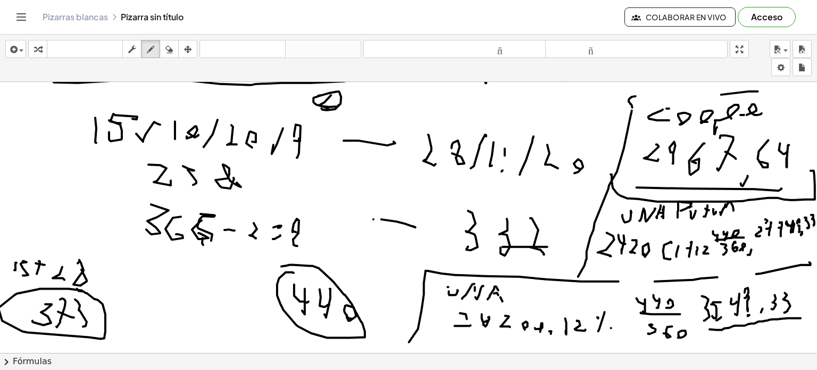
drag, startPoint x: 721, startPoint y: 206, endPoint x: 725, endPoint y: 213, distance: 7.7
click at [725, 213] on div at bounding box center [405, 223] width 823 height 815
click at [153, 49] on icon "button" at bounding box center [150, 49] width 7 height 13
click at [129, 48] on icon "button" at bounding box center [131, 49] width 7 height 13
click at [147, 48] on icon "button" at bounding box center [150, 49] width 7 height 13
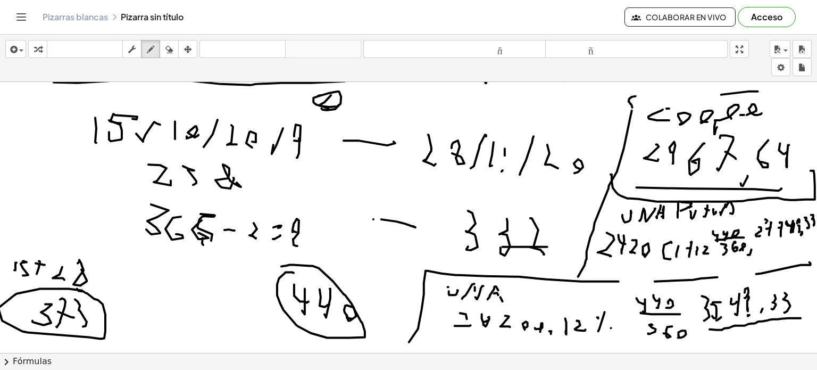
click at [324, 300] on div at bounding box center [405, 223] width 823 height 815
click at [318, 300] on div at bounding box center [405, 223] width 823 height 815
click at [168, 51] on icon "button" at bounding box center [168, 49] width 7 height 13
drag, startPoint x: 309, startPoint y: 304, endPoint x: 315, endPoint y: 302, distance: 6.4
click at [311, 304] on div at bounding box center [405, 223] width 823 height 815
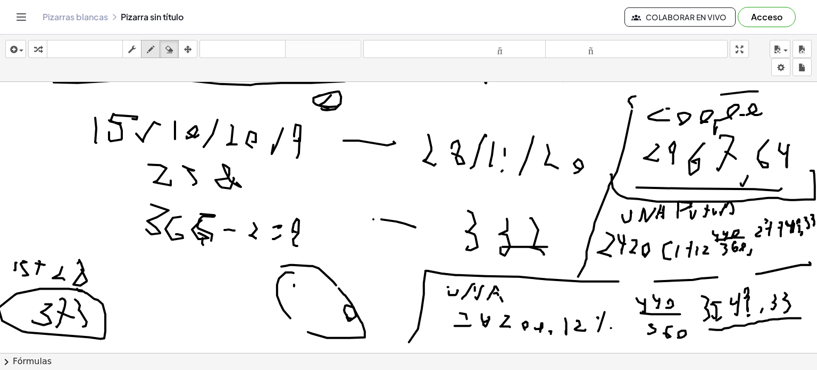
click at [147, 44] on icon "button" at bounding box center [150, 49] width 7 height 13
drag, startPoint x: 296, startPoint y: 284, endPoint x: 287, endPoint y: 291, distance: 11.3
click at [288, 303] on div at bounding box center [405, 223] width 823 height 815
drag, startPoint x: 285, startPoint y: 284, endPoint x: 293, endPoint y: 291, distance: 10.5
click at [293, 291] on div at bounding box center [405, 223] width 823 height 815
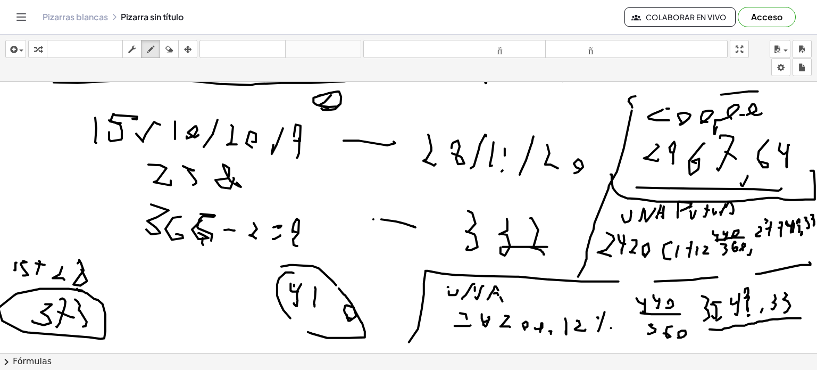
drag, startPoint x: 310, startPoint y: 287, endPoint x: 309, endPoint y: 306, distance: 19.2
click at [309, 306] on div at bounding box center [405, 223] width 823 height 815
click at [329, 302] on div at bounding box center [405, 223] width 823 height 815
click at [324, 312] on div at bounding box center [405, 223] width 823 height 815
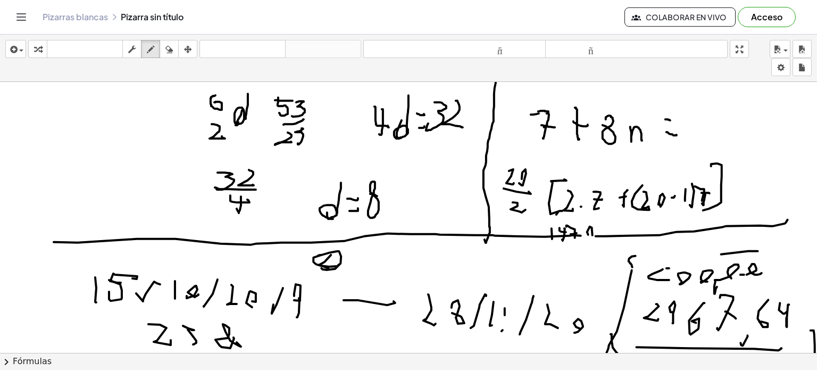
scroll to position [0, 14]
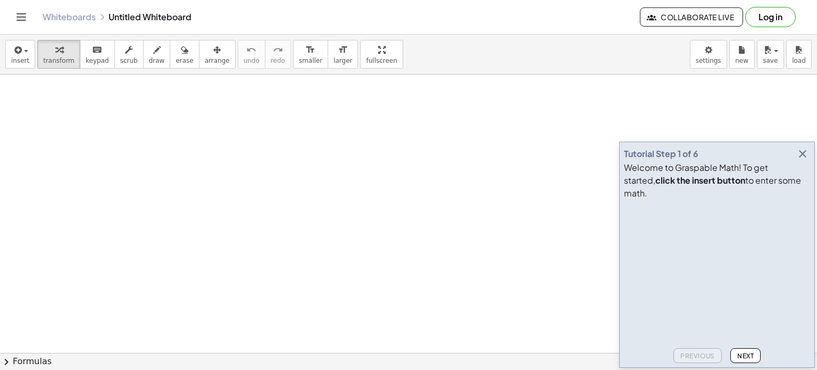
drag, startPoint x: 196, startPoint y: 96, endPoint x: 175, endPoint y: 118, distance: 30.9
click at [114, 55] on button "scrub" at bounding box center [128, 54] width 29 height 29
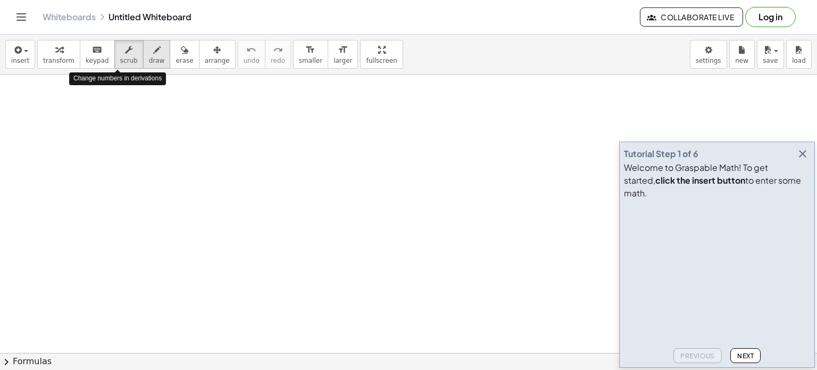
click at [143, 55] on button "draw" at bounding box center [157, 54] width 28 height 29
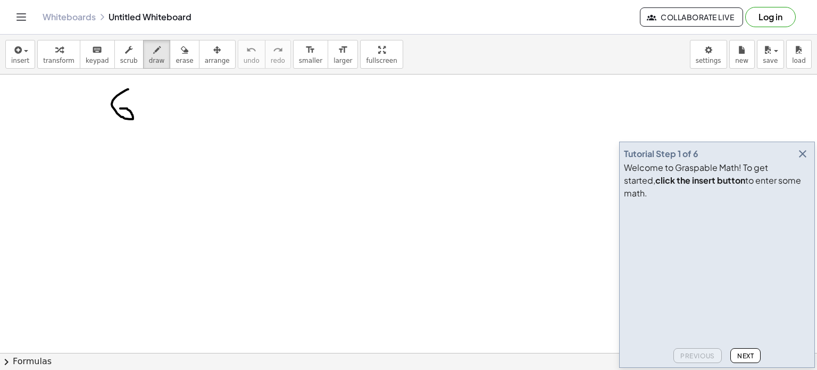
drag, startPoint x: 128, startPoint y: 89, endPoint x: 131, endPoint y: 111, distance: 22.0
drag, startPoint x: 156, startPoint y: 124, endPoint x: 151, endPoint y: 97, distance: 27.7
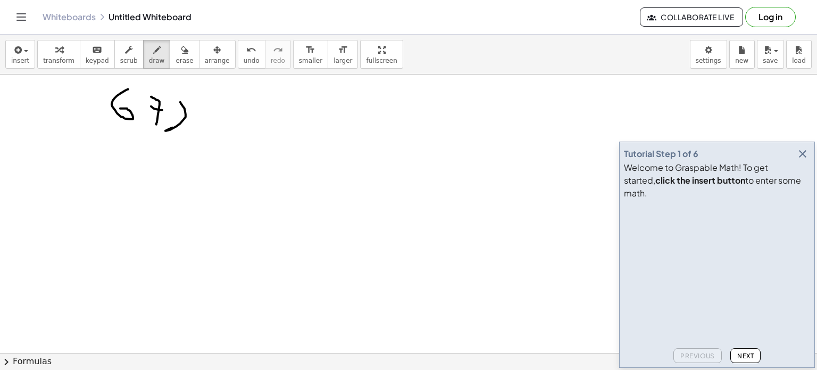
drag, startPoint x: 180, startPoint y: 102, endPoint x: 192, endPoint y: 125, distance: 25.9
drag, startPoint x: 219, startPoint y: 110, endPoint x: 209, endPoint y: 112, distance: 11.0
drag, startPoint x: 206, startPoint y: 106, endPoint x: 215, endPoint y: 112, distance: 10.8
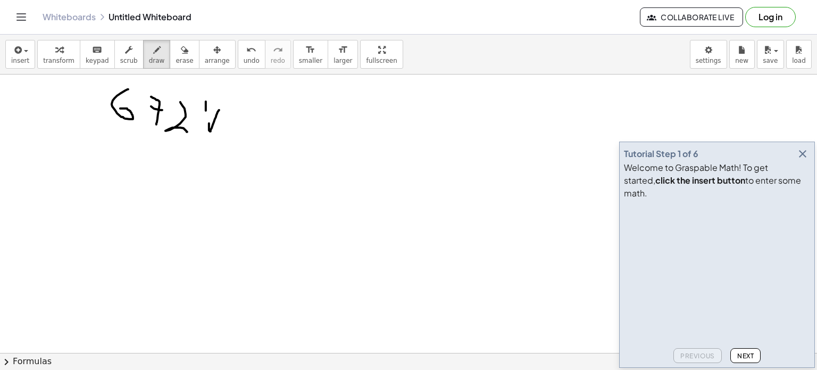
drag, startPoint x: 260, startPoint y: 109, endPoint x: 251, endPoint y: 130, distance: 22.9
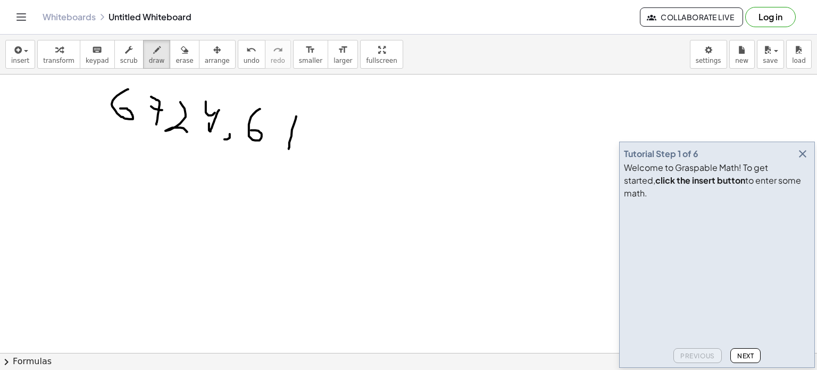
drag, startPoint x: 296, startPoint y: 116, endPoint x: 283, endPoint y: 128, distance: 18.1
drag, startPoint x: 281, startPoint y: 117, endPoint x: 291, endPoint y: 129, distance: 16.3
drag, startPoint x: 143, startPoint y: 193, endPoint x: 172, endPoint y: 194, distance: 28.8
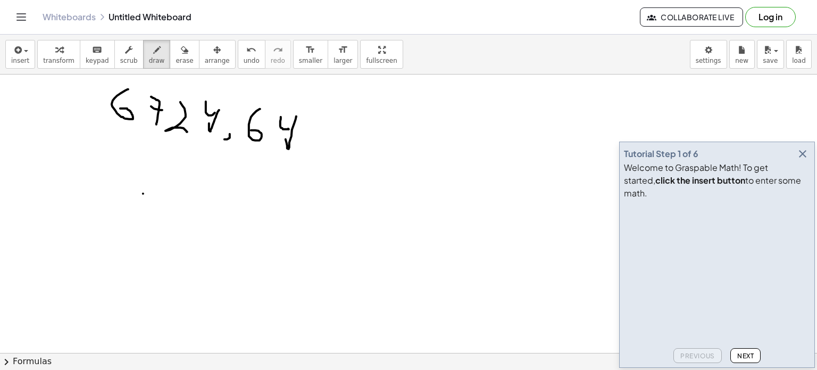
drag, startPoint x: 142, startPoint y: 197, endPoint x: 138, endPoint y: 227, distance: 30.0
drag, startPoint x: 189, startPoint y: 231, endPoint x: 185, endPoint y: 228, distance: 6.1
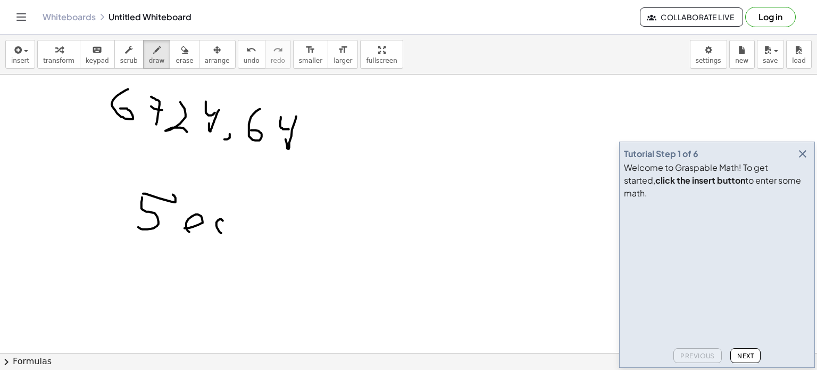
drag, startPoint x: 217, startPoint y: 223, endPoint x: 219, endPoint y: 229, distance: 6.4
drag, startPoint x: 260, startPoint y: 218, endPoint x: 271, endPoint y: 238, distance: 23.4
drag, startPoint x: 283, startPoint y: 254, endPoint x: 288, endPoint y: 239, distance: 15.1
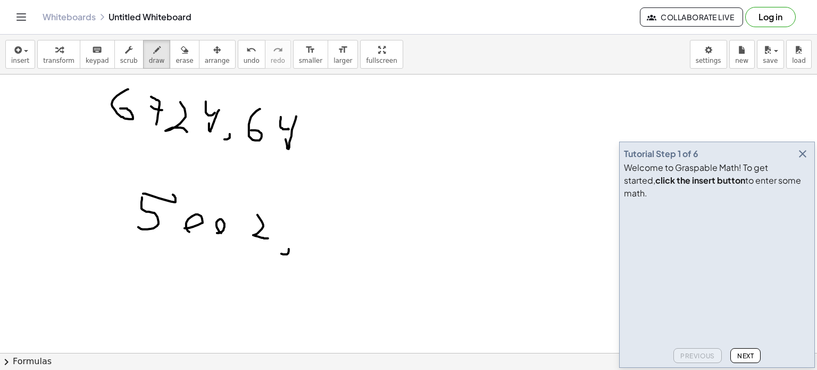
drag, startPoint x: 322, startPoint y: 216, endPoint x: 315, endPoint y: 240, distance: 25.4
drag, startPoint x: 343, startPoint y: 241, endPoint x: 348, endPoint y: 238, distance: 5.7
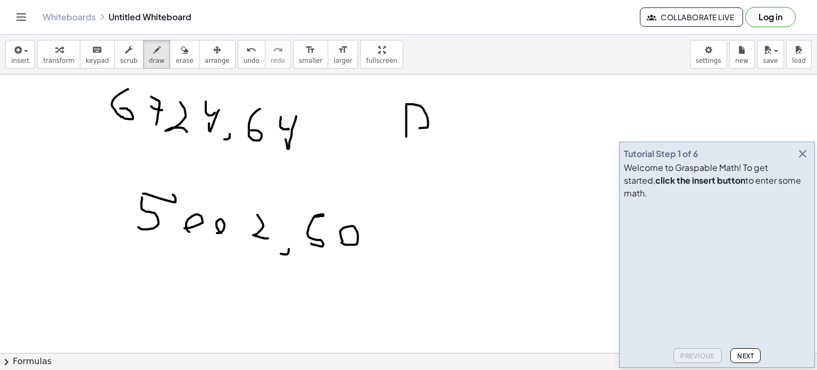
drag, startPoint x: 407, startPoint y: 136, endPoint x: 425, endPoint y: 127, distance: 20.2
drag, startPoint x: 440, startPoint y: 123, endPoint x: 448, endPoint y: 121, distance: 8.3
drag, startPoint x: 443, startPoint y: 113, endPoint x: 453, endPoint y: 113, distance: 10.1
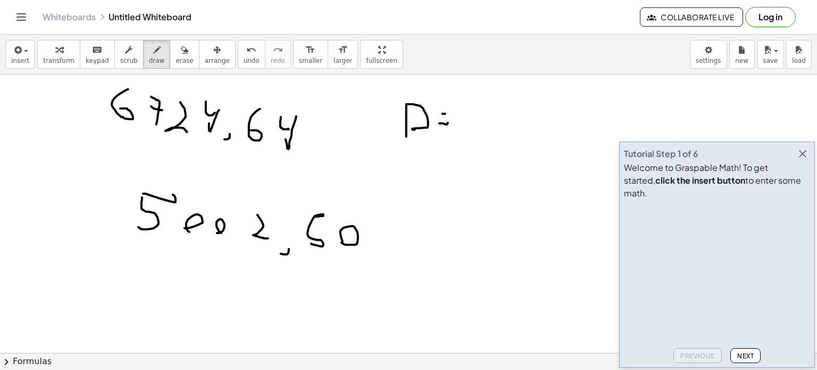
drag, startPoint x: 485, startPoint y: 118, endPoint x: 472, endPoint y: 105, distance: 18.1
drag, startPoint x: 478, startPoint y: 121, endPoint x: 496, endPoint y: 120, distance: 17.6
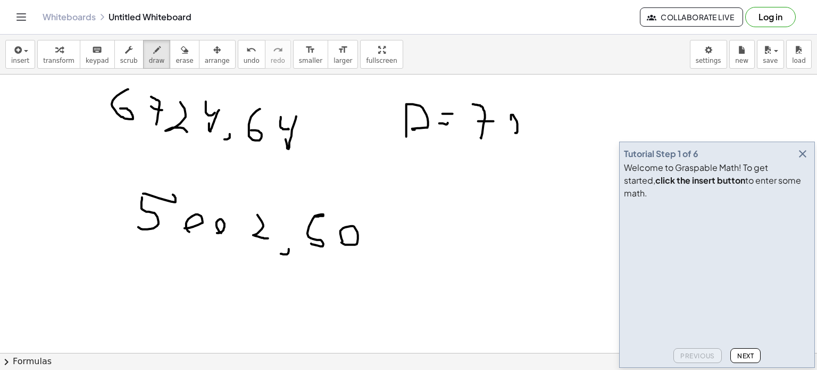
drag, startPoint x: 511, startPoint y: 118, endPoint x: 515, endPoint y: 130, distance: 13.3
drag, startPoint x: 534, startPoint y: 139, endPoint x: 533, endPoint y: 113, distance: 26.1
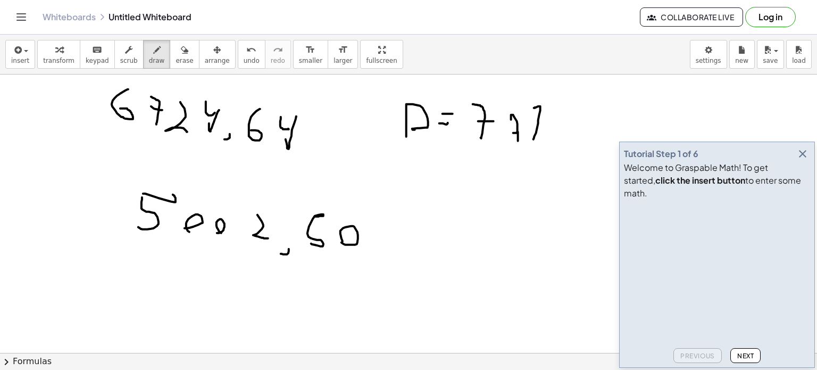
drag, startPoint x: 552, startPoint y: 134, endPoint x: 548, endPoint y: 142, distance: 9.0
drag, startPoint x: 562, startPoint y: 107, endPoint x: 566, endPoint y: 120, distance: 13.5
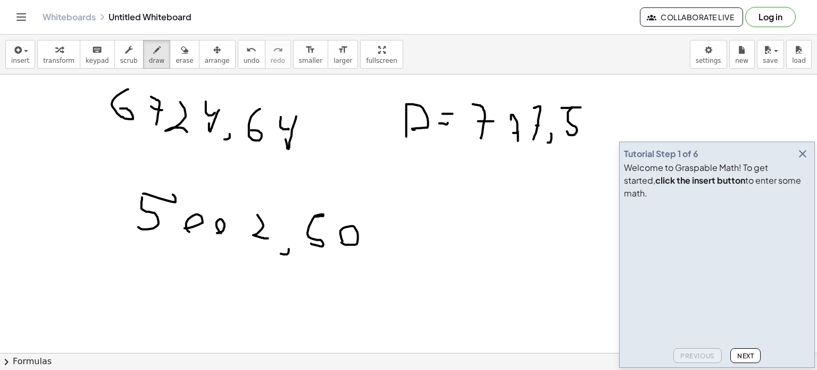
drag, startPoint x: 573, startPoint y: 107, endPoint x: 581, endPoint y: 107, distance: 8.5
drag, startPoint x: 805, startPoint y: 169, endPoint x: 794, endPoint y: 172, distance: 10.5
click at [804, 160] on icon "button" at bounding box center [803, 153] width 13 height 13
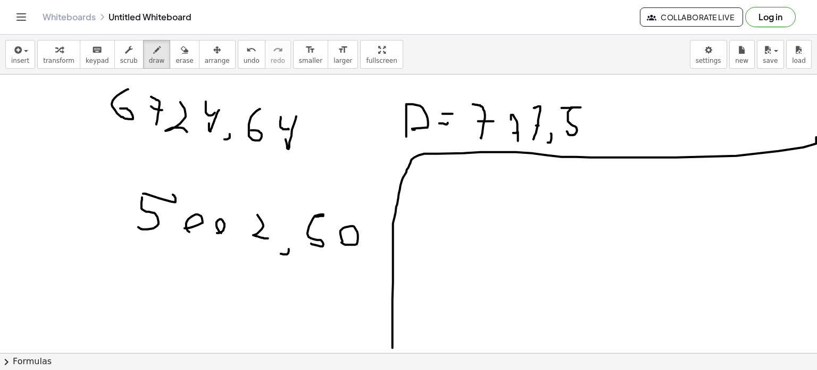
drag, startPoint x: 393, startPoint y: 347, endPoint x: 781, endPoint y: 140, distance: 440.4
click at [815, 136] on div "×" at bounding box center [408, 213] width 817 height 278
drag, startPoint x: 435, startPoint y: 186, endPoint x: 434, endPoint y: 202, distance: 15.4
drag, startPoint x: 447, startPoint y: 203, endPoint x: 442, endPoint y: 197, distance: 7.2
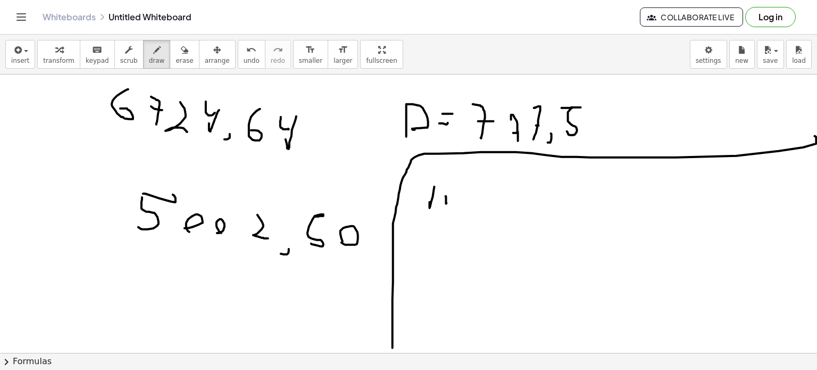
drag, startPoint x: 445, startPoint y: 202, endPoint x: 448, endPoint y: 174, distance: 28.3
drag, startPoint x: 448, startPoint y: 185, endPoint x: 454, endPoint y: 186, distance: 5.9
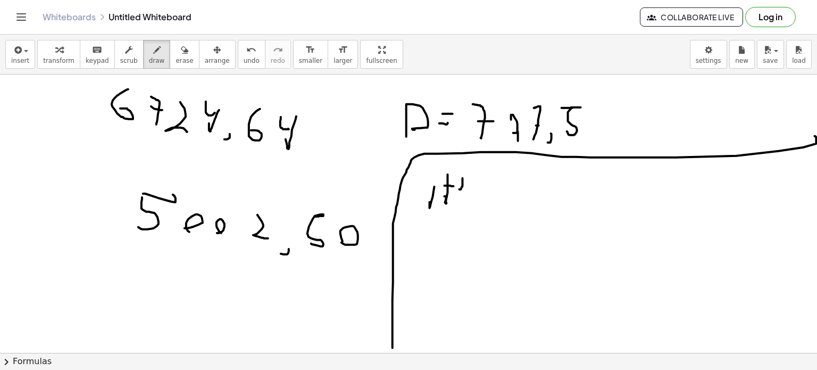
drag, startPoint x: 463, startPoint y: 178, endPoint x: 460, endPoint y: 187, distance: 10.1
drag, startPoint x: 476, startPoint y: 185, endPoint x: 462, endPoint y: 192, distance: 15.5
drag, startPoint x: 457, startPoint y: 192, endPoint x: 467, endPoint y: 200, distance: 12.9
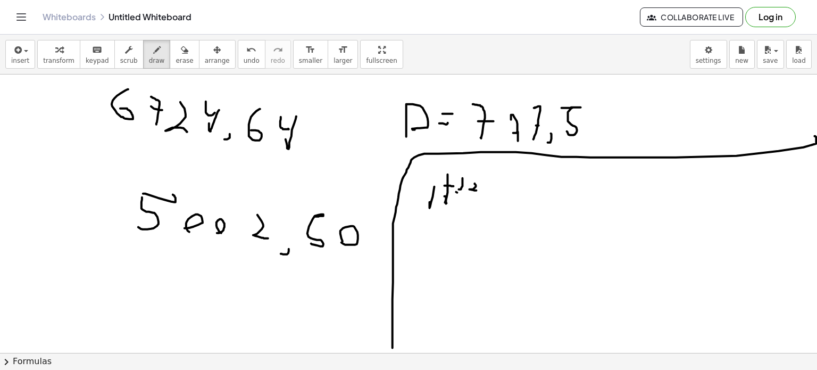
drag, startPoint x: 472, startPoint y: 202, endPoint x: 478, endPoint y: 214, distance: 14.0
drag, startPoint x: 485, startPoint y: 213, endPoint x: 494, endPoint y: 180, distance: 34.2
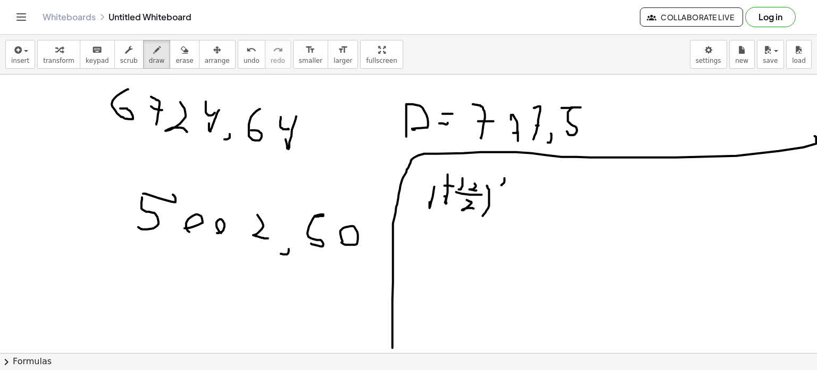
drag, startPoint x: 504, startPoint y: 183, endPoint x: 479, endPoint y: 183, distance: 25.0
drag, startPoint x: 425, startPoint y: 183, endPoint x: 434, endPoint y: 212, distance: 31.1
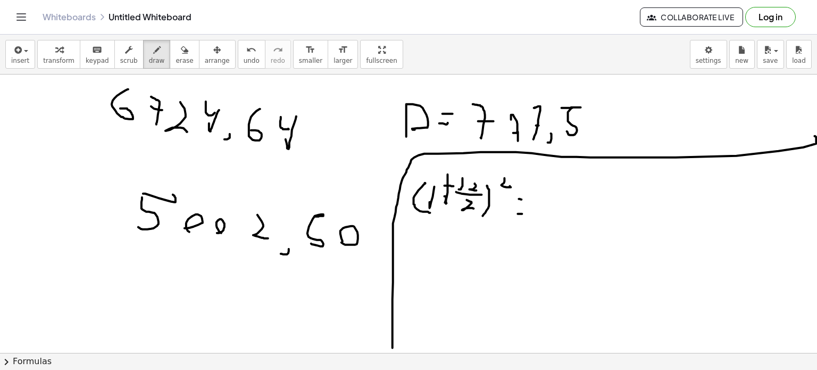
drag, startPoint x: 542, startPoint y: 206, endPoint x: 551, endPoint y: 208, distance: 9.7
drag, startPoint x: 556, startPoint y: 200, endPoint x: 568, endPoint y: 213, distance: 18.1
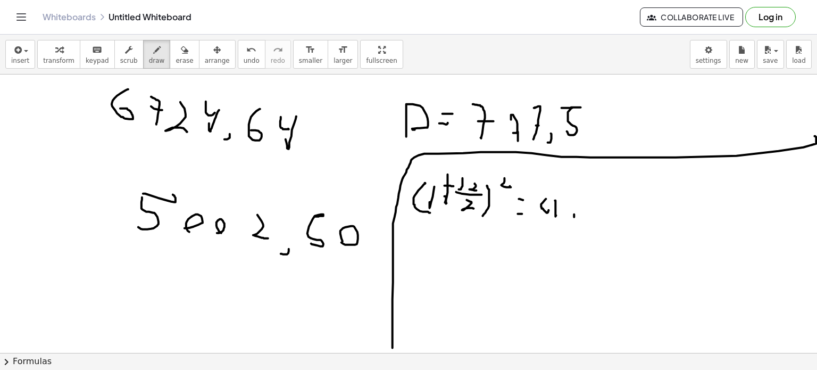
drag, startPoint x: 575, startPoint y: 217, endPoint x: 570, endPoint y: 200, distance: 17.6
drag, startPoint x: 583, startPoint y: 192, endPoint x: 582, endPoint y: 200, distance: 7.5
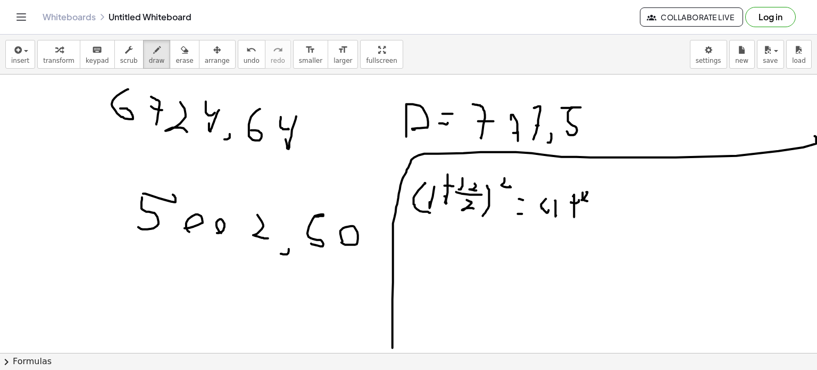
drag, startPoint x: 587, startPoint y: 192, endPoint x: 588, endPoint y: 201, distance: 9.1
drag, startPoint x: 604, startPoint y: 192, endPoint x: 599, endPoint y: 188, distance: 6.5
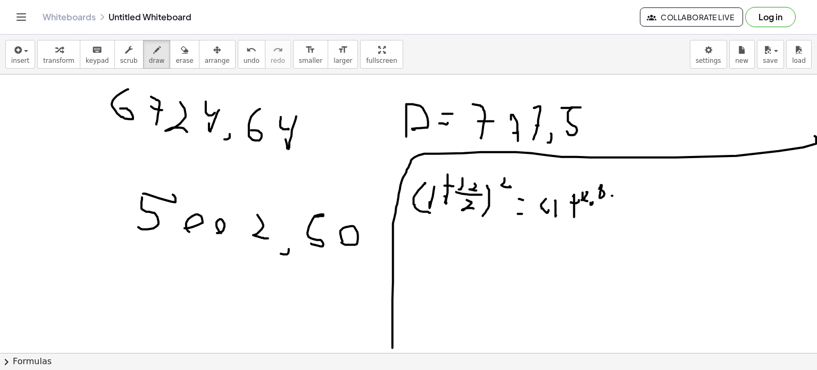
drag, startPoint x: 613, startPoint y: 195, endPoint x: 616, endPoint y: 185, distance: 11.1
drag
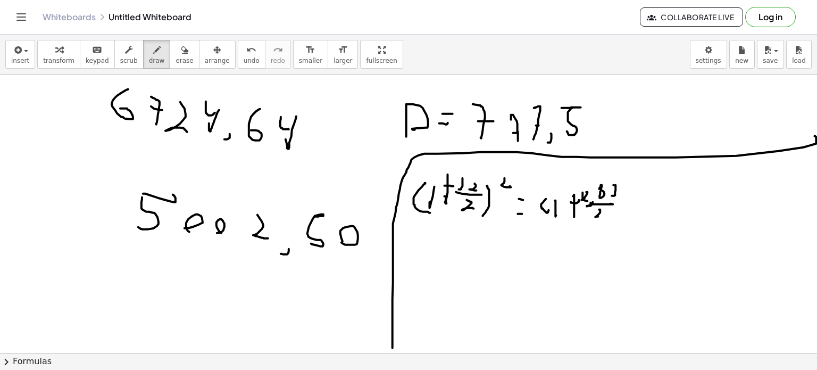
drag, startPoint x: 622, startPoint y: 225, endPoint x: 625, endPoint y: 187, distance: 37.9
drag, startPoint x: 497, startPoint y: 250, endPoint x: 497, endPoint y: 261, distance: 11.2
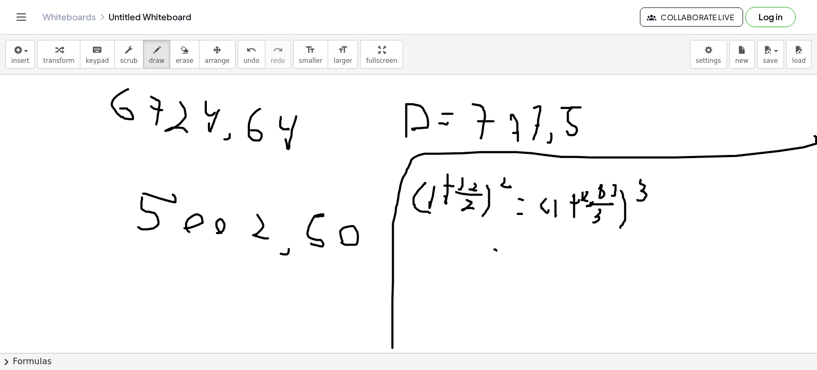
drag, startPoint x: 504, startPoint y: 251, endPoint x: 511, endPoint y: 268, distance: 18.4
drag, startPoint x: 520, startPoint y: 268, endPoint x: 511, endPoint y: 272, distance: 10.3
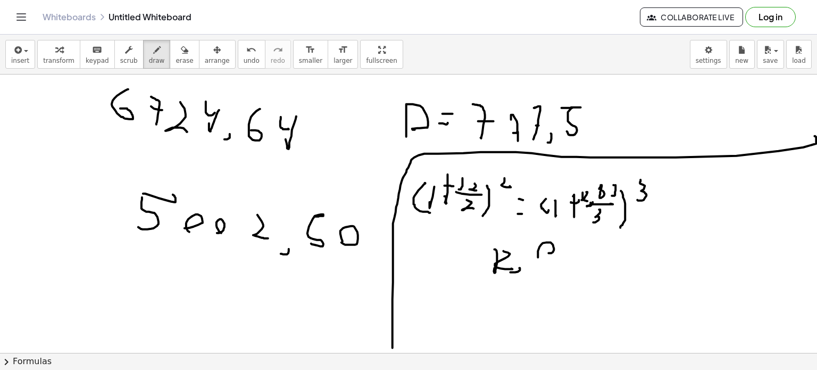
drag, startPoint x: 555, startPoint y: 254, endPoint x: 553, endPoint y: 268, distance: 14.0
drag, startPoint x: 579, startPoint y: 265, endPoint x: 574, endPoint y: 271, distance: 8.3
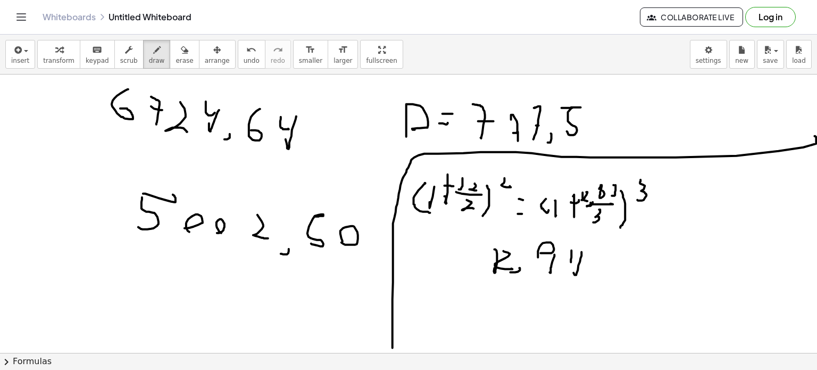
drag, startPoint x: 572, startPoint y: 250, endPoint x: 578, endPoint y: 263, distance: 14.8
drag, startPoint x: 590, startPoint y: 277, endPoint x: 593, endPoint y: 254, distance: 23.1
drag, startPoint x: 592, startPoint y: 254, endPoint x: 598, endPoint y: 270, distance: 17.0
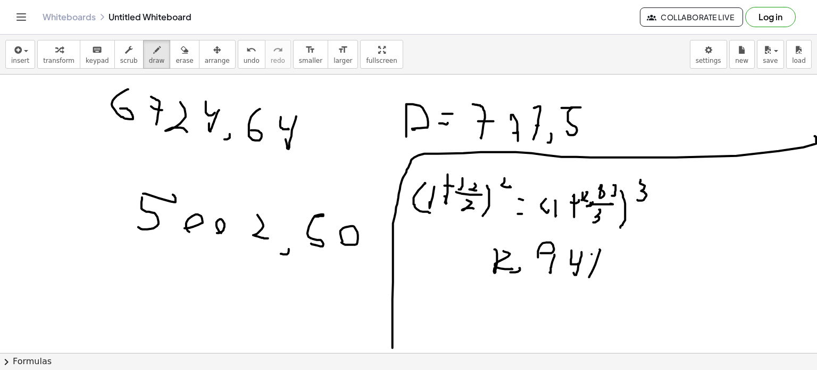
drag, startPoint x: 58, startPoint y: 92, endPoint x: 62, endPoint y: 110, distance: 18.5
drag, startPoint x: 45, startPoint y: 104, endPoint x: 72, endPoint y: 110, distance: 27.4
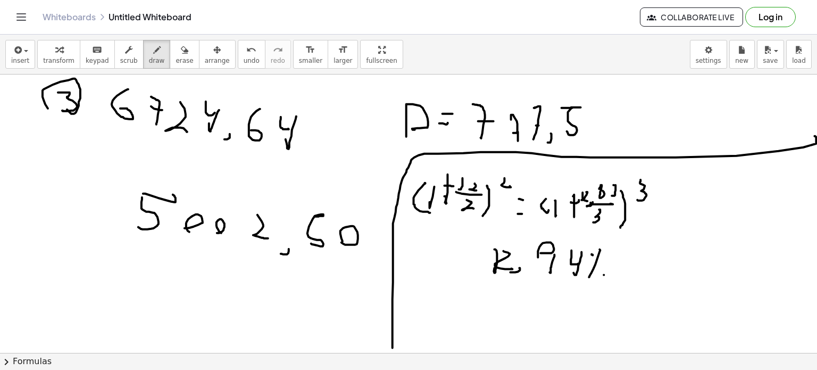
drag, startPoint x: 728, startPoint y: 195, endPoint x: 747, endPoint y: 190, distance: 18.9
drag, startPoint x: 732, startPoint y: 195, endPoint x: 730, endPoint y: 220, distance: 25.1
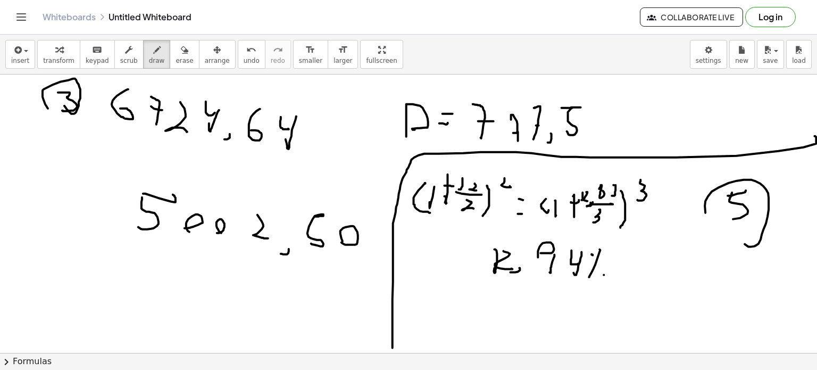
drag, startPoint x: 744, startPoint y: 179, endPoint x: 628, endPoint y: 143, distance: 122.0
drag, startPoint x: 291, startPoint y: 3, endPoint x: 399, endPoint y: -19, distance: 110.7
click at [399, 0] on html "Graspable Math Activities Get Started Activity Bank Assigned Work Classes White…" at bounding box center [408, 185] width 817 height 370
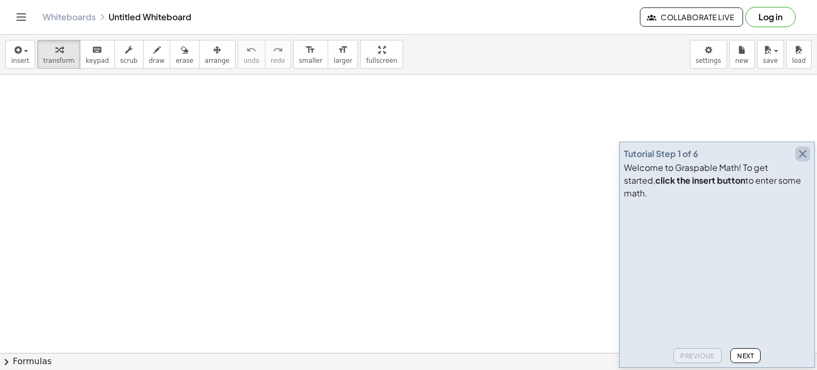
click at [802, 161] on button "button" at bounding box center [802, 153] width 15 height 15
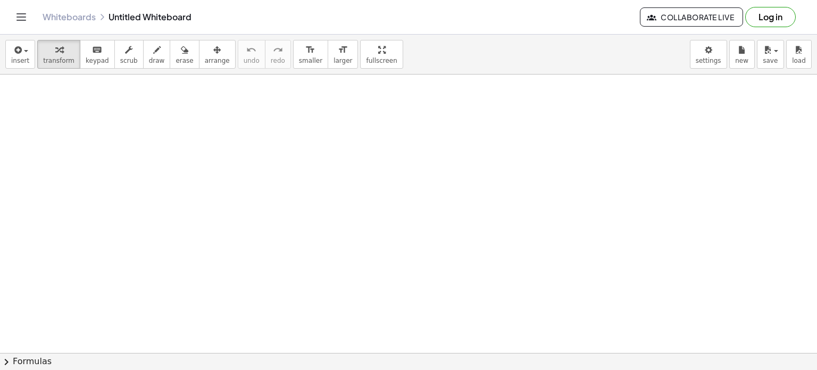
drag, startPoint x: 145, startPoint y: 89, endPoint x: 145, endPoint y: 107, distance: 18.1
click at [153, 58] on button "draw" at bounding box center [157, 54] width 28 height 29
drag, startPoint x: 164, startPoint y: 96, endPoint x: 171, endPoint y: 101, distance: 8.0
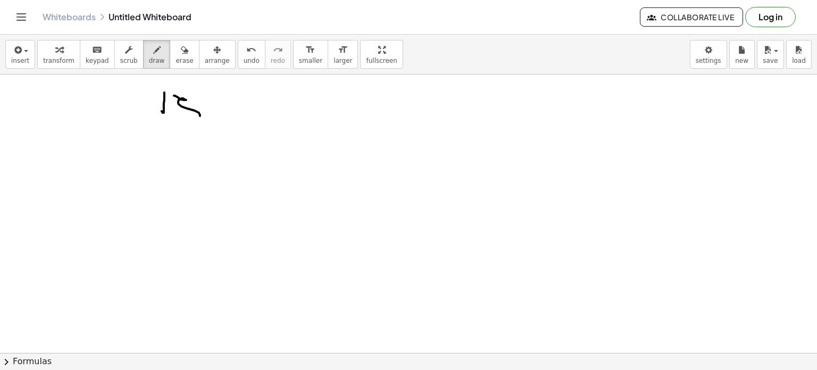
drag, startPoint x: 174, startPoint y: 95, endPoint x: 198, endPoint y: 108, distance: 27.1
drag, startPoint x: 222, startPoint y: 102, endPoint x: 258, endPoint y: 107, distance: 36.0
drag, startPoint x: 255, startPoint y: 106, endPoint x: 269, endPoint y: 119, distance: 18.8
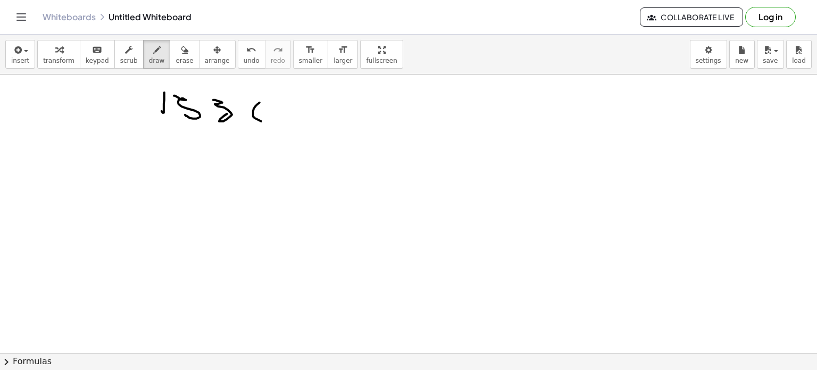
drag, startPoint x: 292, startPoint y: 121, endPoint x: 300, endPoint y: 117, distance: 9.3
drag, startPoint x: 334, startPoint y: 114, endPoint x: 342, endPoint y: 111, distance: 9.1
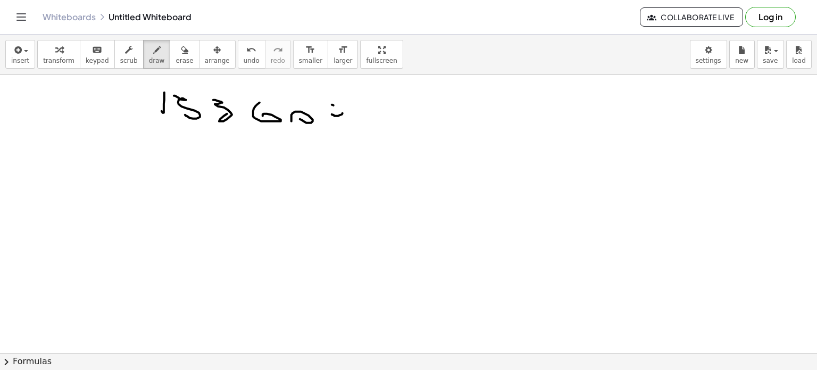
drag, startPoint x: 361, startPoint y: 117, endPoint x: 375, endPoint y: 95, distance: 26.3
drag, startPoint x: 370, startPoint y: 117, endPoint x: 394, endPoint y: 117, distance: 23.4
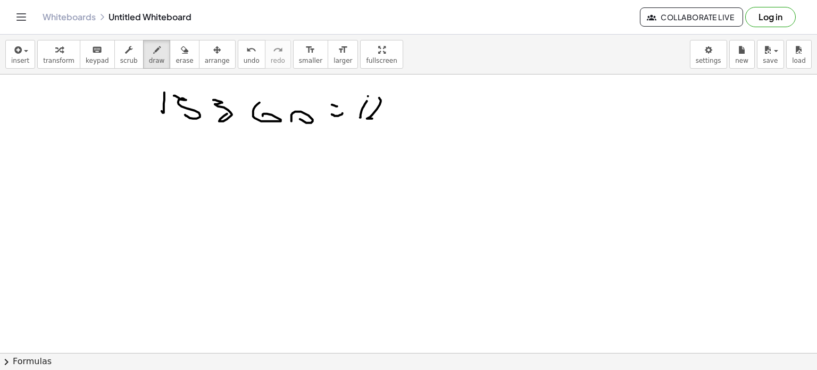
drag, startPoint x: 433, startPoint y: 123, endPoint x: 477, endPoint y: 114, distance: 45.0
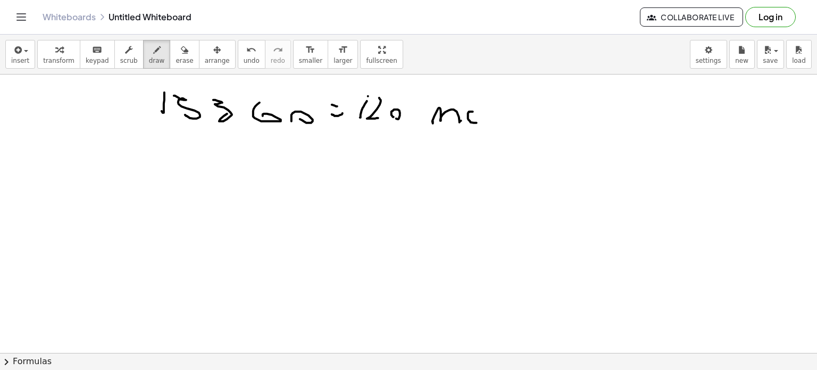
drag, startPoint x: 469, startPoint y: 111, endPoint x: 482, endPoint y: 120, distance: 15.3
drag, startPoint x: 493, startPoint y: 118, endPoint x: 502, endPoint y: 108, distance: 13.5
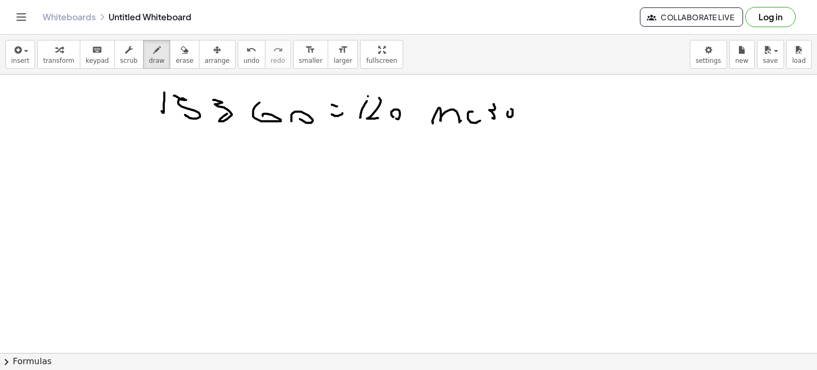
drag, startPoint x: 508, startPoint y: 112, endPoint x: 502, endPoint y: 119, distance: 9.4
drag, startPoint x: 176, startPoint y: 209, endPoint x: 174, endPoint y: 237, distance: 28.8
drag, startPoint x: 176, startPoint y: 225, endPoint x: 484, endPoint y: 248, distance: 309.0
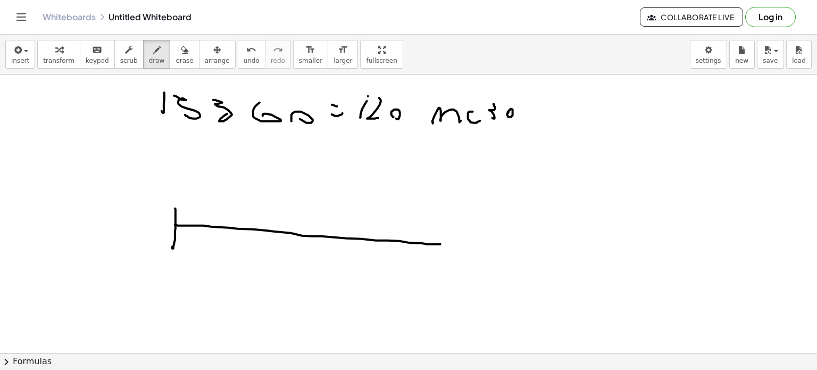
drag, startPoint x: 169, startPoint y: 279, endPoint x: 163, endPoint y: 259, distance: 20.7
drag, startPoint x: 185, startPoint y: 264, endPoint x: 183, endPoint y: 270, distance: 6.7
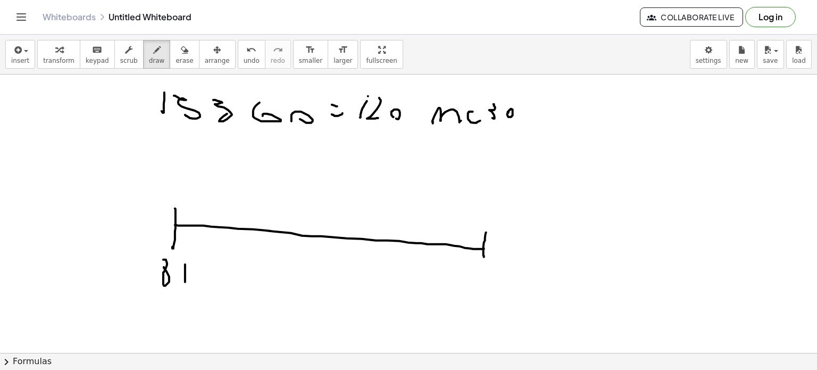
drag, startPoint x: 180, startPoint y: 266, endPoint x: 189, endPoint y: 270, distance: 10.2
drag, startPoint x: 281, startPoint y: 267, endPoint x: 287, endPoint y: 272, distance: 7.6
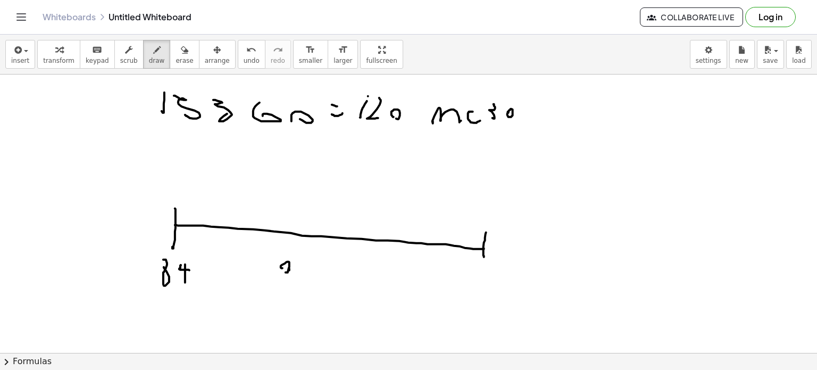
drag, startPoint x: 289, startPoint y: 270, endPoint x: 290, endPoint y: 279, distance: 9.1
drag, startPoint x: 303, startPoint y: 266, endPoint x: 304, endPoint y: 272, distance: 6.6
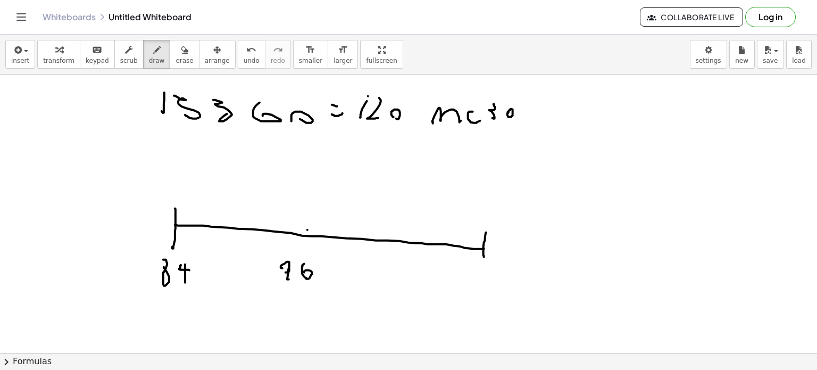
drag, startPoint x: 308, startPoint y: 229, endPoint x: 304, endPoint y: 244, distance: 15.2
drag, startPoint x: 462, startPoint y: 272, endPoint x: 466, endPoint y: 280, distance: 9.5
drag, startPoint x: 477, startPoint y: 272, endPoint x: 479, endPoint y: 285, distance: 12.3
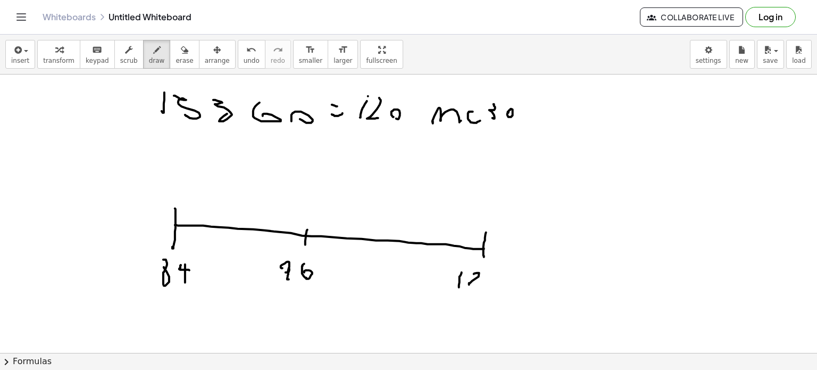
drag, startPoint x: 500, startPoint y: 272, endPoint x: 494, endPoint y: 281, distance: 11.0
drag, startPoint x: 473, startPoint y: 202, endPoint x: 468, endPoint y: 215, distance: 14.1
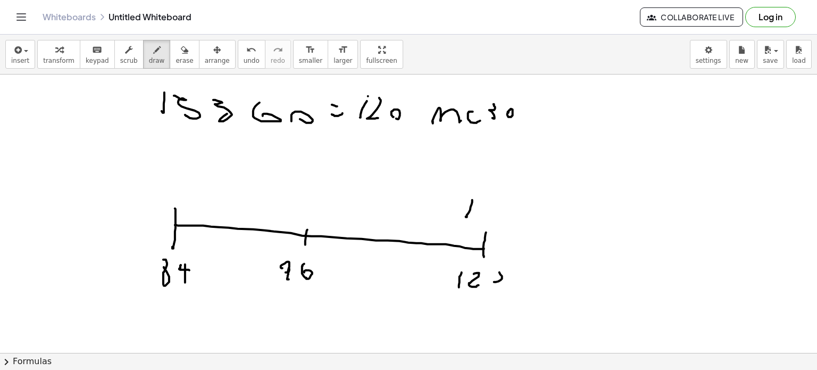
drag, startPoint x: 485, startPoint y: 201, endPoint x: 481, endPoint y: 204, distance: 5.7
drag, startPoint x: 481, startPoint y: 204, endPoint x: 483, endPoint y: 210, distance: 5.7
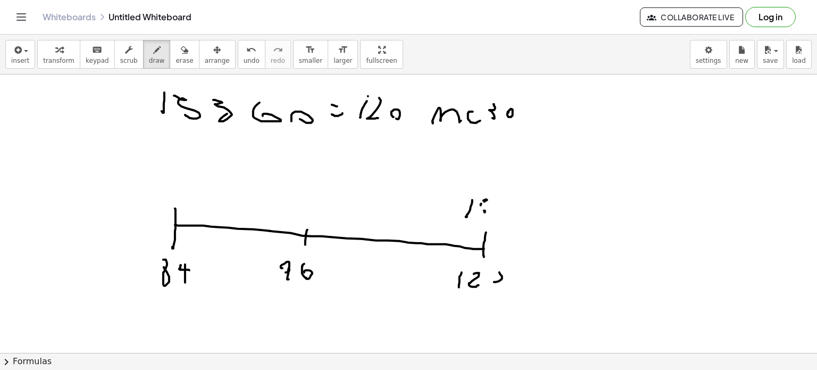
drag, startPoint x: 503, startPoint y: 216, endPoint x: 500, endPoint y: 208, distance: 8.4
drag, startPoint x: 505, startPoint y: 205, endPoint x: 512, endPoint y: 208, distance: 7.9
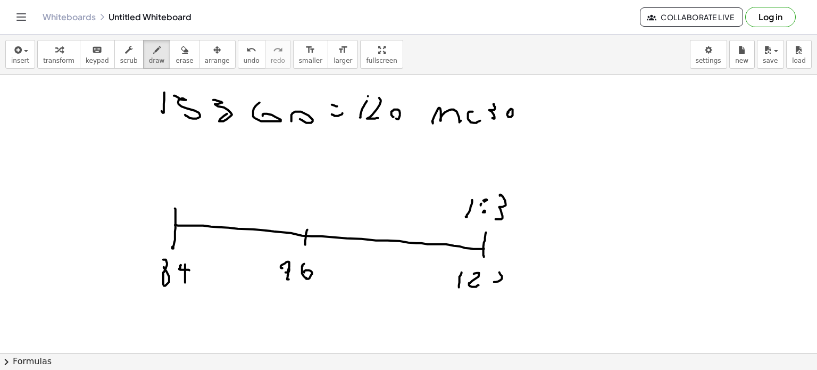
drag
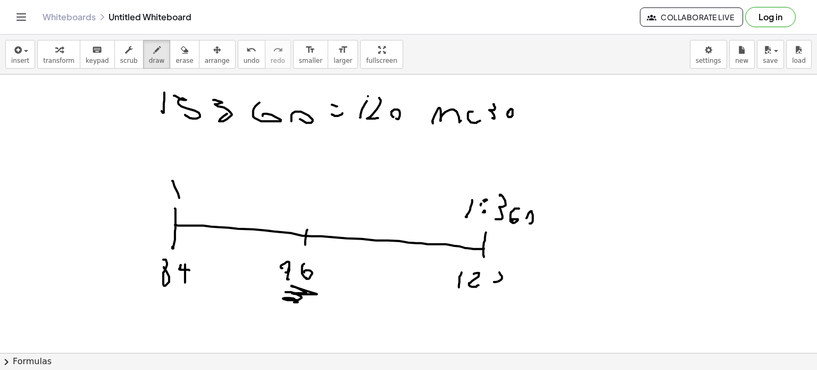
drag, startPoint x: 172, startPoint y: 180, endPoint x: 172, endPoint y: 191, distance: 10.7
drag, startPoint x: 168, startPoint y: 190, endPoint x: 198, endPoint y: 185, distance: 30.2
drag, startPoint x: 287, startPoint y: 193, endPoint x: 300, endPoint y: 205, distance: 17.7
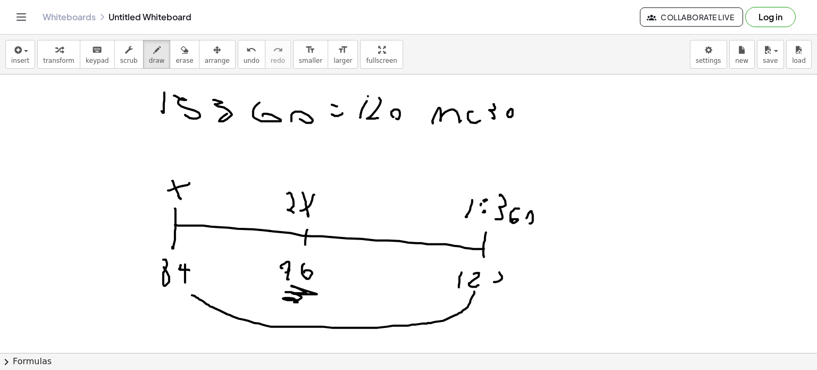
drag, startPoint x: 475, startPoint y: 291, endPoint x: 184, endPoint y: 293, distance: 290.5
drag, startPoint x: 181, startPoint y: 294, endPoint x: 200, endPoint y: 294, distance: 19.2
drag, startPoint x: 172, startPoint y: 170, endPoint x: 189, endPoint y: 165, distance: 17.7
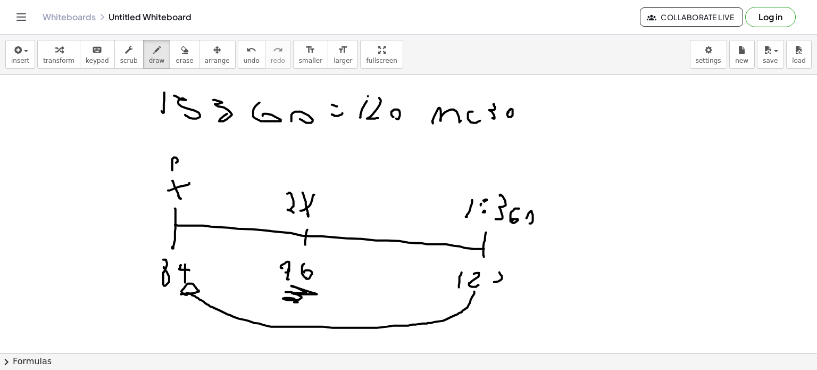
drag, startPoint x: 309, startPoint y: 175, endPoint x: 320, endPoint y: 174, distance: 11.2
drag, startPoint x: 480, startPoint y: 197, endPoint x: 486, endPoint y: 197, distance: 5.9
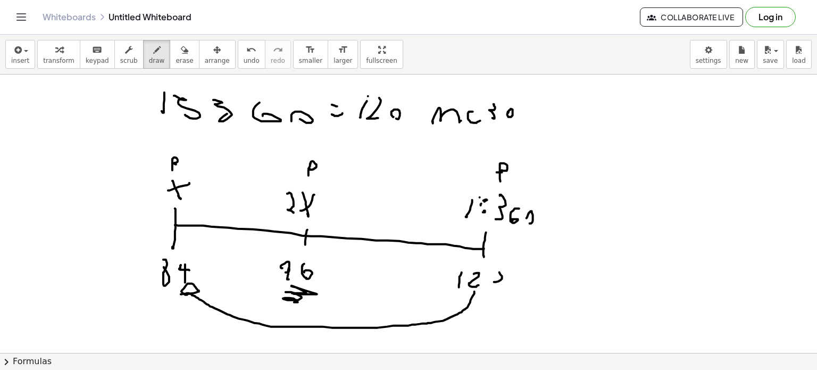
drag, startPoint x: 481, startPoint y: 194, endPoint x: 480, endPoint y: 213, distance: 18.6
drag, startPoint x: 500, startPoint y: 181, endPoint x: 507, endPoint y: 178, distance: 7.1
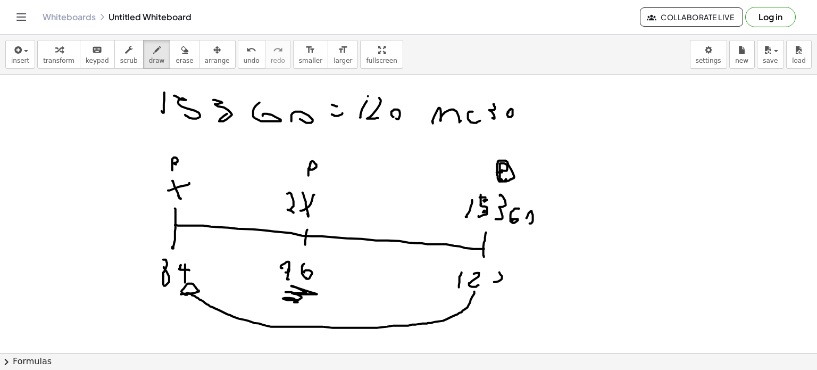
drag, startPoint x: 338, startPoint y: 303, endPoint x: 347, endPoint y: 312, distance: 13.2
drag, startPoint x: 355, startPoint y: 301, endPoint x: 350, endPoint y: 311, distance: 11.7
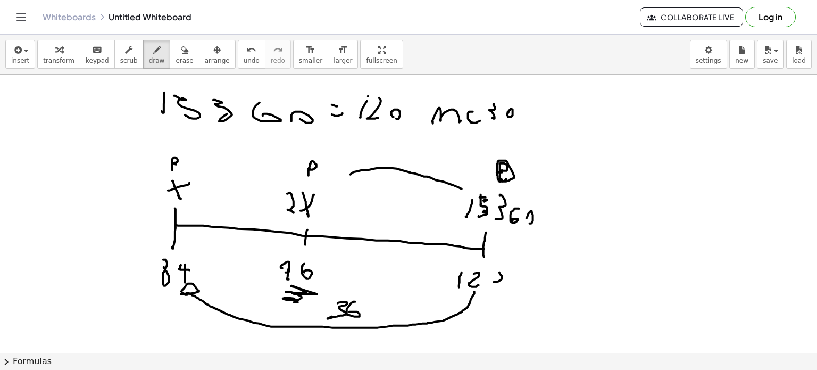
drag, startPoint x: 462, startPoint y: 188, endPoint x: 347, endPoint y: 176, distance: 115.1
drag, startPoint x: 344, startPoint y: 171, endPoint x: 344, endPoint y: 162, distance: 9.1
drag, startPoint x: 377, startPoint y: 141, endPoint x: 378, endPoint y: 153, distance: 11.8
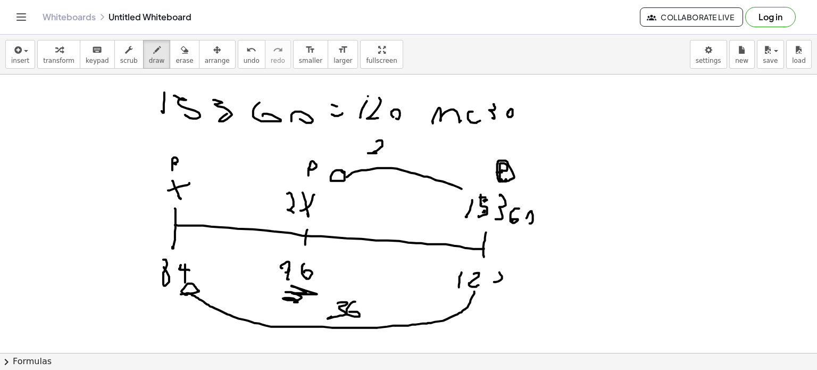
drag, startPoint x: 400, startPoint y: 144, endPoint x: 393, endPoint y: 140, distance: 7.1
drag, startPoint x: 393, startPoint y: 140, endPoint x: 396, endPoint y: 153, distance: 12.5
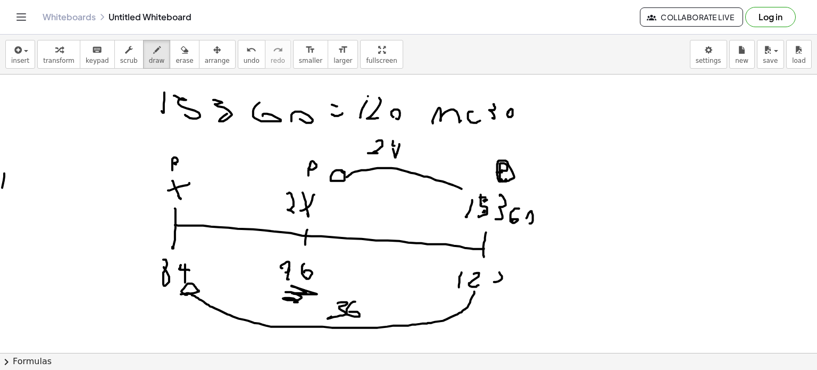
drag, startPoint x: 4, startPoint y: 180, endPoint x: 16, endPoint y: 198, distance: 22.1
drag, startPoint x: 22, startPoint y: 188, endPoint x: 14, endPoint y: 196, distance: 10.9
drag, startPoint x: 19, startPoint y: 202, endPoint x: 26, endPoint y: 201, distance: 6.4
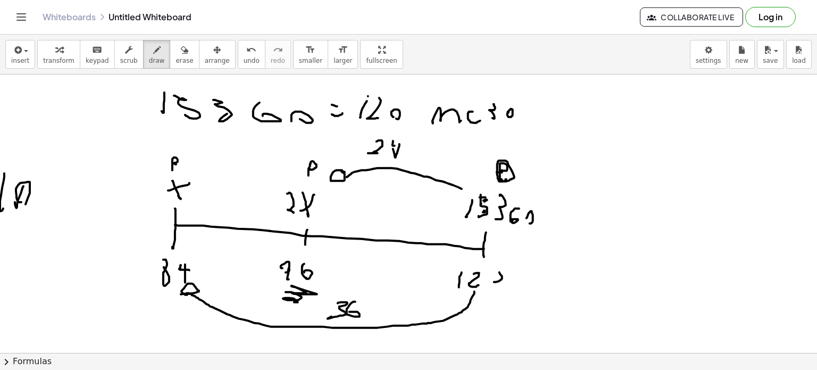
drag, startPoint x: 36, startPoint y: 211, endPoint x: 57, endPoint y: 175, distance: 42.7
drag, startPoint x: 43, startPoint y: 184, endPoint x: 47, endPoint y: 195, distance: 12.6
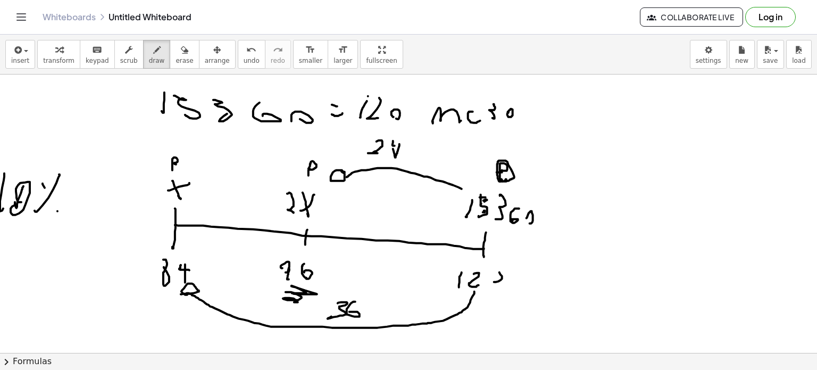
drag, startPoint x: 643, startPoint y: 197, endPoint x: 644, endPoint y: 215, distance: 17.6
click at [244, 57] on span "undo" at bounding box center [252, 60] width 16 height 7
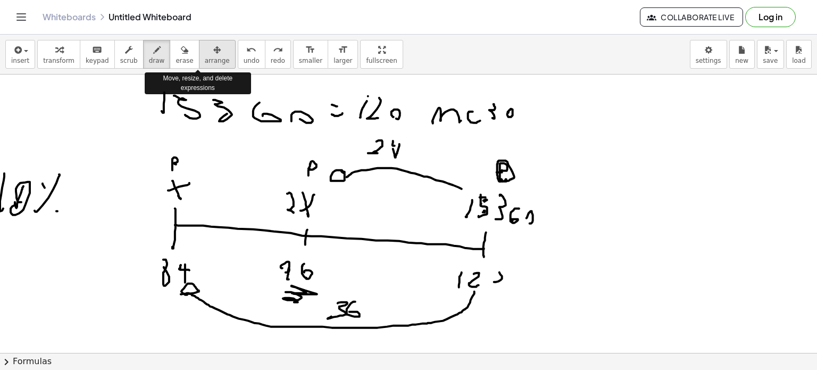
click at [205, 57] on span "arrange" at bounding box center [217, 60] width 25 height 7
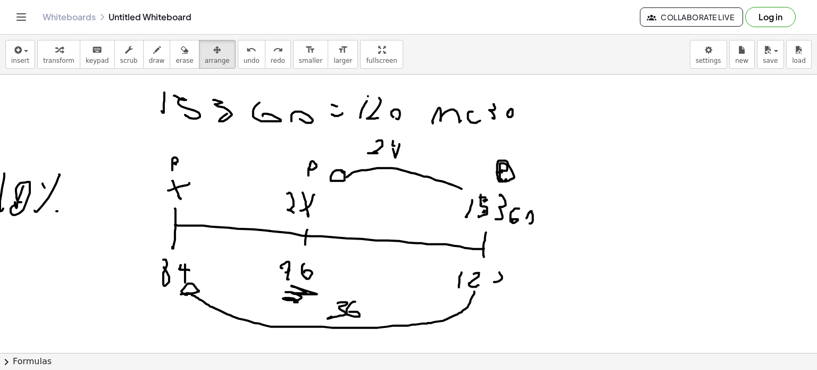
drag, startPoint x: 461, startPoint y: 243, endPoint x: 518, endPoint y: 272, distance: 64.3
drag, startPoint x: 498, startPoint y: 280, endPoint x: 121, endPoint y: 92, distance: 420.5
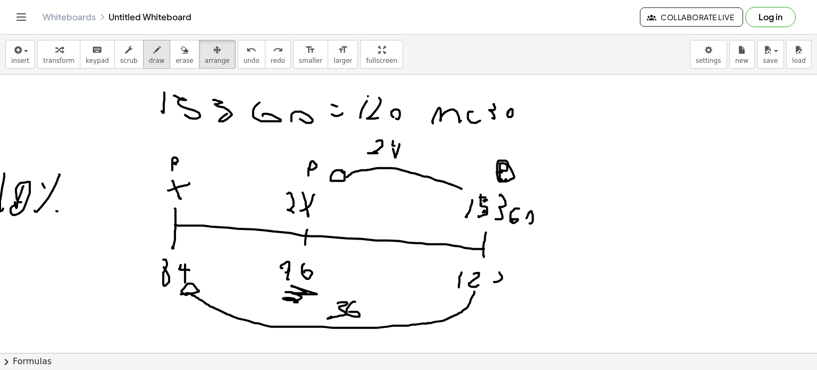
click at [149, 53] on div "button" at bounding box center [157, 49] width 16 height 13
drag, startPoint x: 580, startPoint y: 151, endPoint x: 576, endPoint y: 159, distance: 9.3
drag, startPoint x: 586, startPoint y: 151, endPoint x: 586, endPoint y: 158, distance: 6.9
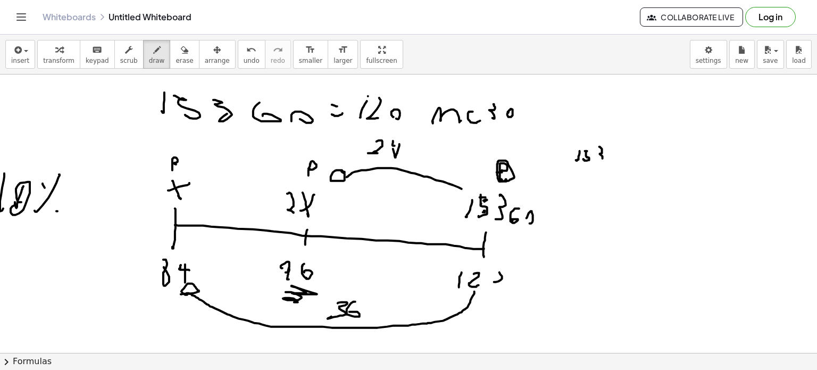
drag, startPoint x: 601, startPoint y: 147, endPoint x: 600, endPoint y: 158, distance: 10.8
drag, startPoint x: 612, startPoint y: 153, endPoint x: 614, endPoint y: 160, distance: 7.6
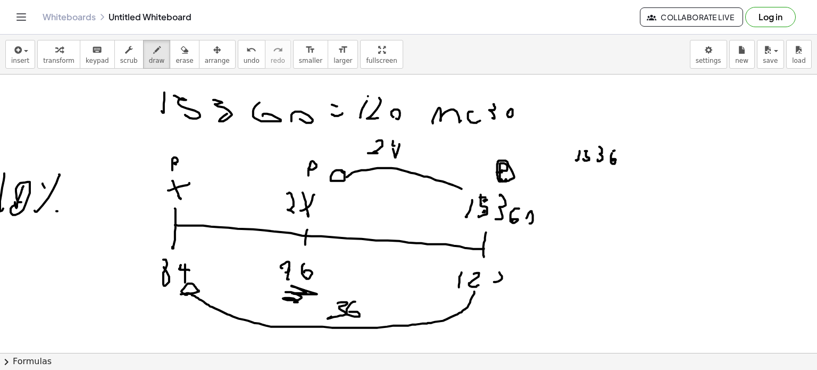
drag, startPoint x: 649, startPoint y: 169, endPoint x: 653, endPoint y: 153, distance: 16.5
drag, startPoint x: 660, startPoint y: 157, endPoint x: 660, endPoint y: 169, distance: 11.7
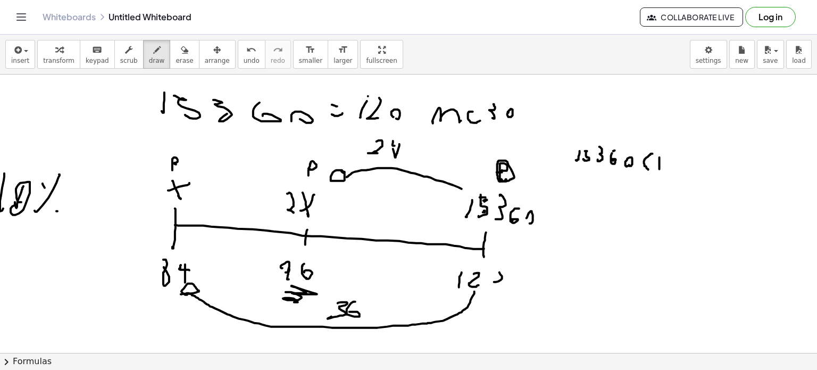
drag, startPoint x: 671, startPoint y: 162, endPoint x: 671, endPoint y: 155, distance: 6.9
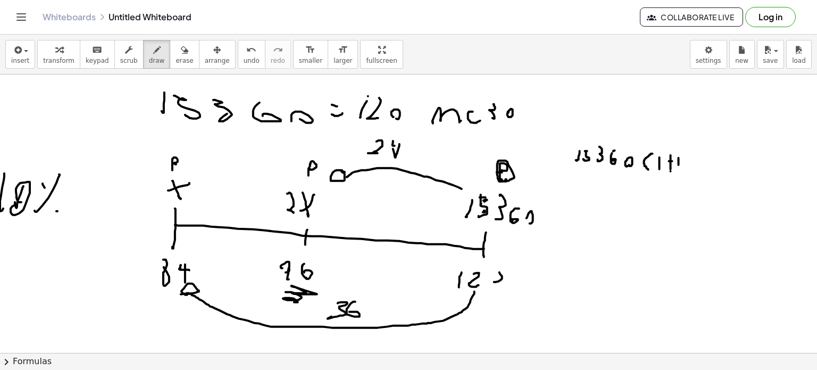
drag, startPoint x: 679, startPoint y: 158, endPoint x: 684, endPoint y: 170, distance: 13.3
drag, startPoint x: 695, startPoint y: 157, endPoint x: 700, endPoint y: 164, distance: 8.9
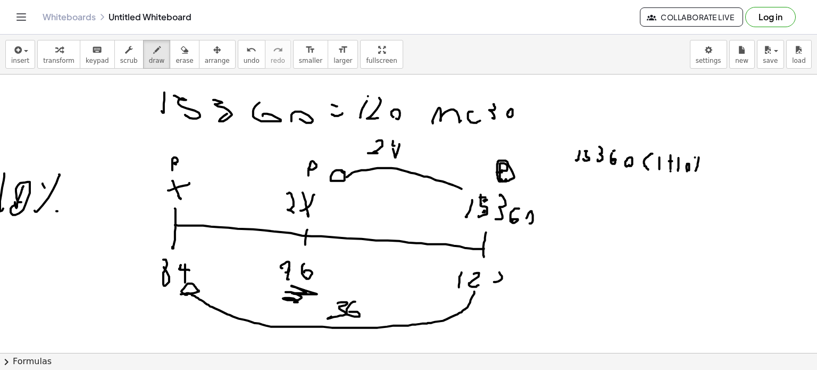
drag, startPoint x: 711, startPoint y: 154, endPoint x: 722, endPoint y: 156, distance: 11.0
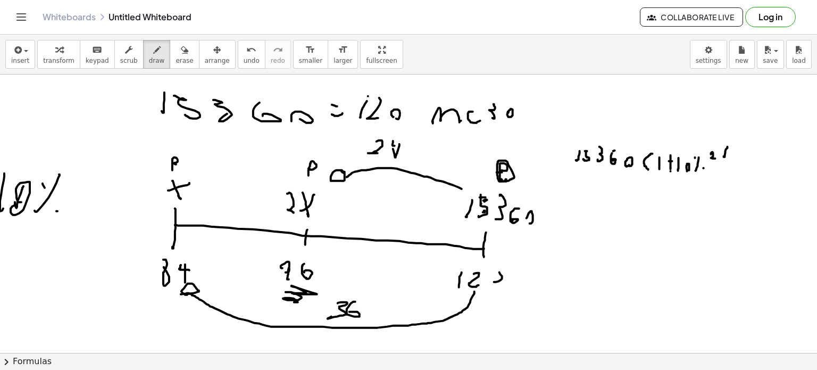
drag, startPoint x: 715, startPoint y: 165, endPoint x: 723, endPoint y: 161, distance: 8.6
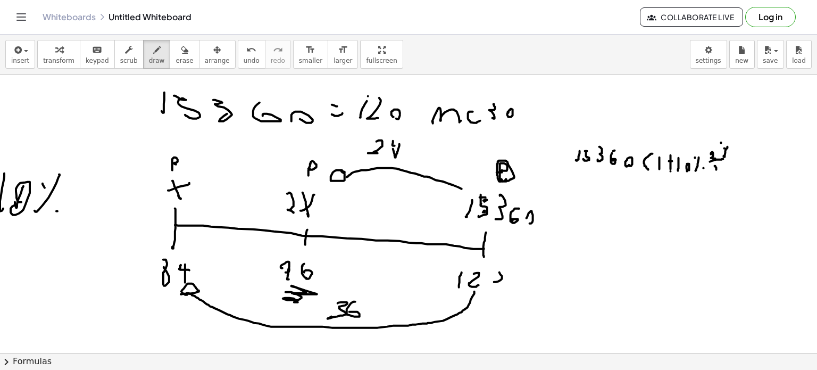
drag, startPoint x: 725, startPoint y: 164, endPoint x: 724, endPoint y: 170, distance: 5.4
drag, startPoint x: 732, startPoint y: 172, endPoint x: 741, endPoint y: 163, distance: 13.2
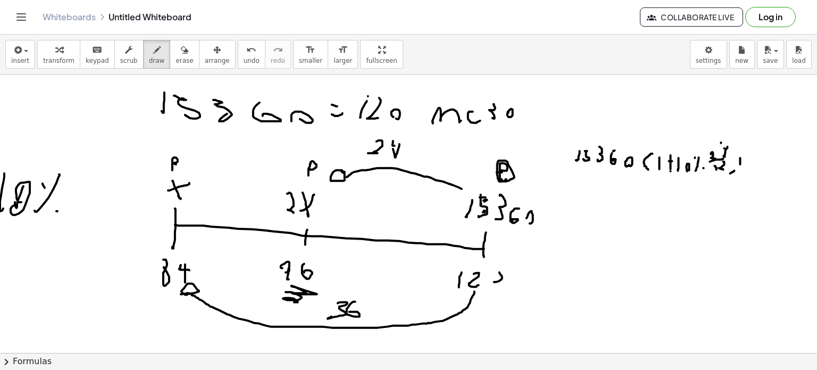
drag, startPoint x: 741, startPoint y: 163, endPoint x: 737, endPoint y: 149, distance: 14.2
drag, startPoint x: 745, startPoint y: 146, endPoint x: 752, endPoint y: 147, distance: 6.4
drag, startPoint x: 758, startPoint y: 144, endPoint x: 758, endPoint y: 151, distance: 6.4
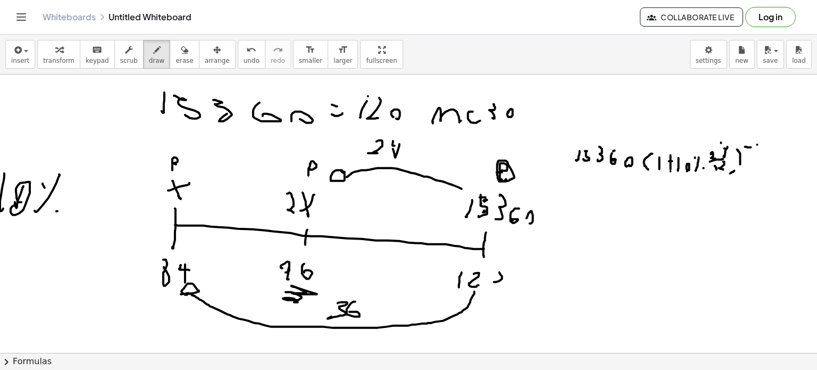
drag, startPoint x: 765, startPoint y: 163, endPoint x: 775, endPoint y: 160, distance: 10.3
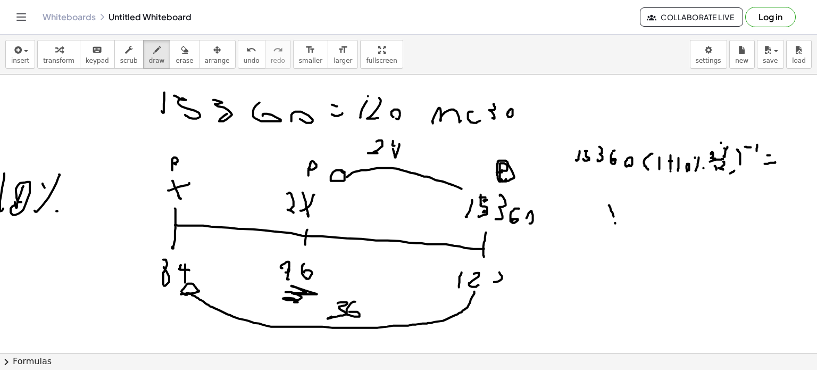
drag, startPoint x: 604, startPoint y: 219, endPoint x: 616, endPoint y: 216, distance: 12.6
drag, startPoint x: 626, startPoint y: 210, endPoint x: 629, endPoint y: 223, distance: 14.1
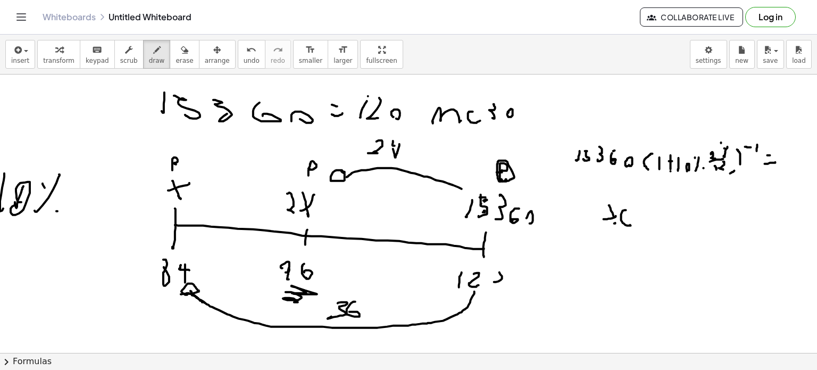
drag, startPoint x: 190, startPoint y: 291, endPoint x: 205, endPoint y: 302, distance: 18.9
drag, startPoint x: 178, startPoint y: 54, endPoint x: 226, endPoint y: 105, distance: 69.3
click at [179, 54] on button "erase" at bounding box center [184, 54] width 29 height 29
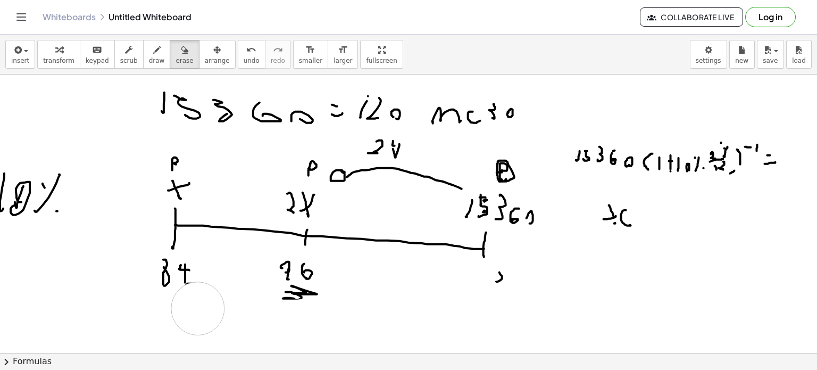
drag, startPoint x: 471, startPoint y: 293, endPoint x: 198, endPoint y: 308, distance: 273.9
click at [153, 56] on icon "button" at bounding box center [156, 50] width 7 height 13
drag, startPoint x: 463, startPoint y: 280, endPoint x: 476, endPoint y: 282, distance: 12.4
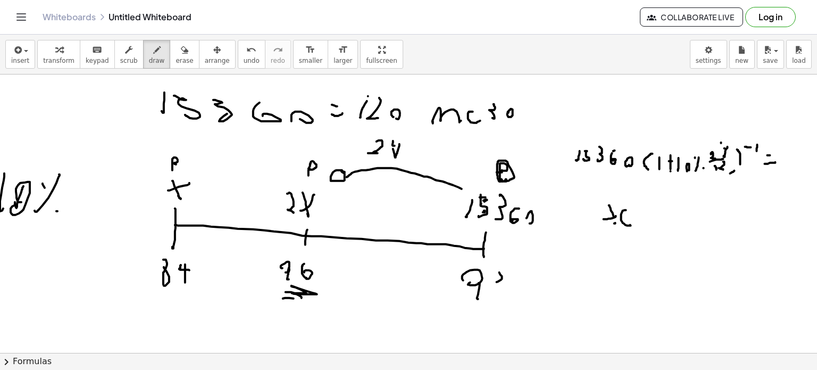
drag, startPoint x: 479, startPoint y: 283, endPoint x: 490, endPoint y: 289, distance: 12.0
drag, startPoint x: 505, startPoint y: 271, endPoint x: 494, endPoint y: 280, distance: 13.6
drag, startPoint x: 501, startPoint y: 285, endPoint x: 494, endPoint y: 284, distance: 7.0
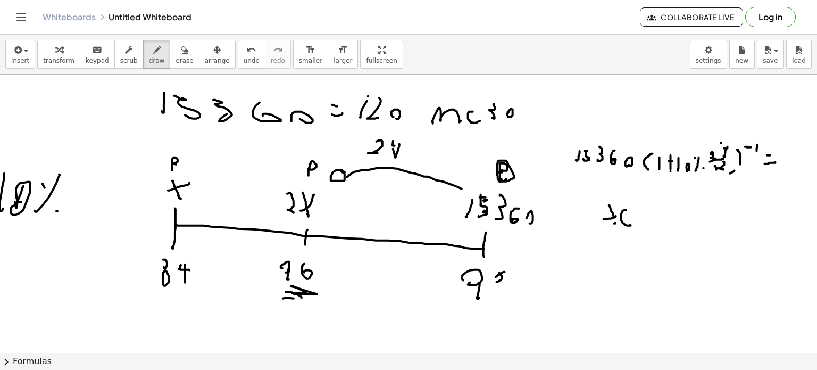
drag, startPoint x: 501, startPoint y: 271, endPoint x: 482, endPoint y: 286, distance: 23.9
drag, startPoint x: 172, startPoint y: 51, endPoint x: 381, endPoint y: 170, distance: 240.5
click at [176, 51] on div "button" at bounding box center [185, 49] width 18 height 13
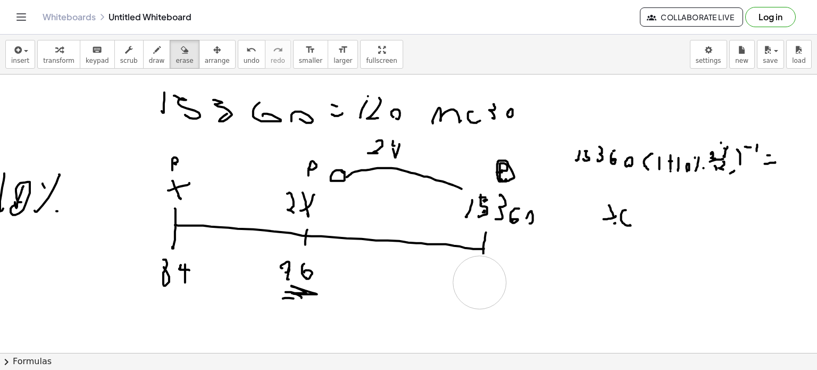
drag, startPoint x: 512, startPoint y: 280, endPoint x: 477, endPoint y: 285, distance: 35.4
drag, startPoint x: 139, startPoint y: 56, endPoint x: 273, endPoint y: 145, distance: 160.9
click at [149, 57] on span "draw" at bounding box center [157, 60] width 16 height 7
drag, startPoint x: 467, startPoint y: 269, endPoint x: 466, endPoint y: 283, distance: 13.8
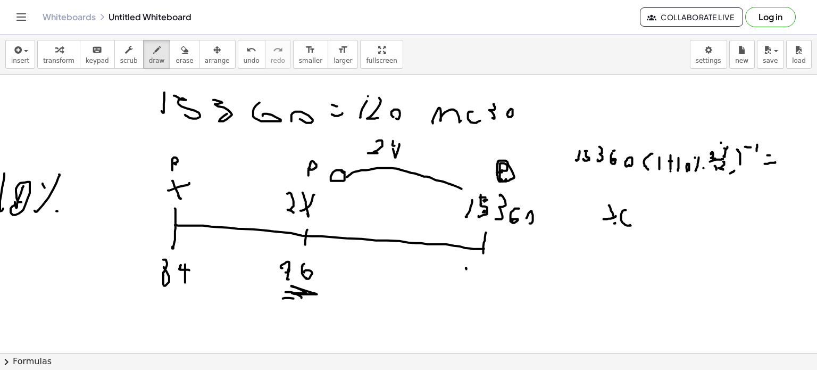
drag, startPoint x: 481, startPoint y: 280, endPoint x: 492, endPoint y: 289, distance: 14.0
drag, startPoint x: 498, startPoint y: 289, endPoint x: 493, endPoint y: 280, distance: 9.8
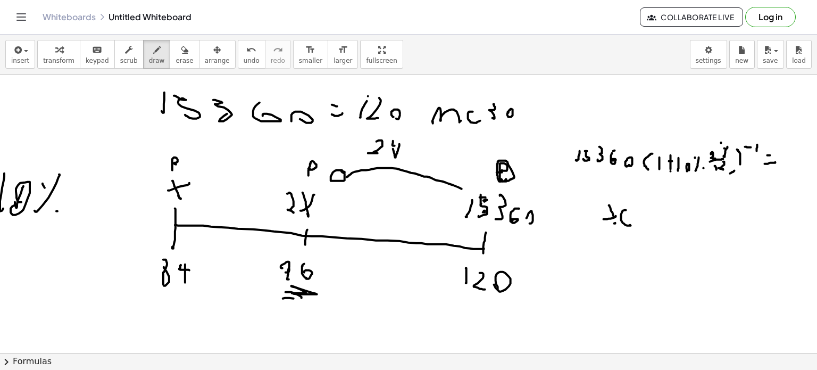
drag, startPoint x: 202, startPoint y: 319, endPoint x: 272, endPoint y: 314, distance: 69.8
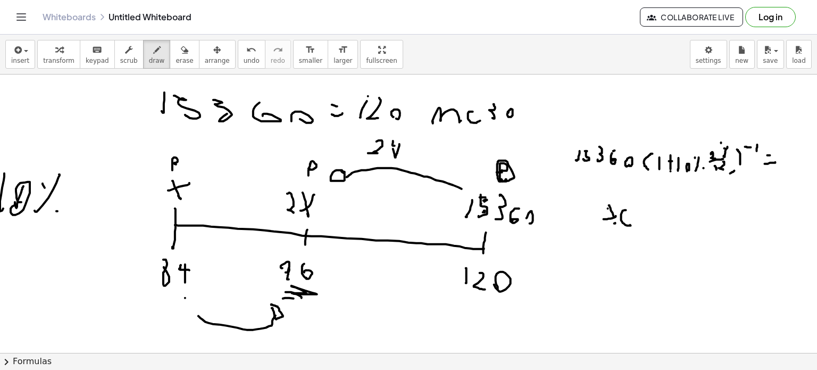
drag, startPoint x: 608, startPoint y: 208, endPoint x: 612, endPoint y: 225, distance: 17.0
drag, startPoint x: 612, startPoint y: 225, endPoint x: 612, endPoint y: 214, distance: 10.1
drag, startPoint x: 610, startPoint y: 206, endPoint x: 613, endPoint y: 223, distance: 17.3
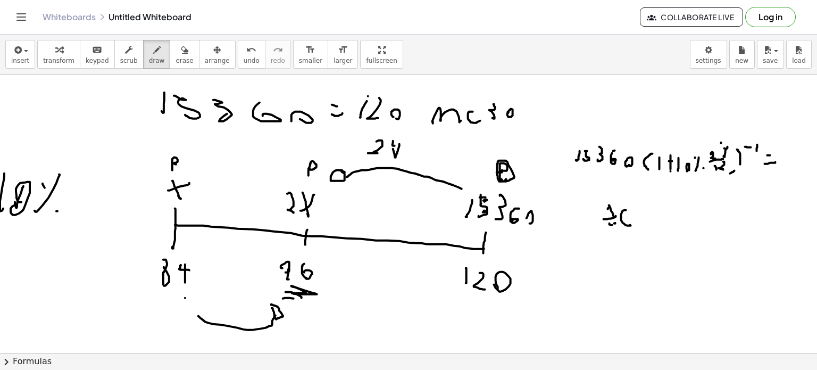
drag, startPoint x: 598, startPoint y: 224, endPoint x: 612, endPoint y: 212, distance: 18.5
drag, startPoint x: 612, startPoint y: 212, endPoint x: 617, endPoint y: 209, distance: 5.7
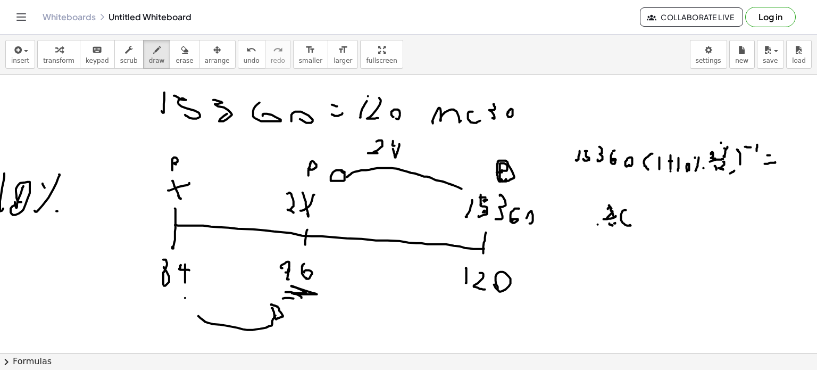
click at [176, 53] on div "button" at bounding box center [185, 49] width 18 height 13
click at [143, 60] on button "draw" at bounding box center [157, 54] width 28 height 29
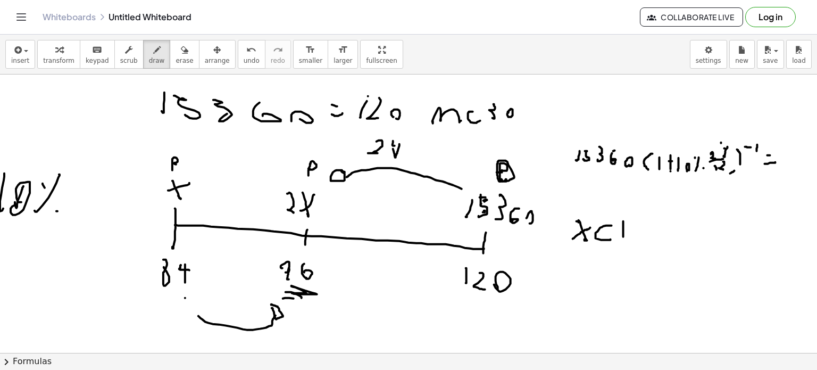
drag, startPoint x: 624, startPoint y: 229, endPoint x: 633, endPoint y: 230, distance: 9.6
drag, startPoint x: 635, startPoint y: 236, endPoint x: 636, endPoint y: 215, distance: 20.8
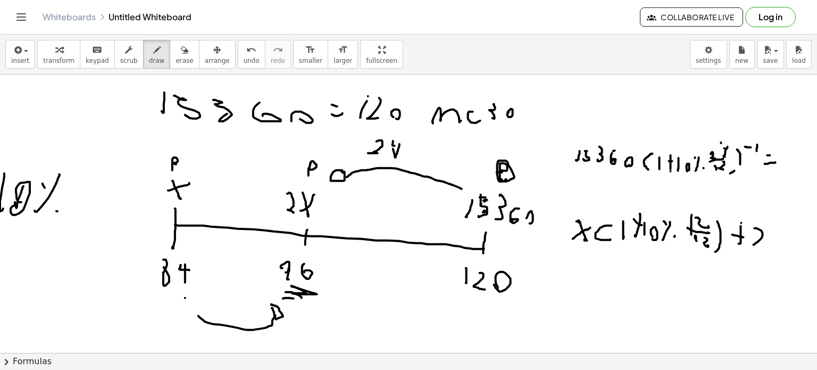
drag, startPoint x: 600, startPoint y: 300, endPoint x: 582, endPoint y: 328, distance: 33.5
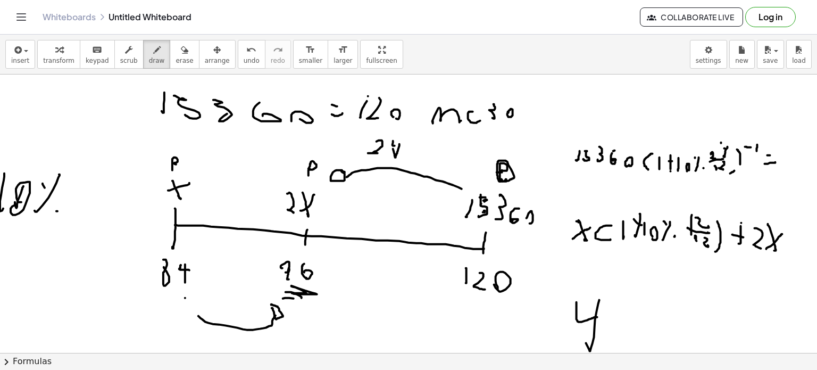
drag, startPoint x: 577, startPoint y: 302, endPoint x: 598, endPoint y: 317, distance: 25.5
drag, startPoint x: 618, startPoint y: 324, endPoint x: 615, endPoint y: 336, distance: 12.6
drag, startPoint x: 631, startPoint y: 319, endPoint x: 637, endPoint y: 331, distance: 14.1
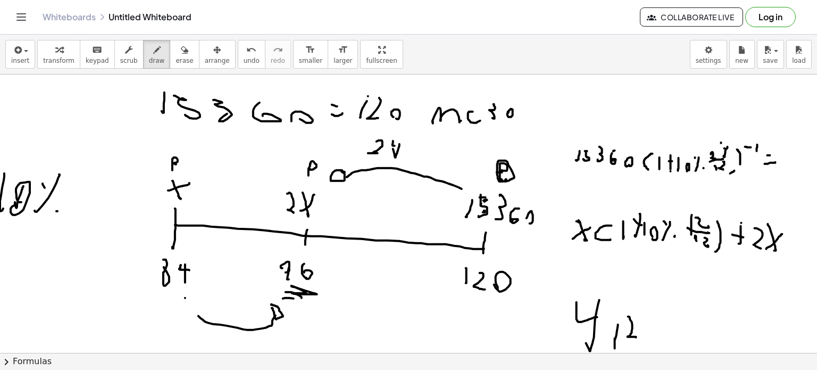
drag, startPoint x: 645, startPoint y: 309, endPoint x: 643, endPoint y: 318, distance: 9.8
drag, startPoint x: 648, startPoint y: 314, endPoint x: 653, endPoint y: 331, distance: 18.0
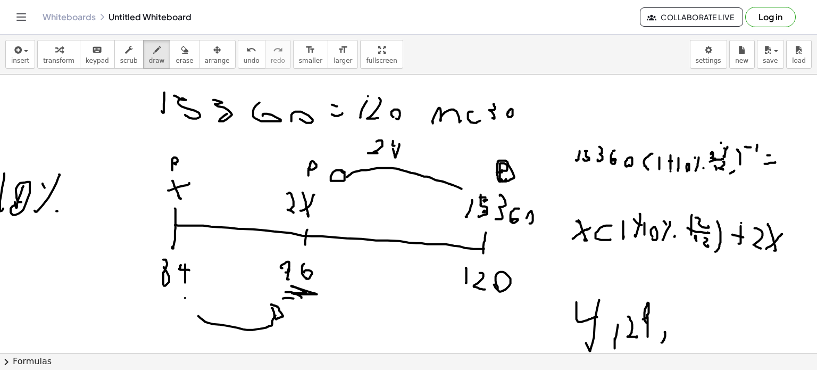
drag, startPoint x: 666, startPoint y: 333, endPoint x: 661, endPoint y: 342, distance: 10.0
drag, startPoint x: 683, startPoint y: 330, endPoint x: 704, endPoint y: 319, distance: 24.0
drag, startPoint x: 718, startPoint y: 305, endPoint x: 709, endPoint y: 337, distance: 33.7
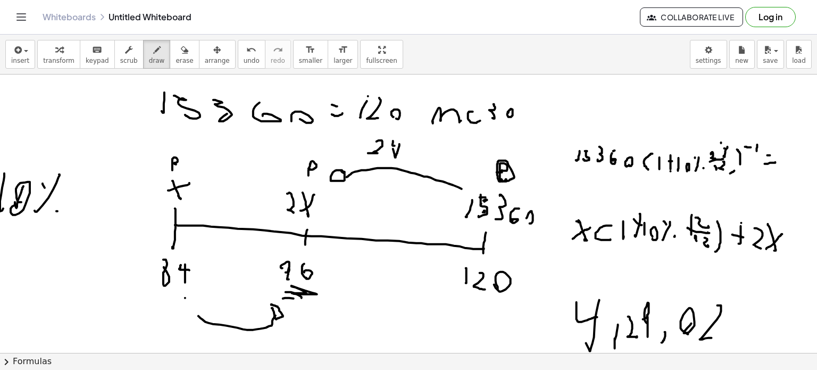
click at [244, 57] on span "undo" at bounding box center [252, 60] width 16 height 7
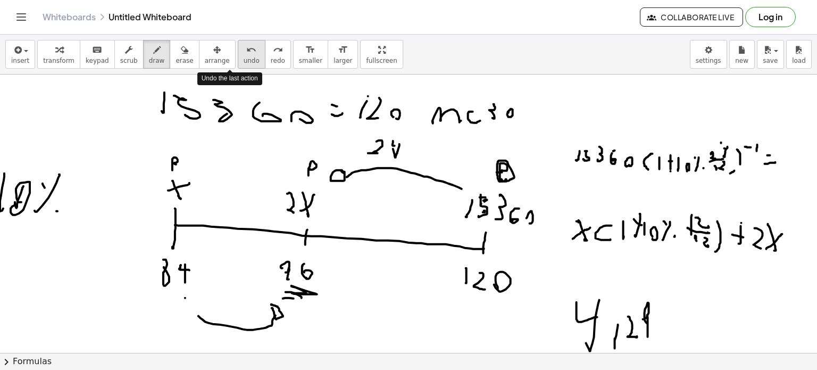
click at [244, 57] on span "undo" at bounding box center [252, 60] width 16 height 7
click at [246, 55] on icon "undo" at bounding box center [251, 50] width 10 height 13
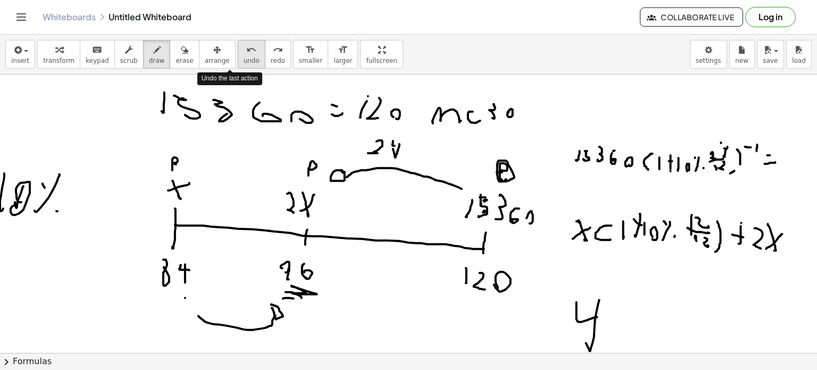
click at [246, 55] on icon "undo" at bounding box center [251, 50] width 10 height 13
click at [246, 54] on icon "undo" at bounding box center [251, 50] width 10 height 13
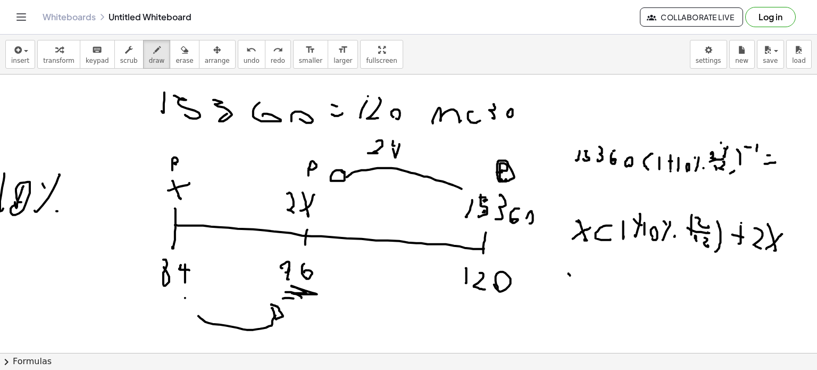
drag, startPoint x: 570, startPoint y: 275, endPoint x: 574, endPoint y: 298, distance: 23.1
drag, startPoint x: 566, startPoint y: 296, endPoint x: 584, endPoint y: 286, distance: 20.3
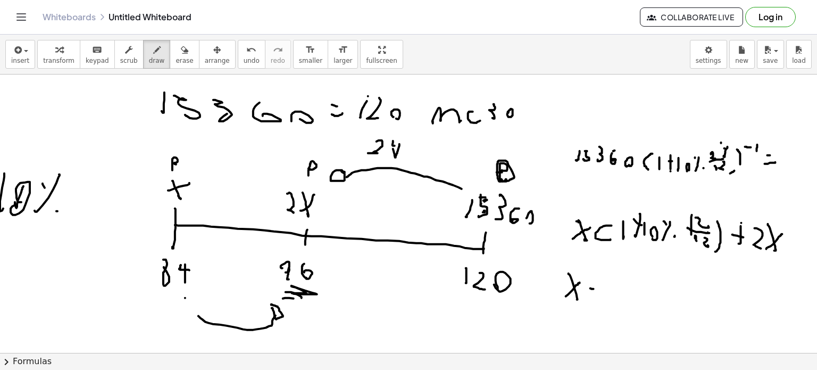
drag, startPoint x: 617, startPoint y: 283, endPoint x: 608, endPoint y: 279, distance: 9.8
drag, startPoint x: 608, startPoint y: 278, endPoint x: 619, endPoint y: 285, distance: 13.3
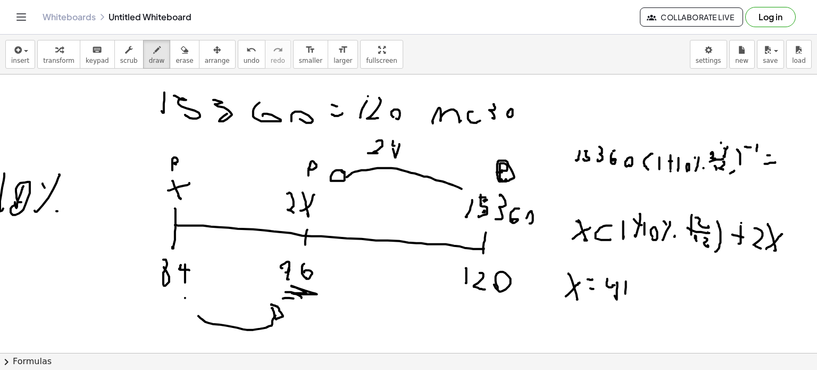
drag, startPoint x: 626, startPoint y: 281, endPoint x: 629, endPoint y: 288, distance: 8.1
drag, startPoint x: 642, startPoint y: 279, endPoint x: 644, endPoint y: 289, distance: 10.5
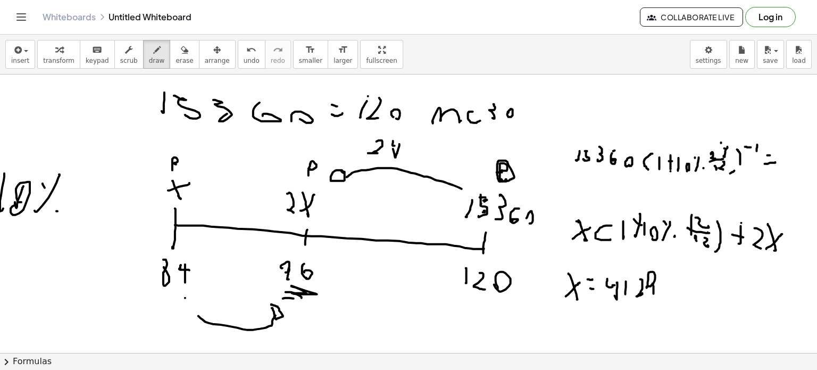
drag, startPoint x: 653, startPoint y: 283, endPoint x: 654, endPoint y: 294, distance: 10.7
drag, startPoint x: 696, startPoint y: 276, endPoint x: 692, endPoint y: 293, distance: 17.6
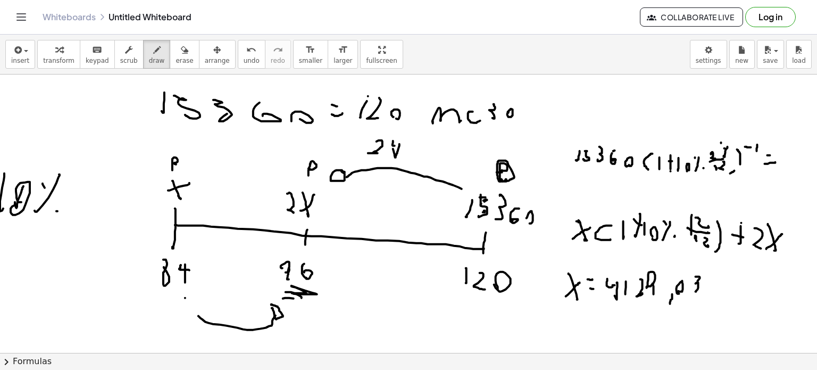
drag, startPoint x: 581, startPoint y: 321, endPoint x: 584, endPoint y: 328, distance: 7.9
drag, startPoint x: 589, startPoint y: 315, endPoint x: 583, endPoint y: 334, distance: 19.4
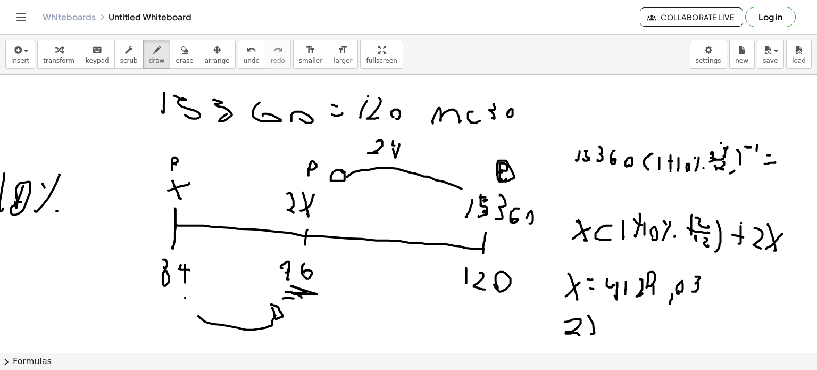
drag, startPoint x: 634, startPoint y: 324, endPoint x: 641, endPoint y: 325, distance: 7.0
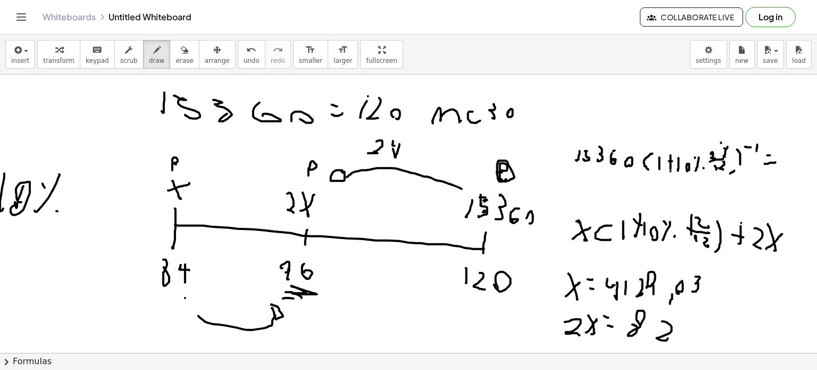
drag, startPoint x: 664, startPoint y: 321, endPoint x: 669, endPoint y: 333, distance: 13.3
drag, startPoint x: 691, startPoint y: 322, endPoint x: 692, endPoint y: 332, distance: 9.6
drag, startPoint x: 709, startPoint y: 330, endPoint x: 704, endPoint y: 325, distance: 7.5
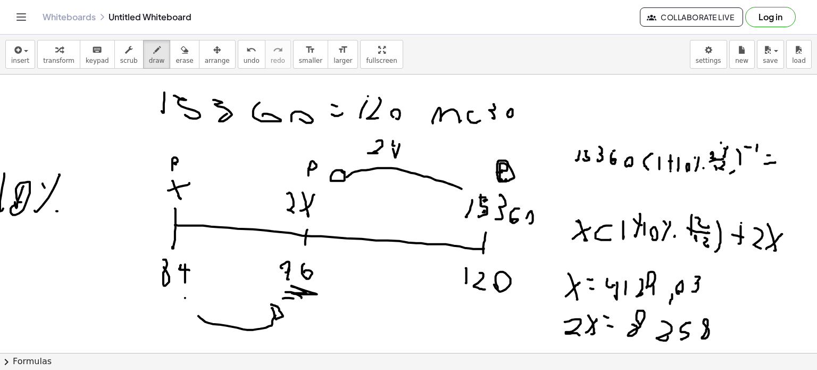
drag, startPoint x: 716, startPoint y: 342, endPoint x: 728, endPoint y: 335, distance: 14.1
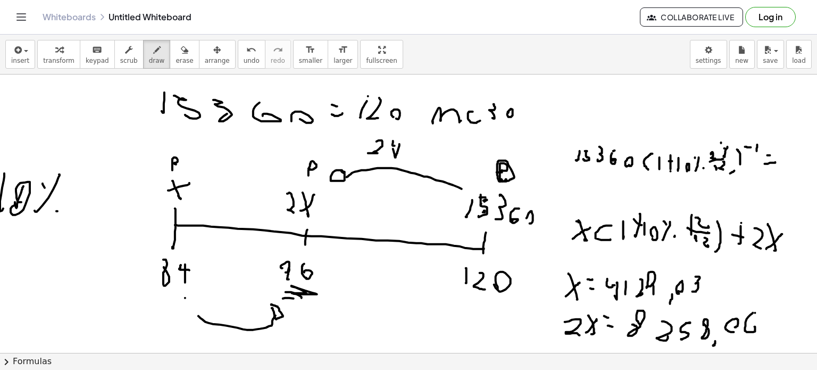
drag, startPoint x: 747, startPoint y: 319, endPoint x: 751, endPoint y: 327, distance: 9.3
drag, startPoint x: 81, startPoint y: 120, endPoint x: 78, endPoint y: 110, distance: 10.5
drag, startPoint x: 74, startPoint y: 94, endPoint x: 96, endPoint y: 104, distance: 24.5
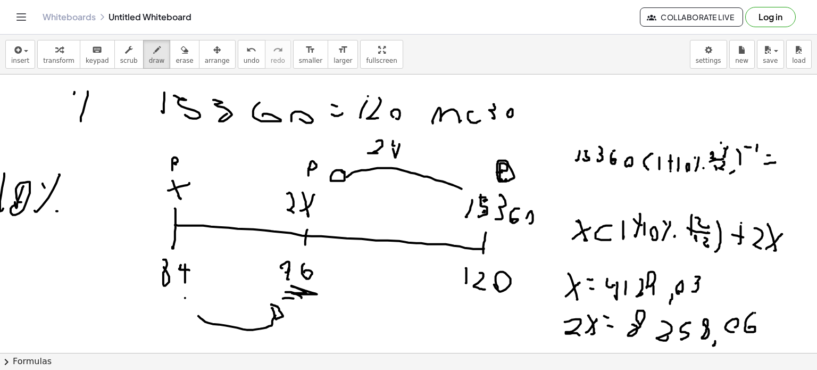
drag, startPoint x: 77, startPoint y: 123, endPoint x: 57, endPoint y: 110, distance: 24.2
drag, startPoint x: 57, startPoint y: 110, endPoint x: 107, endPoint y: 83, distance: 56.7
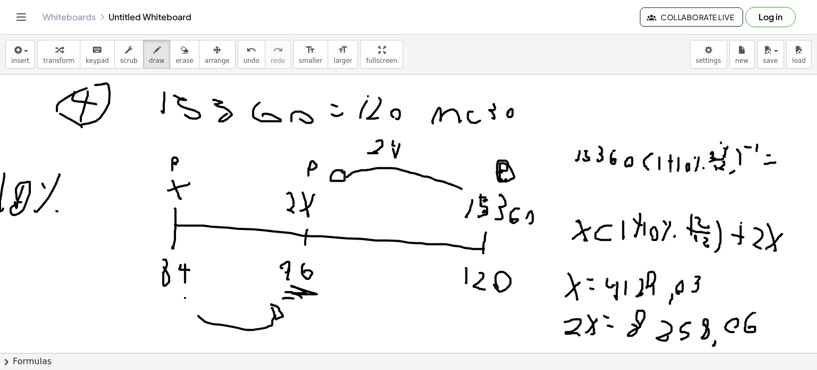
drag, startPoint x: 107, startPoint y: 83, endPoint x: 68, endPoint y: 109, distance: 46.5
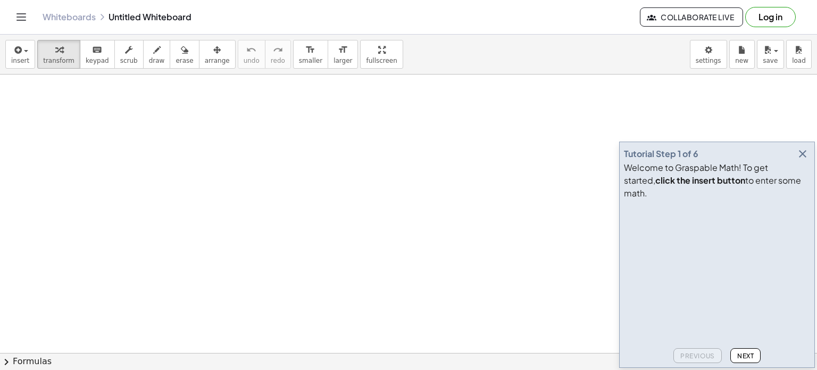
click at [805, 160] on icon "button" at bounding box center [803, 153] width 13 height 13
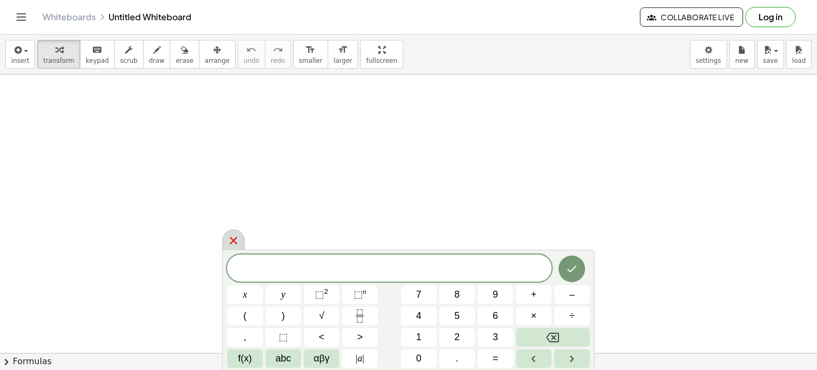
click at [234, 236] on icon at bounding box center [233, 240] width 13 height 13
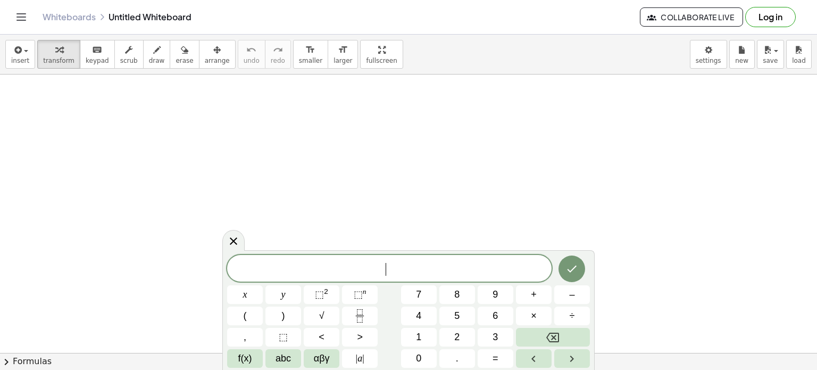
click at [153, 53] on icon "button" at bounding box center [156, 50] width 7 height 13
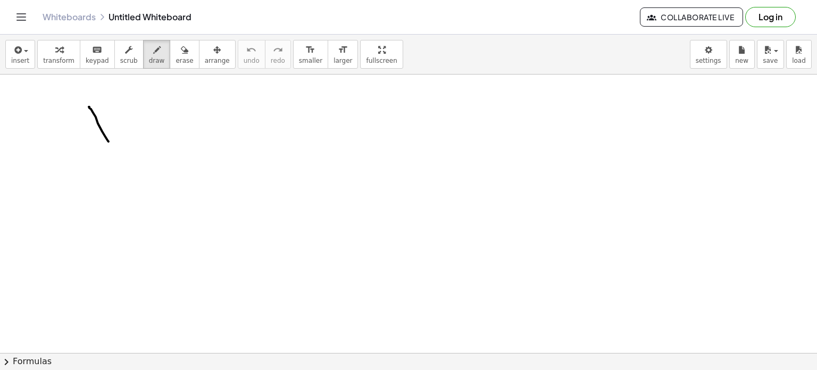
drag, startPoint x: 102, startPoint y: 129, endPoint x: 113, endPoint y: 119, distance: 15.8
drag, startPoint x: 134, startPoint y: 107, endPoint x: 125, endPoint y: 96, distance: 14.4
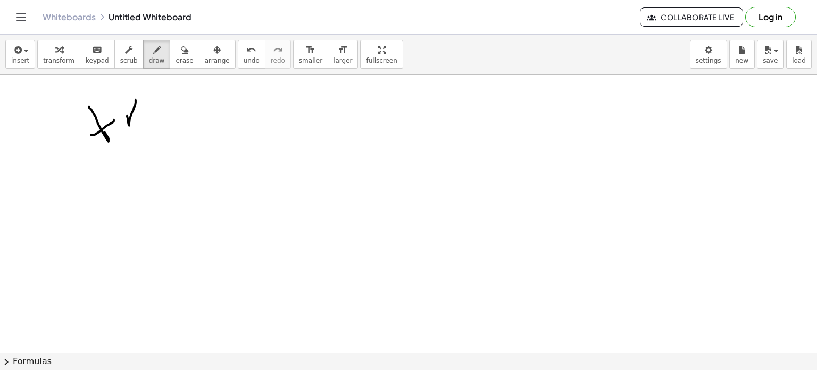
drag, startPoint x: 121, startPoint y: 104, endPoint x: 132, endPoint y: 107, distance: 11.6
drag, startPoint x: 151, startPoint y: 136, endPoint x: 167, endPoint y: 132, distance: 15.9
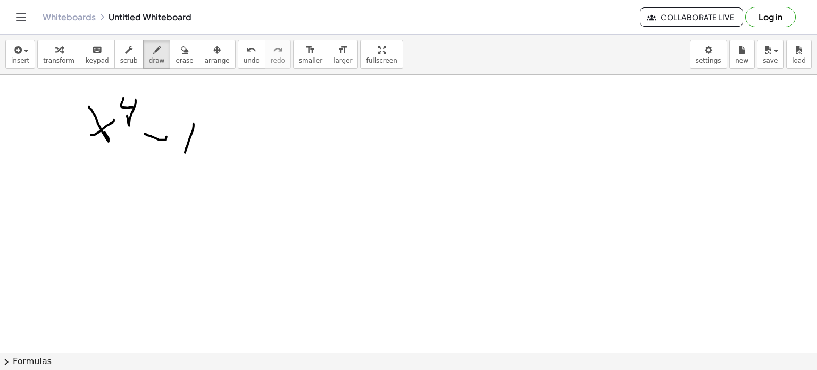
drag, startPoint x: 207, startPoint y: 142, endPoint x: 177, endPoint y: 137, distance: 30.7
drag, startPoint x: 128, startPoint y: 160, endPoint x: 299, endPoint y: 170, distance: 171.1
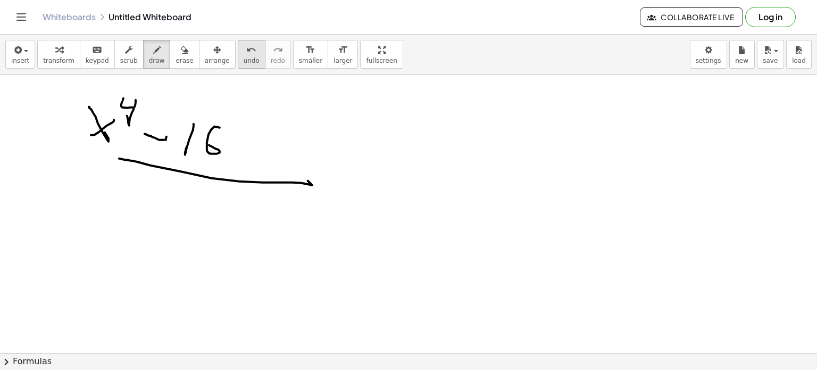
click at [238, 59] on button "undo undo" at bounding box center [252, 54] width 28 height 29
click at [244, 58] on span "undo" at bounding box center [252, 60] width 16 height 7
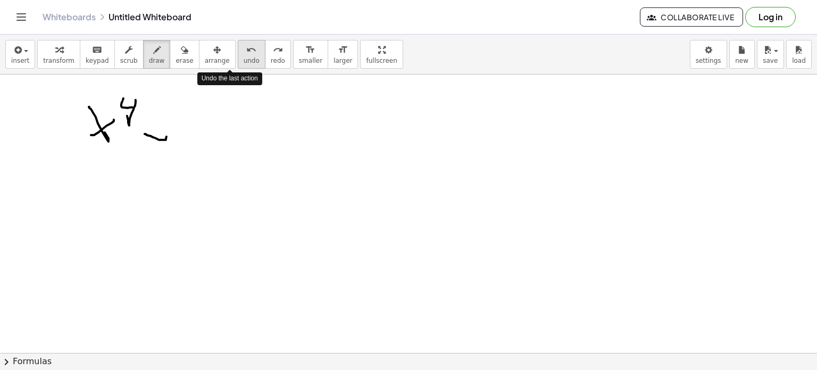
click at [244, 57] on span "undo" at bounding box center [252, 60] width 16 height 7
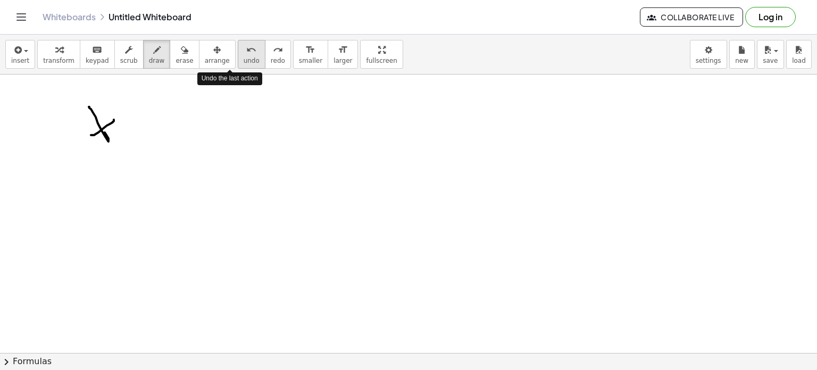
click at [244, 57] on span "undo" at bounding box center [252, 60] width 16 height 7
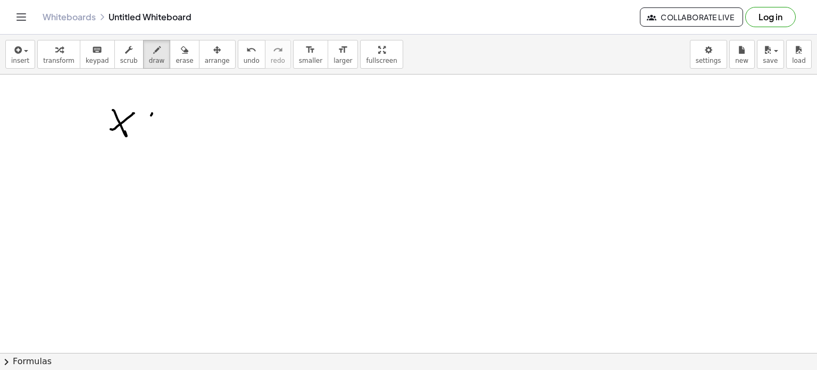
drag, startPoint x: 142, startPoint y: 115, endPoint x: 147, endPoint y: 113, distance: 6.1
drag, startPoint x: 190, startPoint y: 125, endPoint x: 189, endPoint y: 132, distance: 6.9
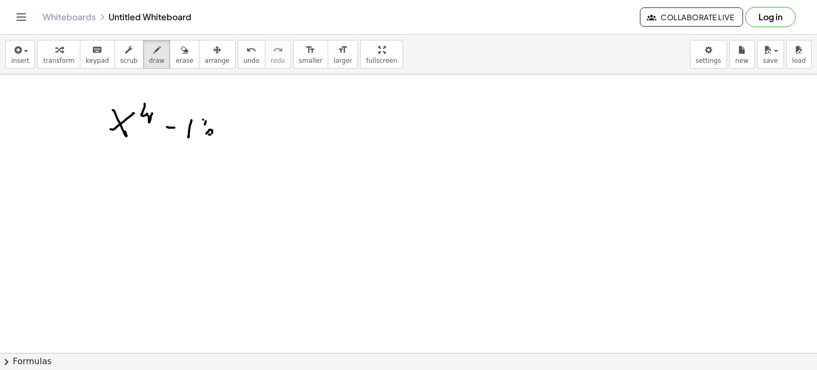
drag, startPoint x: 203, startPoint y: 119, endPoint x: 203, endPoint y: 131, distance: 11.7
drag, startPoint x: 215, startPoint y: 135, endPoint x: 213, endPoint y: 122, distance: 12.4
drag, startPoint x: 140, startPoint y: 148, endPoint x: 226, endPoint y: 140, distance: 86.0
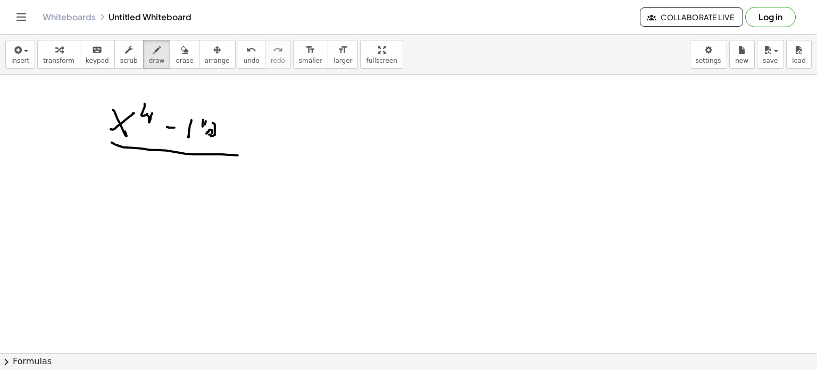
drag, startPoint x: 213, startPoint y: 119, endPoint x: 219, endPoint y: 130, distance: 12.1
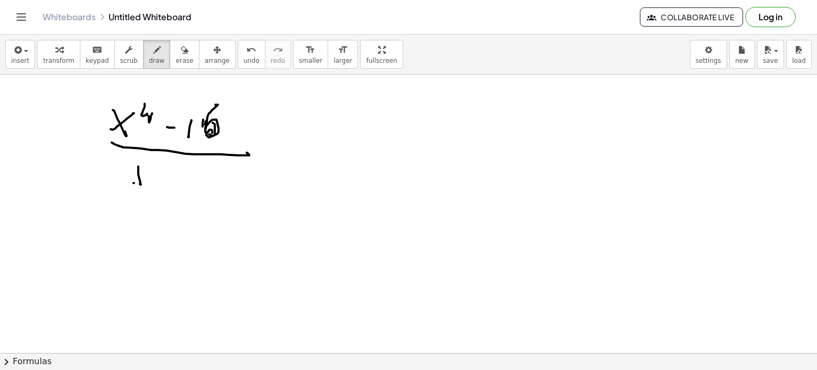
drag, startPoint x: 155, startPoint y: 173, endPoint x: 153, endPoint y: 159, distance: 15.1
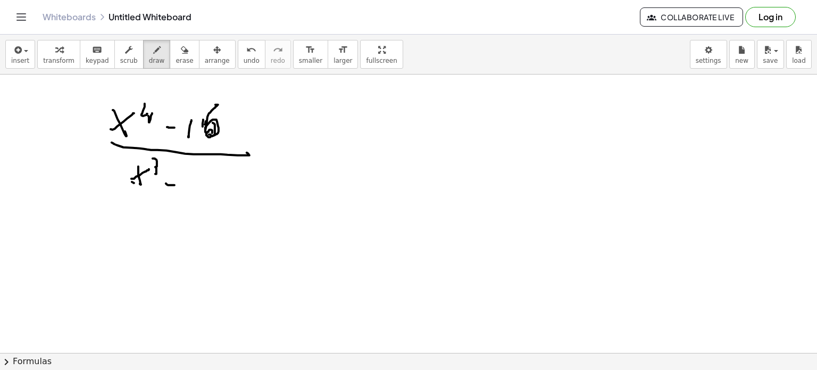
drag, startPoint x: 80, startPoint y: 162, endPoint x: 80, endPoint y: 179, distance: 16.5
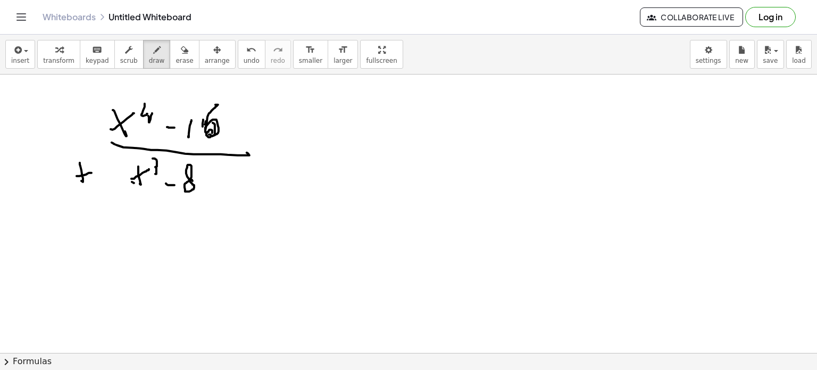
drag, startPoint x: 371, startPoint y: 119, endPoint x: 358, endPoint y: 142, distance: 26.9
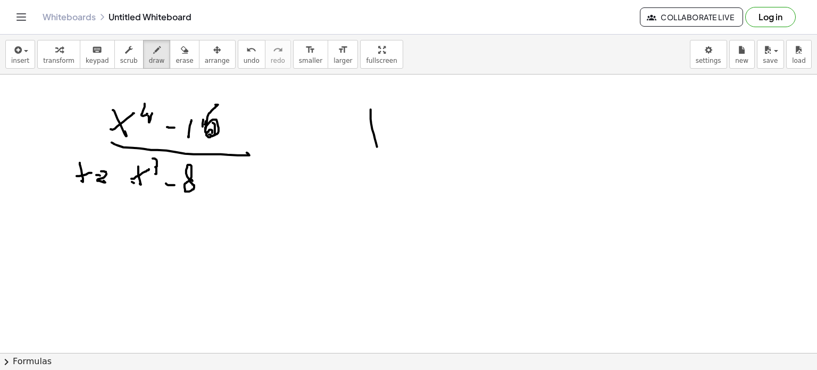
drag, startPoint x: 355, startPoint y: 142, endPoint x: 375, endPoint y: 131, distance: 22.2
drag, startPoint x: 375, startPoint y: 131, endPoint x: 380, endPoint y: 125, distance: 7.9
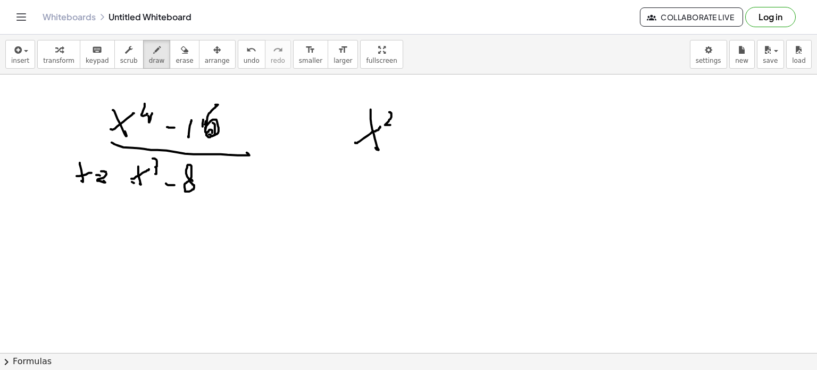
drag, startPoint x: 389, startPoint y: 112, endPoint x: 392, endPoint y: 125, distance: 13.5
drag, startPoint x: 396, startPoint y: 139, endPoint x: 407, endPoint y: 139, distance: 10.6
drag, startPoint x: 430, startPoint y: 139, endPoint x: 426, endPoint y: 146, distance: 8.1
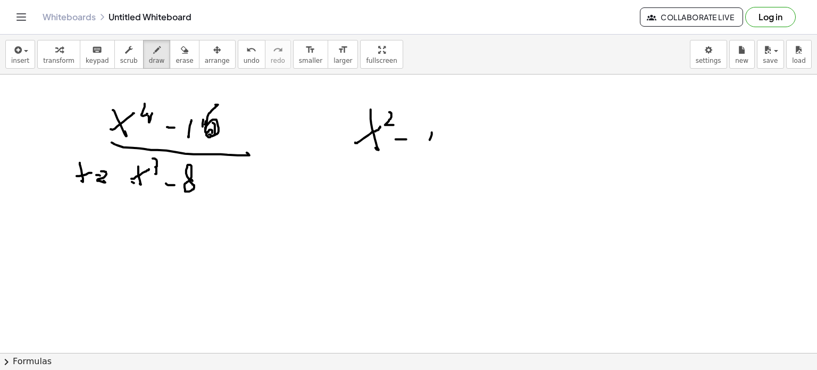
drag, startPoint x: 422, startPoint y: 129, endPoint x: 426, endPoint y: 137, distance: 8.6
drag, startPoint x: 438, startPoint y: 157, endPoint x: 430, endPoint y: 127, distance: 31.4
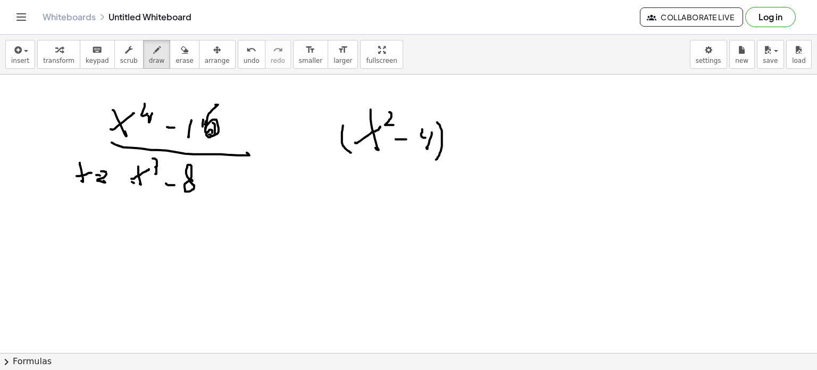
drag, startPoint x: 342, startPoint y: 142, endPoint x: 350, endPoint y: 113, distance: 29.8
drag, startPoint x: 485, startPoint y: 132, endPoint x: 513, endPoint y: 153, distance: 34.9
drag, startPoint x: 517, startPoint y: 134, endPoint x: 517, endPoint y: 156, distance: 22.9
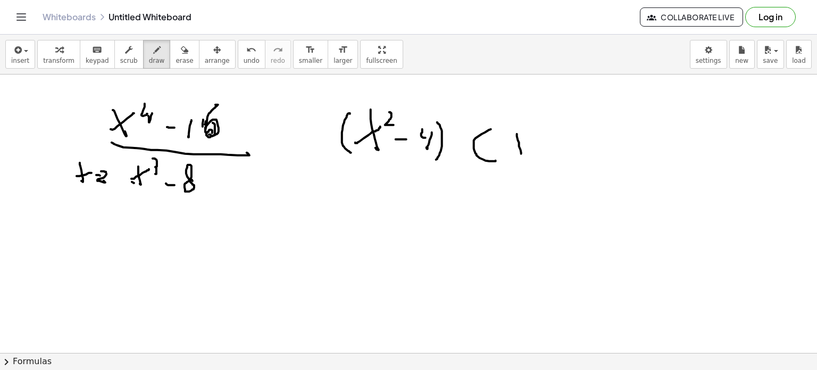
drag, startPoint x: 541, startPoint y: 131, endPoint x: 543, endPoint y: 148, distance: 17.2
drag, startPoint x: 553, startPoint y: 157, endPoint x: 548, endPoint y: 140, distance: 17.2
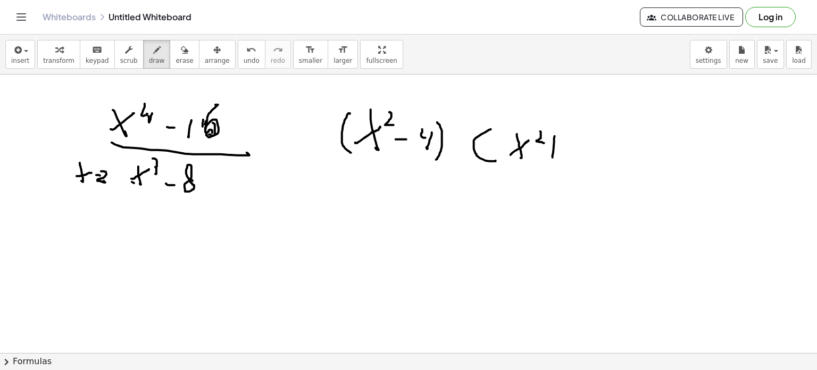
drag, startPoint x: 551, startPoint y: 145, endPoint x: 561, endPoint y: 145, distance: 10.1
drag, startPoint x: 578, startPoint y: 148, endPoint x: 573, endPoint y: 147, distance: 5.6
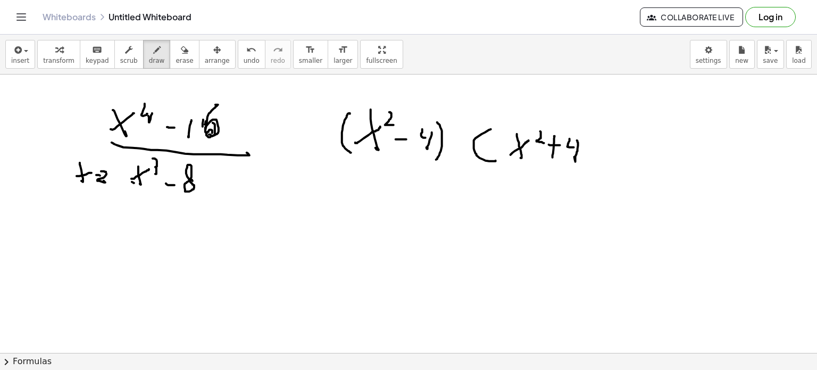
drag, startPoint x: 570, startPoint y: 138, endPoint x: 574, endPoint y: 151, distance: 12.8
drag
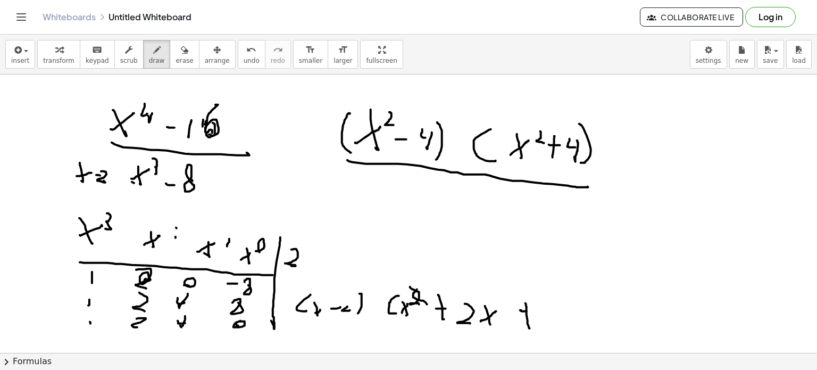
drag, startPoint x: 363, startPoint y: 175, endPoint x: 369, endPoint y: 191, distance: 16.8
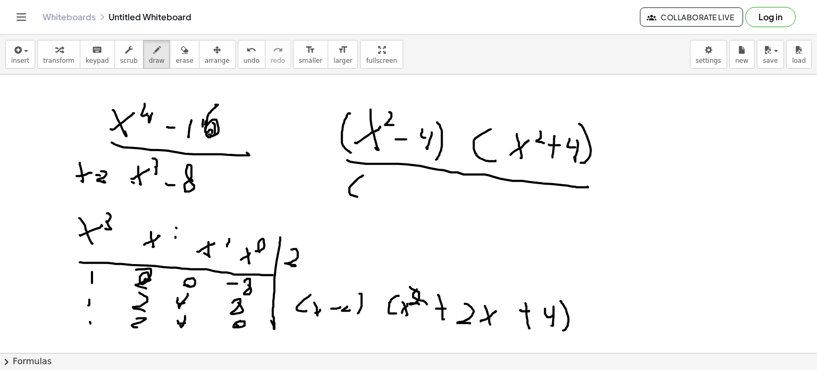
drag, startPoint x: 368, startPoint y: 187, endPoint x: 381, endPoint y: 185, distance: 12.9
drag, startPoint x: 386, startPoint y: 179, endPoint x: 393, endPoint y: 196, distance: 18.4
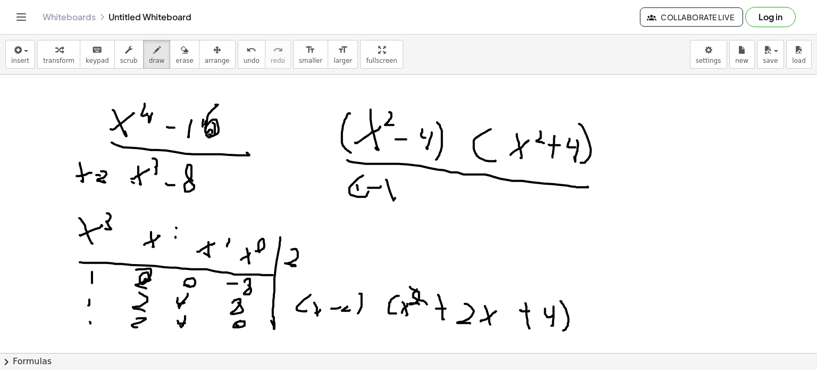
drag, startPoint x: 358, startPoint y: 188, endPoint x: 381, endPoint y: 183, distance: 24.0
drag, startPoint x: 387, startPoint y: 180, endPoint x: 401, endPoint y: 192, distance: 18.5
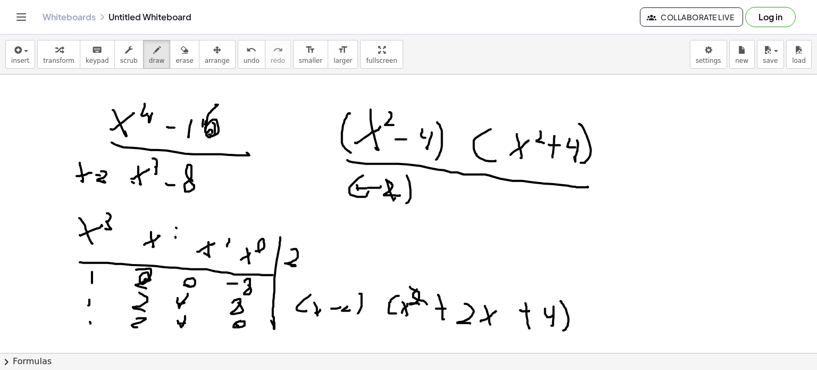
drag, startPoint x: 411, startPoint y: 195, endPoint x: 403, endPoint y: 172, distance: 24.6
drag, startPoint x: 442, startPoint y: 180, endPoint x: 446, endPoint y: 194, distance: 14.5
drag, startPoint x: 448, startPoint y: 193, endPoint x: 451, endPoint y: 201, distance: 8.6
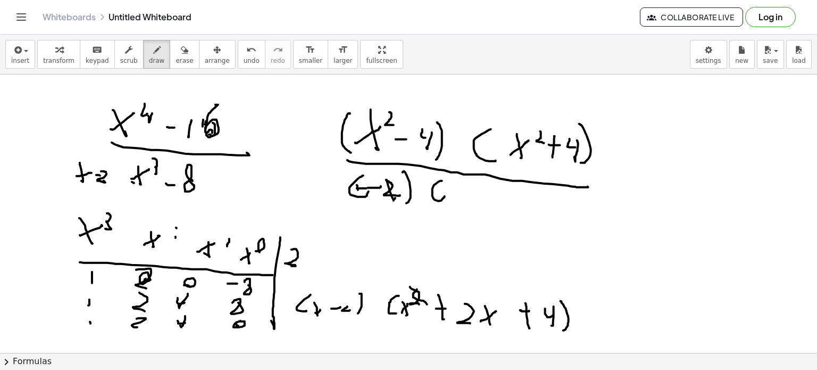
drag, startPoint x: 452, startPoint y: 193, endPoint x: 458, endPoint y: 186, distance: 9.1
drag, startPoint x: 460, startPoint y: 185, endPoint x: 466, endPoint y: 189, distance: 6.8
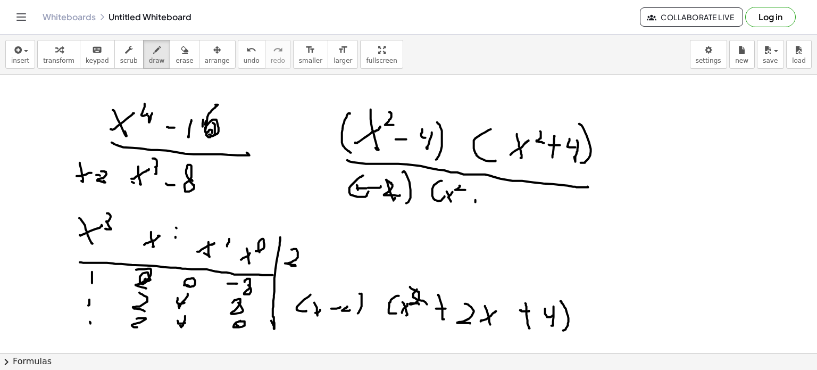
drag, startPoint x: 476, startPoint y: 200, endPoint x: 477, endPoint y: 183, distance: 16.5
drag, startPoint x: 477, startPoint y: 192, endPoint x: 483, endPoint y: 189, distance: 6.9
drag, startPoint x: 487, startPoint y: 197, endPoint x: 502, endPoint y: 200, distance: 15.7
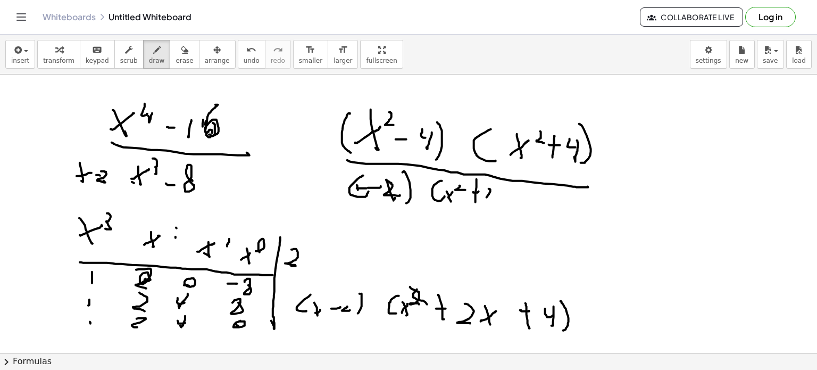
drag, startPoint x: 496, startPoint y: 204, endPoint x: 505, endPoint y: 194, distance: 13.6
drag, startPoint x: 521, startPoint y: 204, endPoint x: 523, endPoint y: 179, distance: 25.6
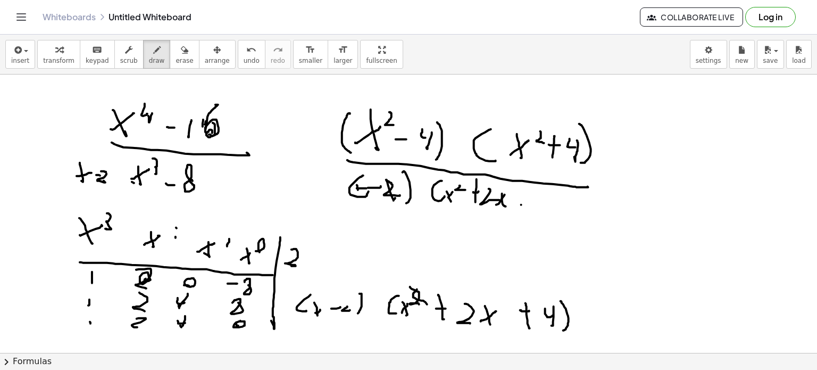
drag, startPoint x: 544, startPoint y: 198, endPoint x: 551, endPoint y: 209, distance: 12.2
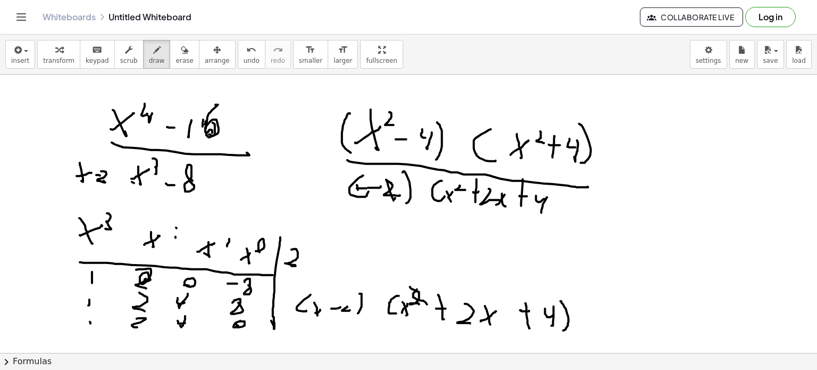
drag, startPoint x: 553, startPoint y: 215, endPoint x: 544, endPoint y: 193, distance: 23.6
drag, startPoint x: 675, startPoint y: 146, endPoint x: 674, endPoint y: 167, distance: 20.8
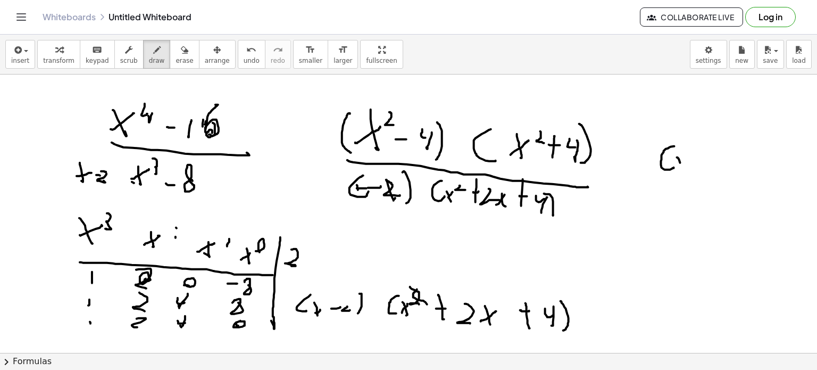
drag, startPoint x: 677, startPoint y: 157, endPoint x: 679, endPoint y: 169, distance: 12.3
drag, startPoint x: 683, startPoint y: 161, endPoint x: 689, endPoint y: 158, distance: 5.9
drag, startPoint x: 691, startPoint y: 158, endPoint x: 697, endPoint y: 158, distance: 6.4
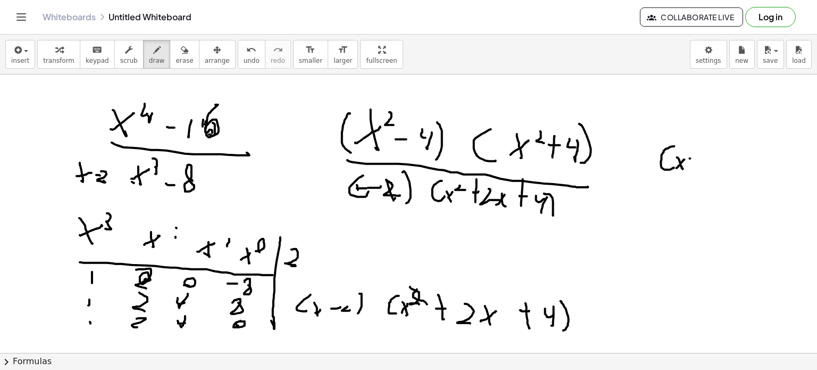
drag, startPoint x: 698, startPoint y: 172, endPoint x: 705, endPoint y: 171, distance: 6.4
drag, startPoint x: 707, startPoint y: 173, endPoint x: 705, endPoint y: 147, distance: 25.6
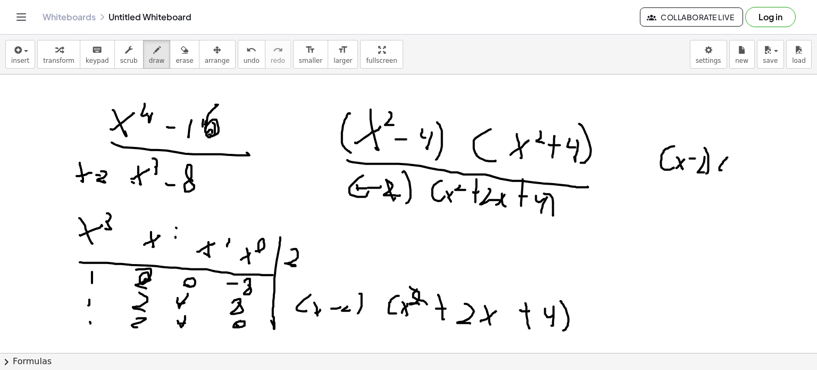
drag, startPoint x: 728, startPoint y: 157, endPoint x: 727, endPoint y: 165, distance: 8.5
drag, startPoint x: 730, startPoint y: 167, endPoint x: 738, endPoint y: 165, distance: 8.1
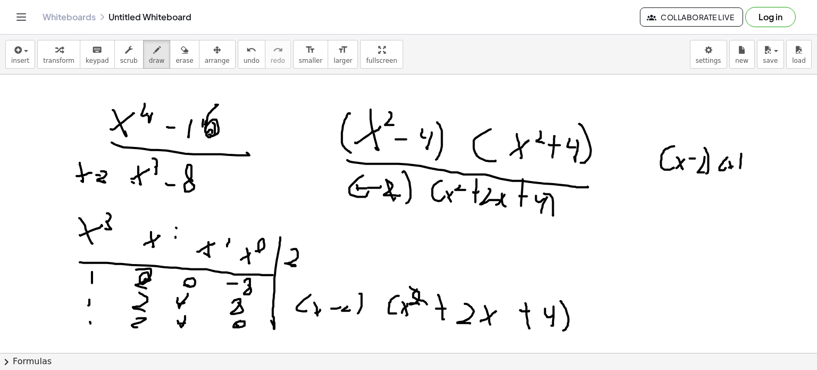
drag, startPoint x: 741, startPoint y: 168, endPoint x: 742, endPoint y: 153, distance: 14.9
drag, startPoint x: 749, startPoint y: 161, endPoint x: 747, endPoint y: 166, distance: 5.6
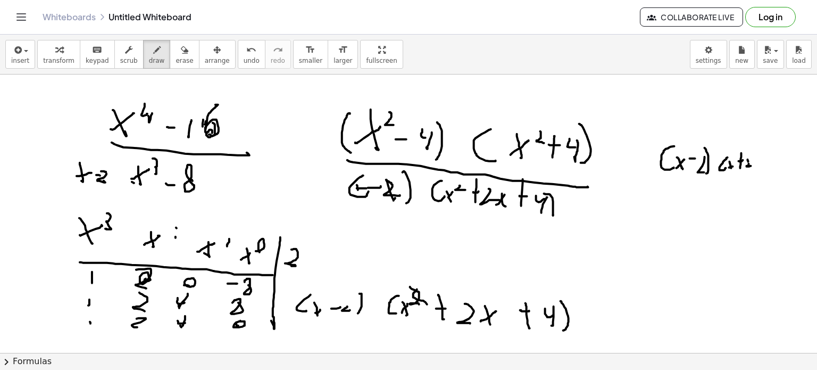
drag, startPoint x: 757, startPoint y: 169, endPoint x: 751, endPoint y: 152, distance: 17.8
drag, startPoint x: 764, startPoint y: 167, endPoint x: 773, endPoint y: 165, distance: 8.8
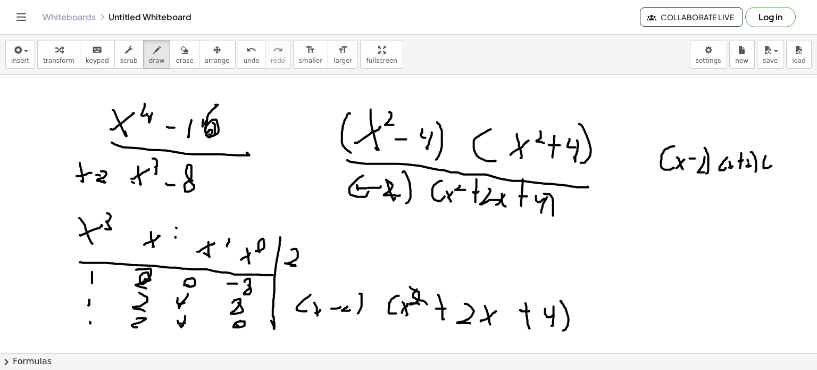
drag, startPoint x: 773, startPoint y: 165, endPoint x: 776, endPoint y: 160, distance: 6.7
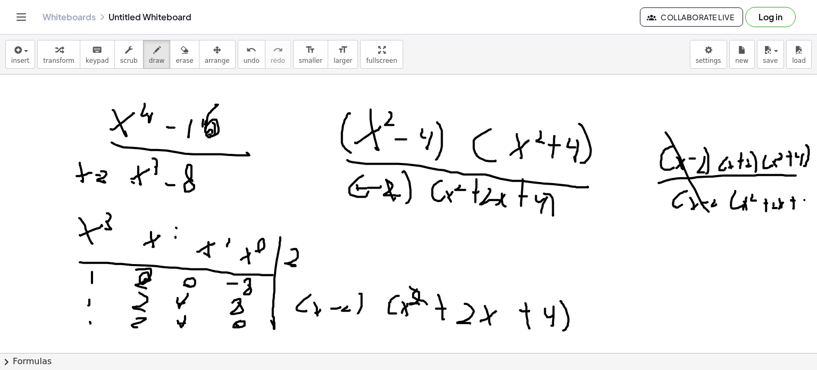
drag, startPoint x: 627, startPoint y: 248, endPoint x: 609, endPoint y: 233, distance: 24.1
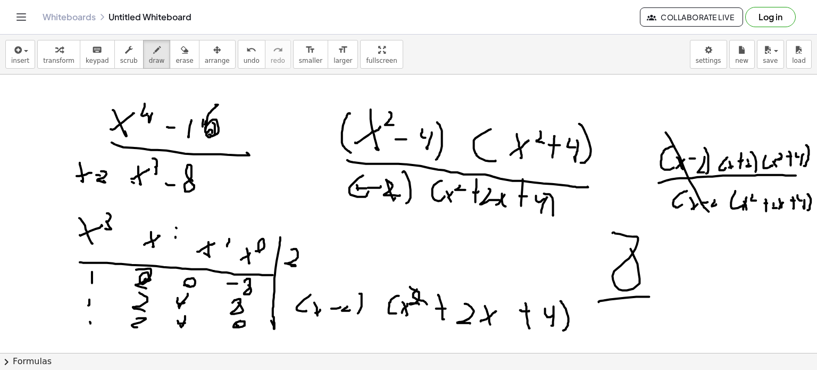
drag, startPoint x: 646, startPoint y: 296, endPoint x: 642, endPoint y: 301, distance: 6.1
drag, startPoint x: 640, startPoint y: 314, endPoint x: 619, endPoint y: 324, distance: 22.4
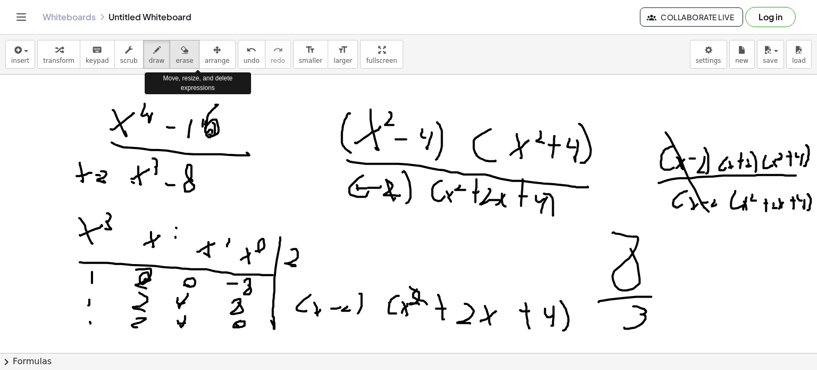
click at [176, 57] on span "erase" at bounding box center [185, 60] width 18 height 7
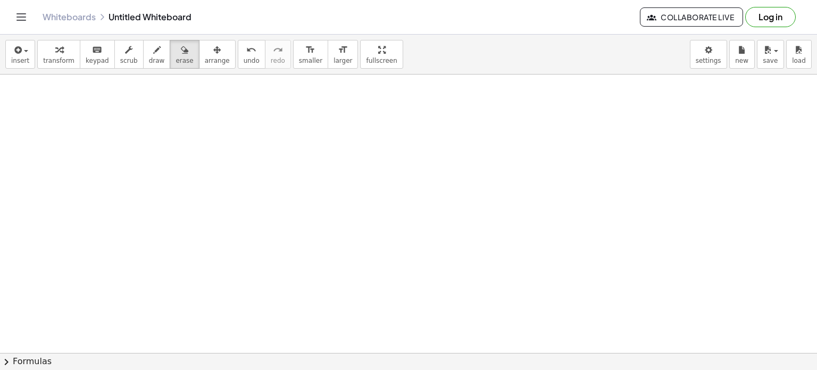
scroll to position [337, 4]
